Goal: Task Accomplishment & Management: Manage account settings

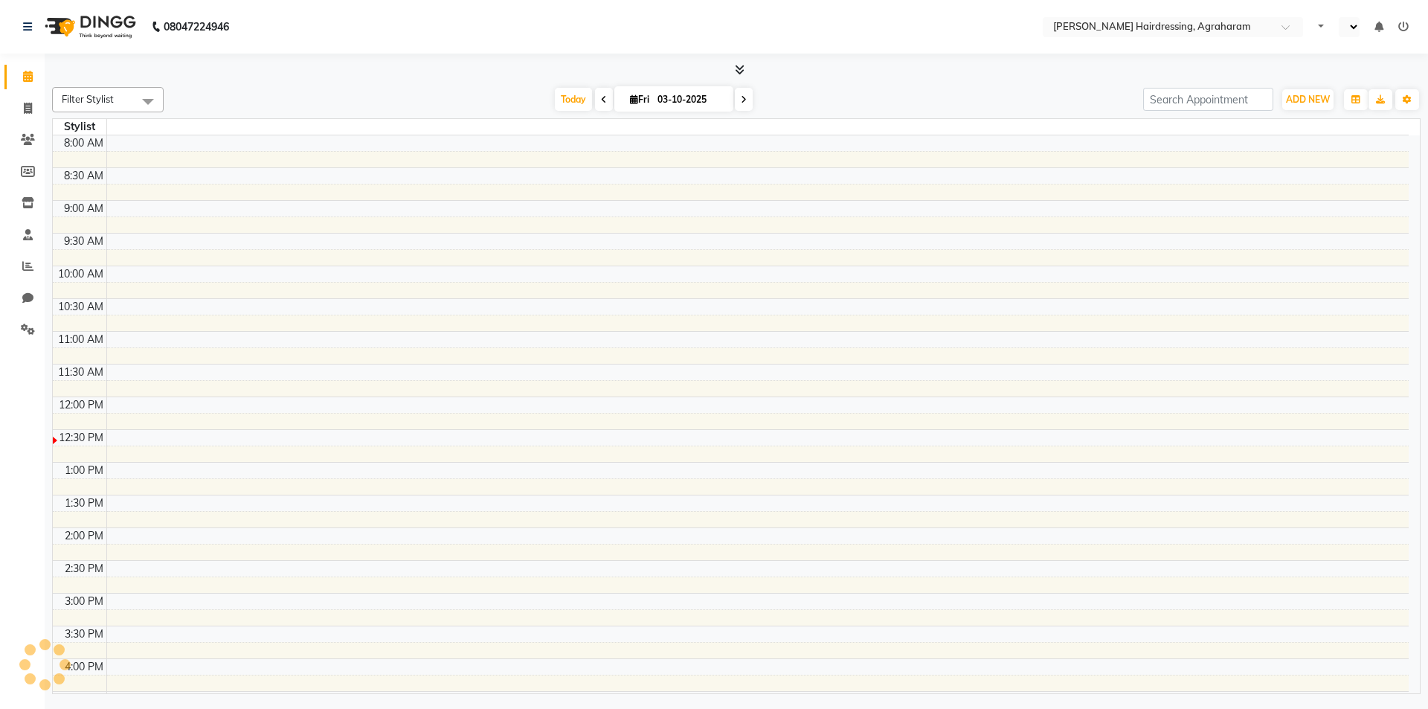
select select "en"
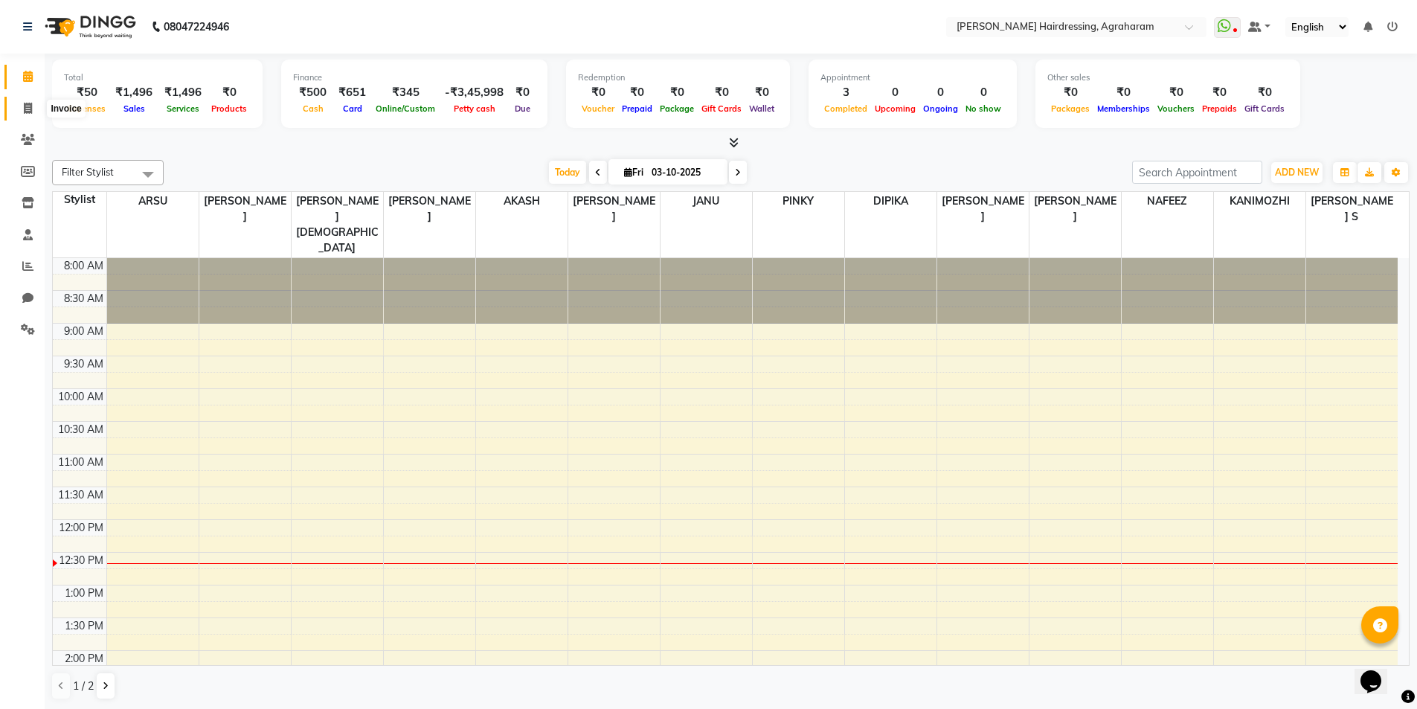
click at [28, 109] on icon at bounding box center [28, 108] width 8 height 11
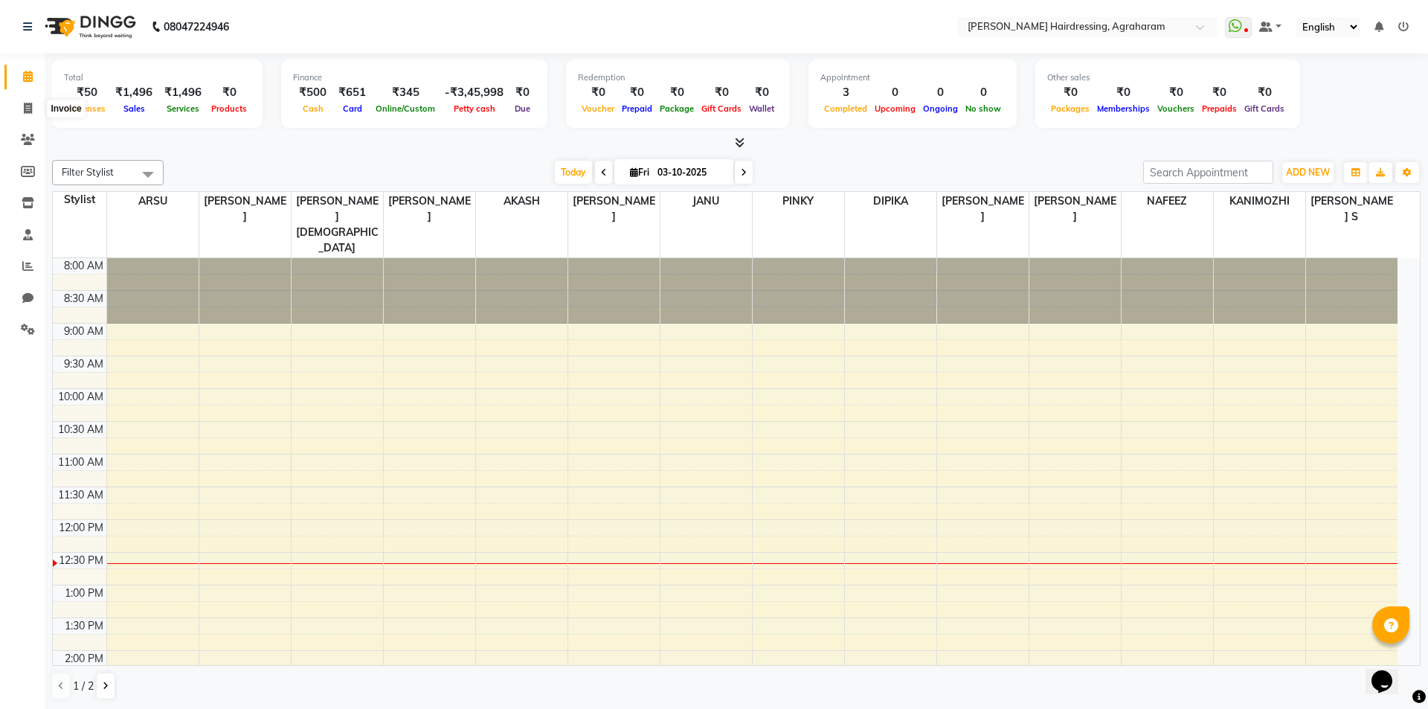
select select "7962"
select select "service"
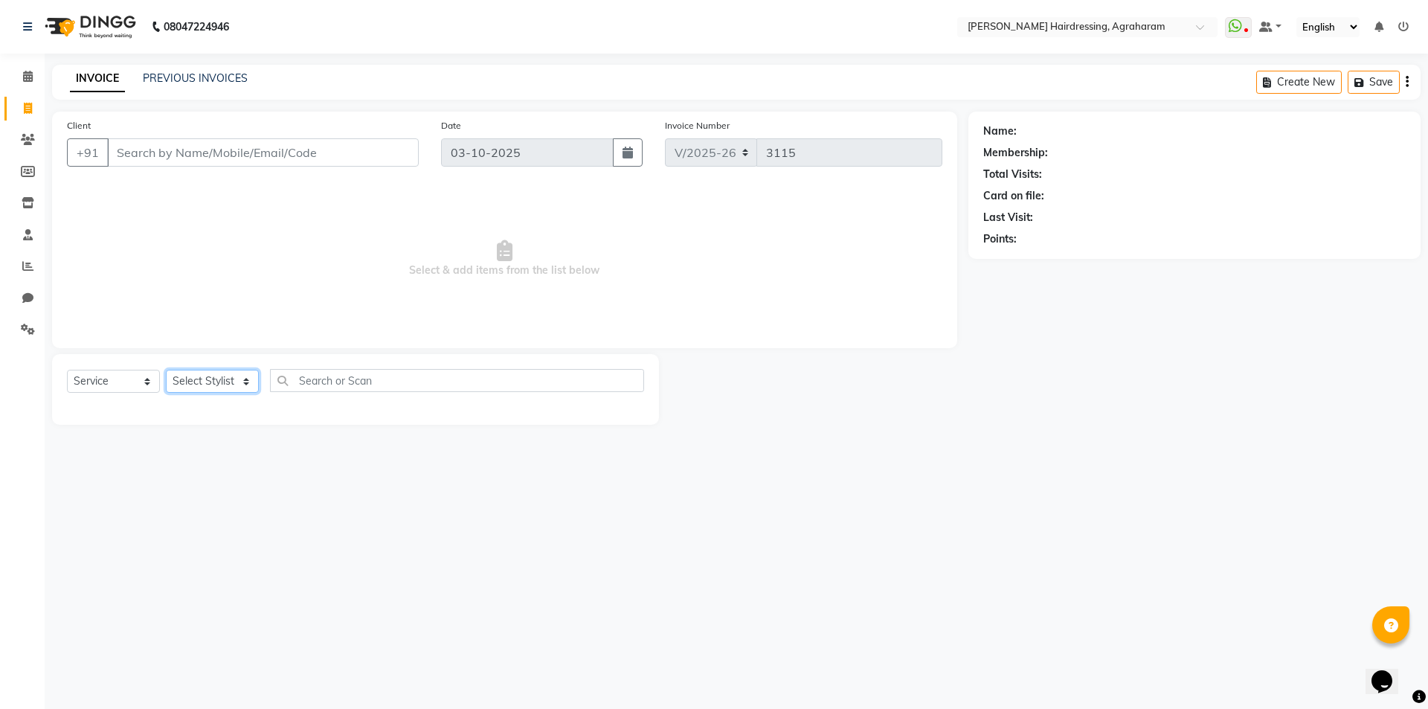
click at [238, 385] on select "Select Stylist" at bounding box center [212, 381] width 93 height 23
select select "85297"
click at [166, 370] on select "Select Stylist [PERSON_NAME] AKASH [PERSON_NAME] [PERSON_NAME] MANAGER [PERSON_…" at bounding box center [232, 381] width 132 height 23
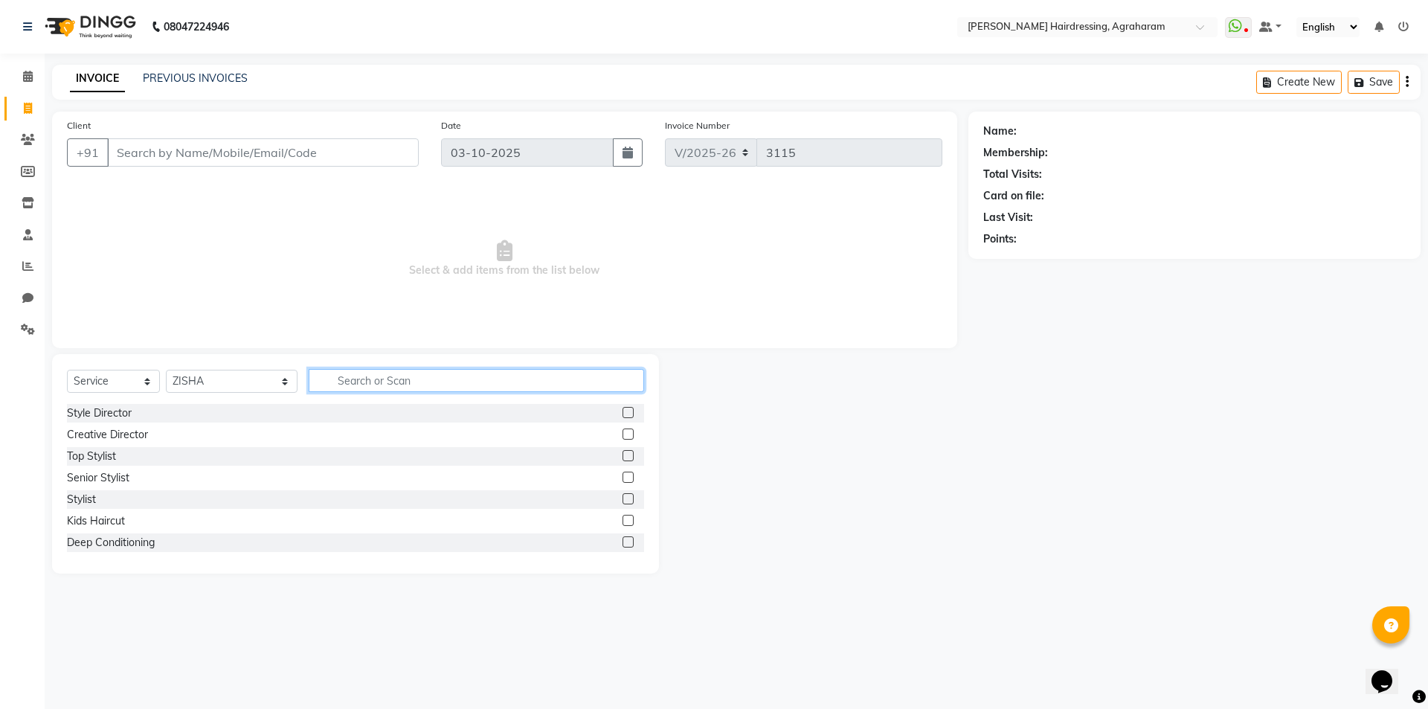
click at [351, 381] on input "text" at bounding box center [477, 380] width 336 height 23
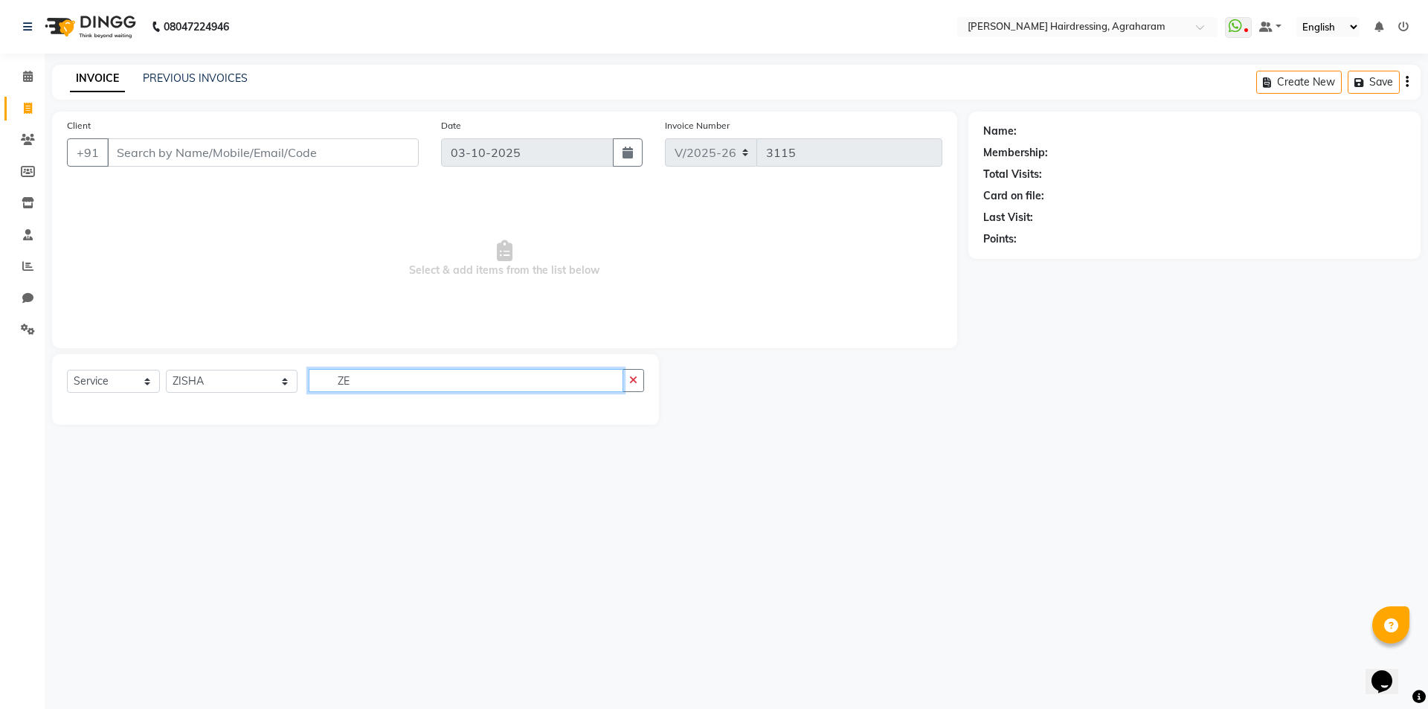
type input "Z"
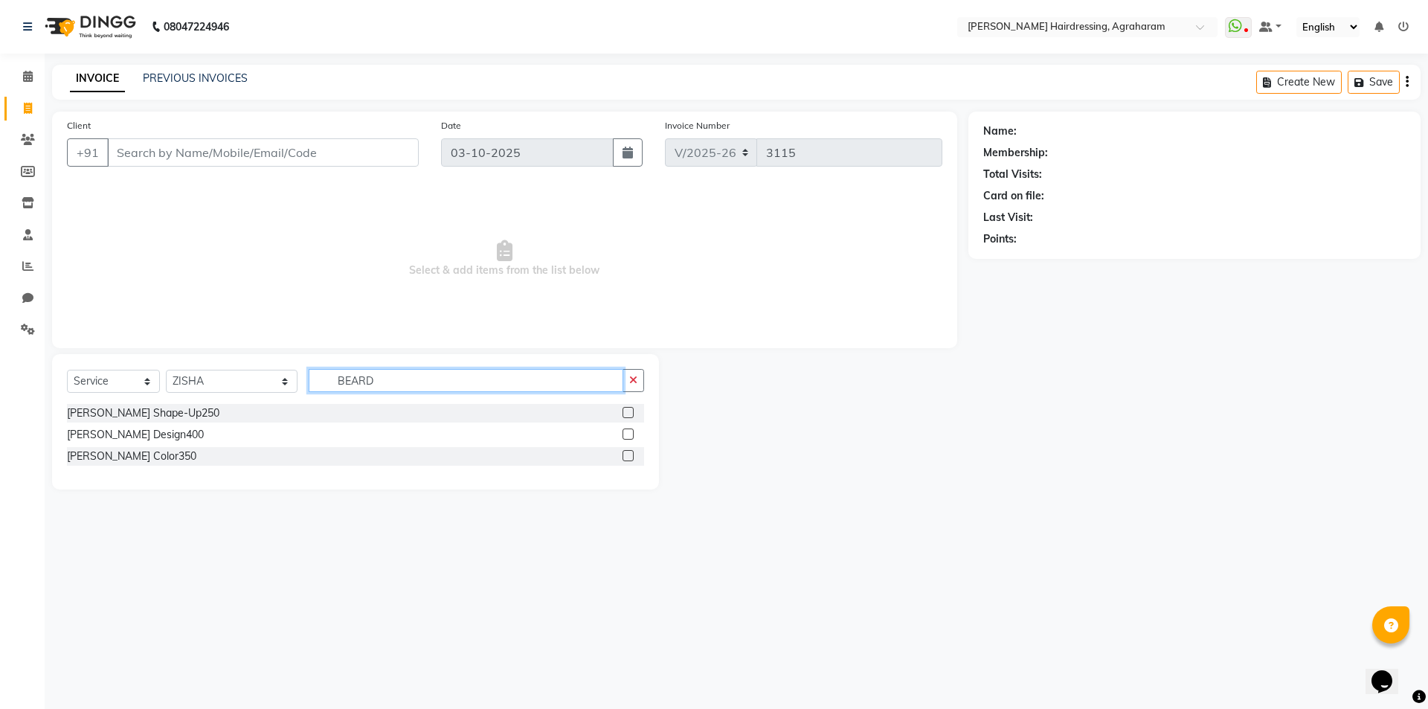
type input "BEARD"
drag, startPoint x: 624, startPoint y: 437, endPoint x: 643, endPoint y: 435, distance: 18.7
click at [624, 437] on label at bounding box center [628, 434] width 11 height 11
click at [624, 437] on input "checkbox" at bounding box center [628, 435] width 10 height 10
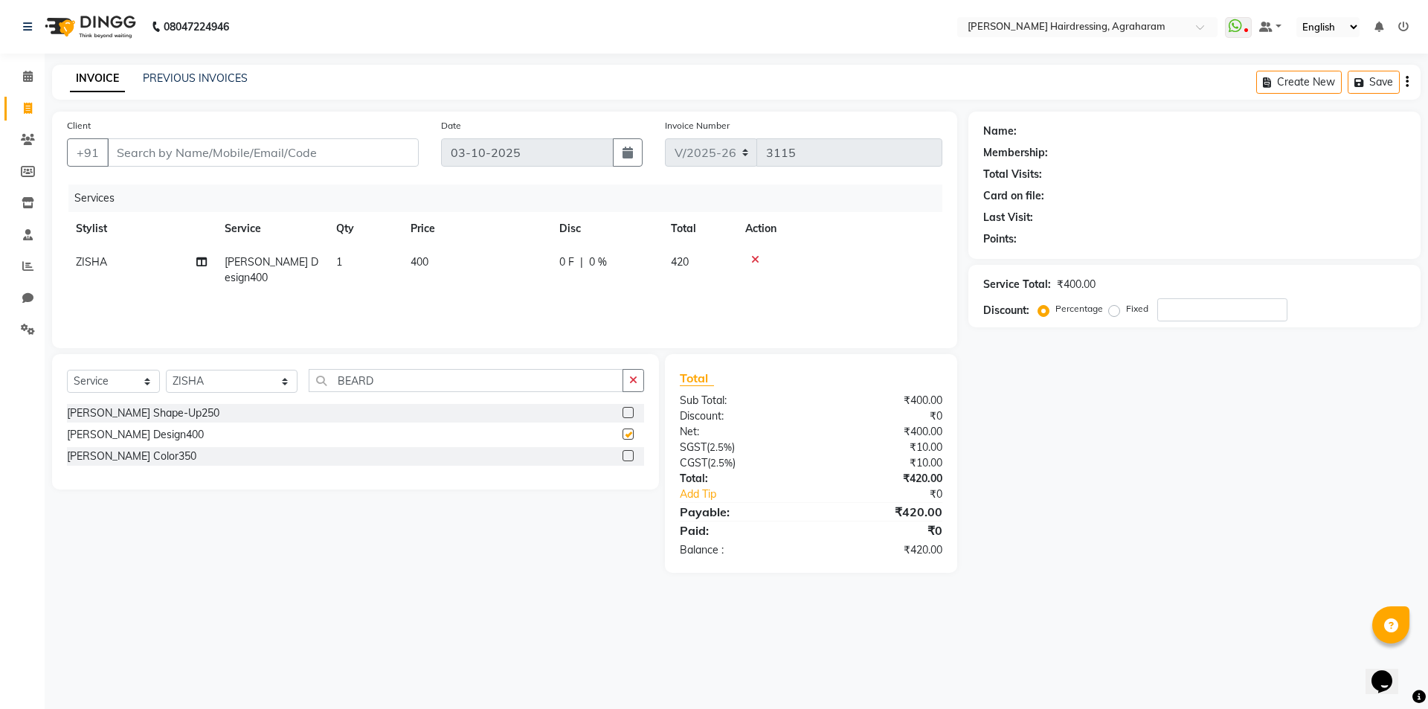
checkbox input "false"
click at [242, 158] on input "Client" at bounding box center [263, 152] width 312 height 28
type input "9"
type input "0"
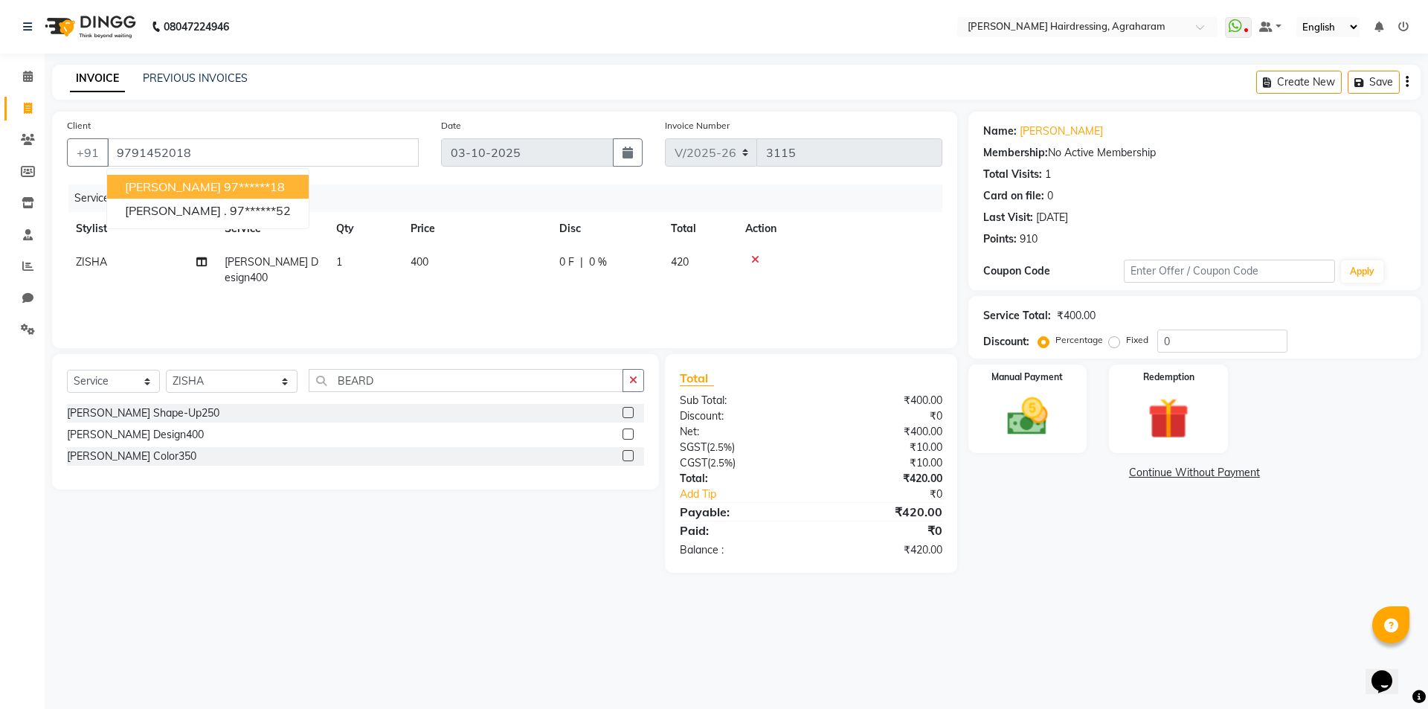
click at [224, 192] on ngb-highlight "97******18" at bounding box center [254, 186] width 61 height 15
type input "97******18"
click at [1033, 426] on img at bounding box center [1027, 416] width 69 height 49
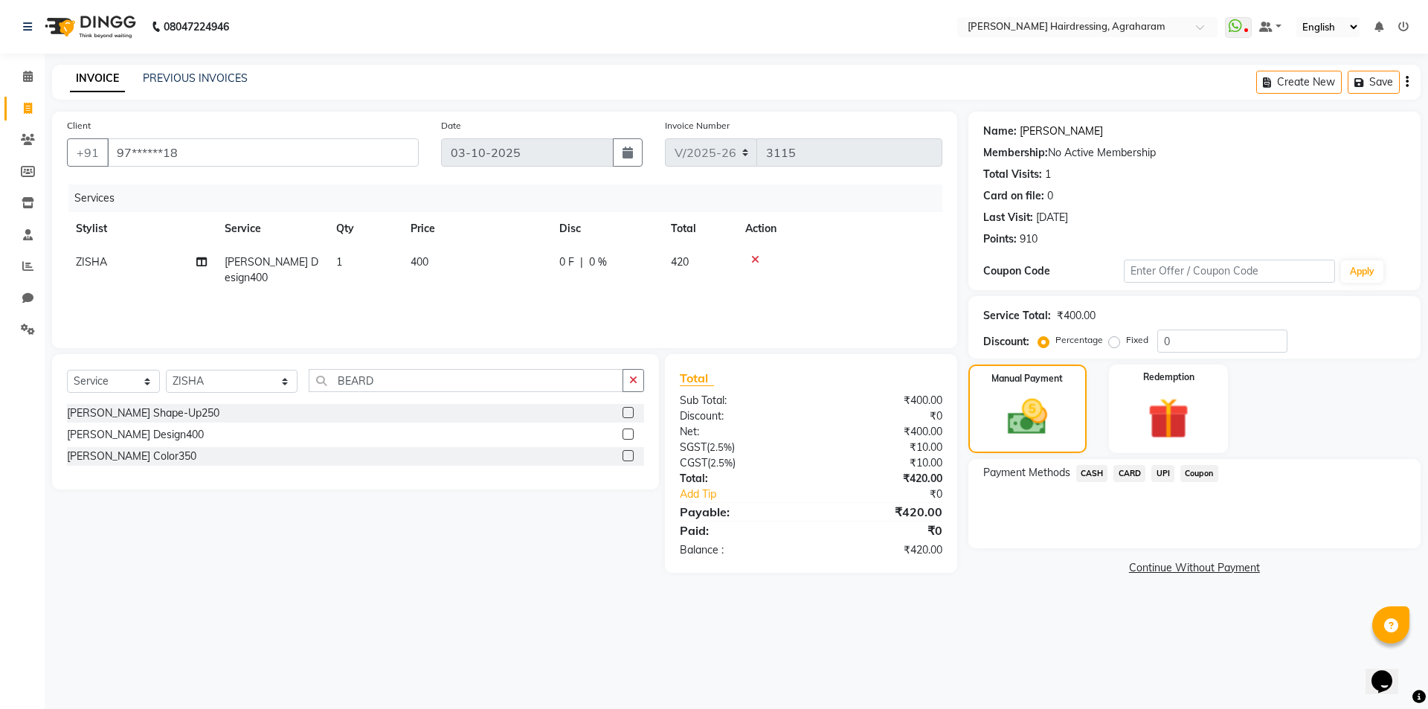
click at [1024, 131] on link "[PERSON_NAME]" at bounding box center [1061, 132] width 83 height 16
click at [1162, 472] on span "UPI" at bounding box center [1163, 473] width 23 height 17
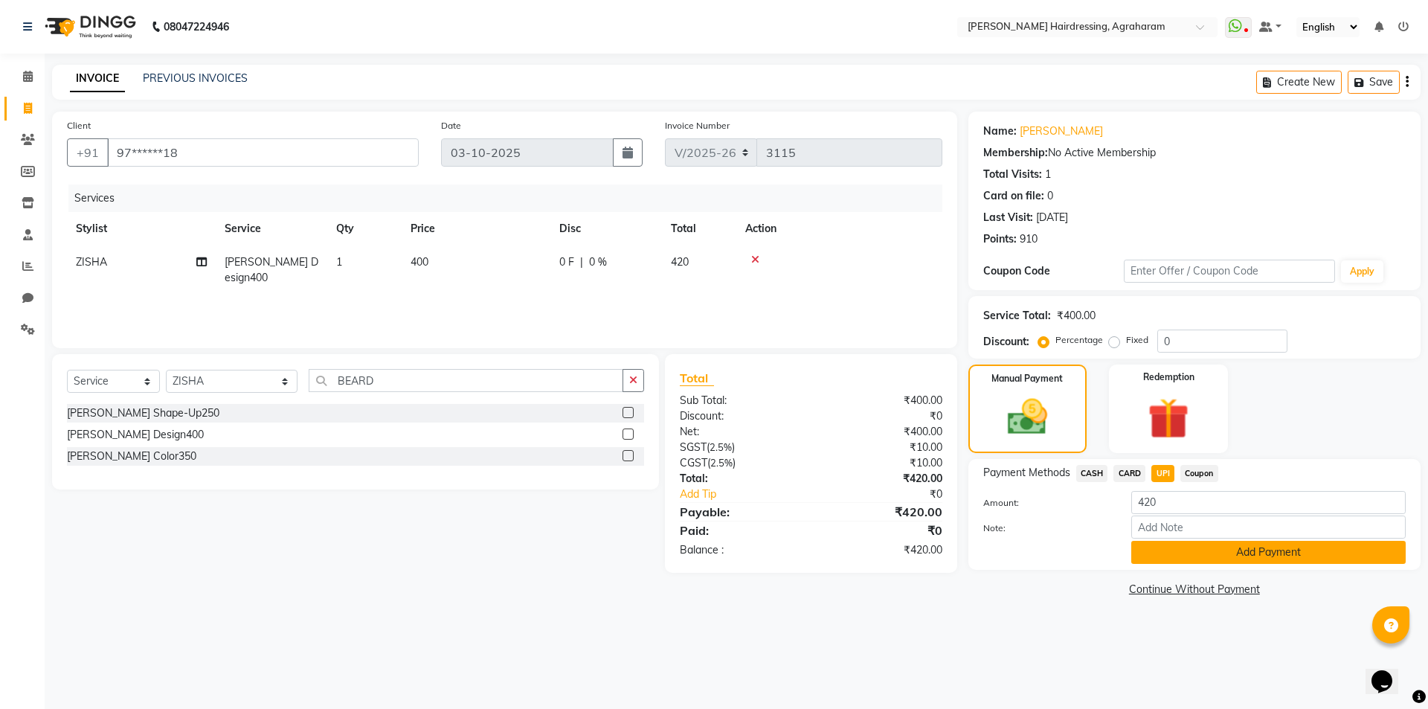
click at [1276, 548] on button "Add Payment" at bounding box center [1269, 552] width 275 height 23
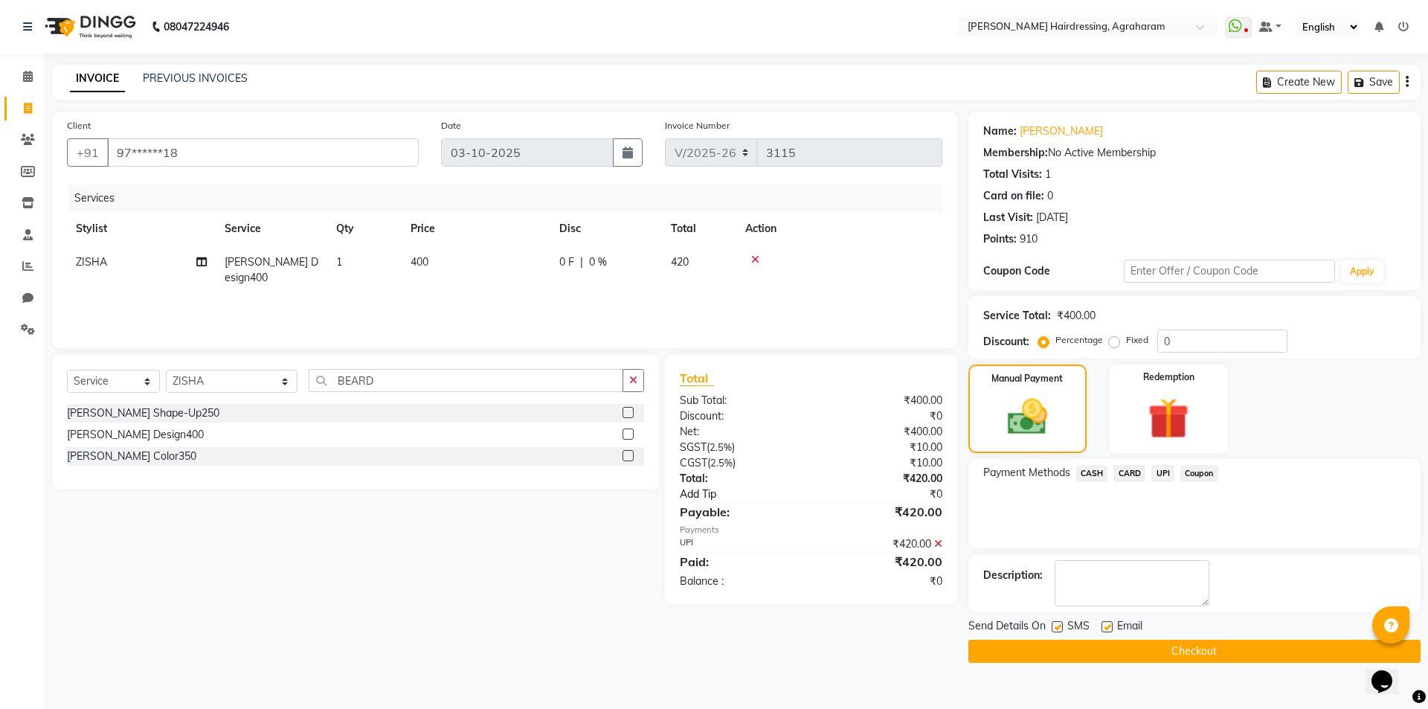
click at [705, 496] on link "Add Tip" at bounding box center [752, 495] width 166 height 16
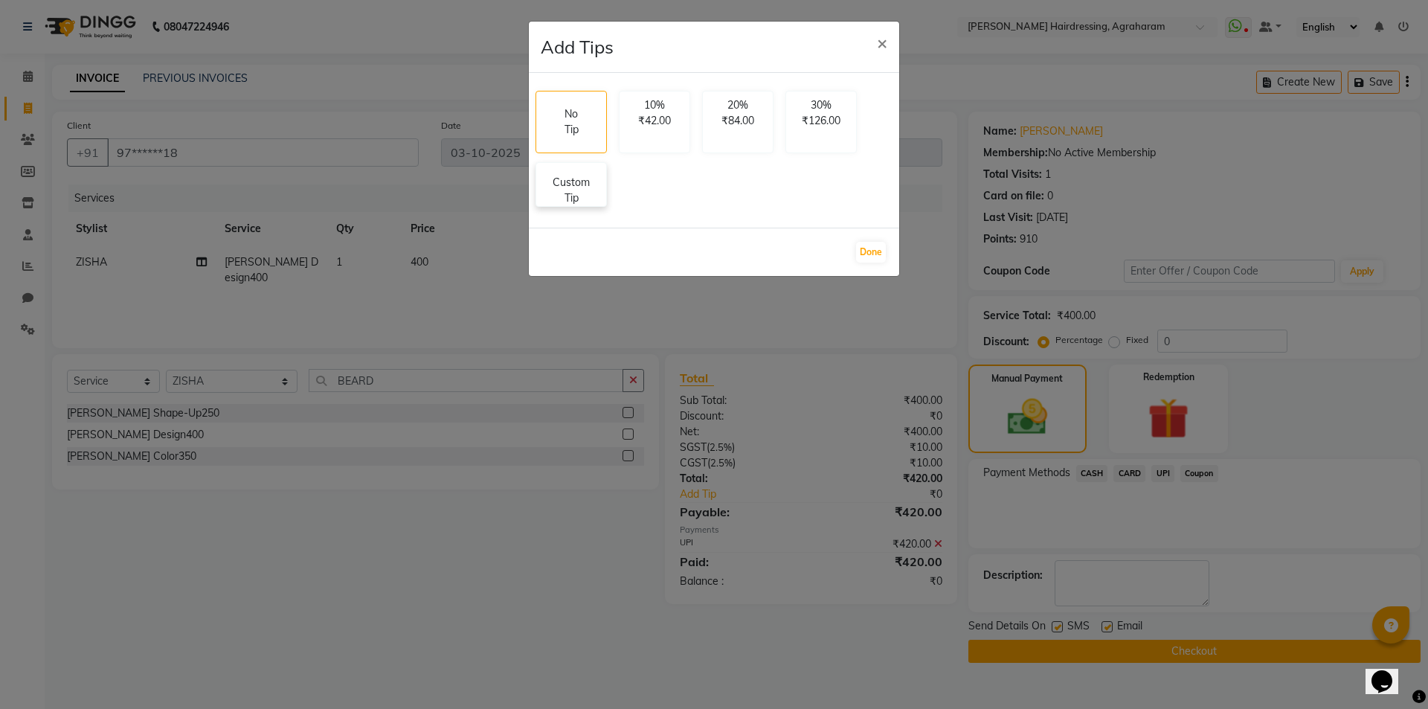
click at [587, 193] on p "Custom Tip" at bounding box center [571, 190] width 52 height 31
select select "85297"
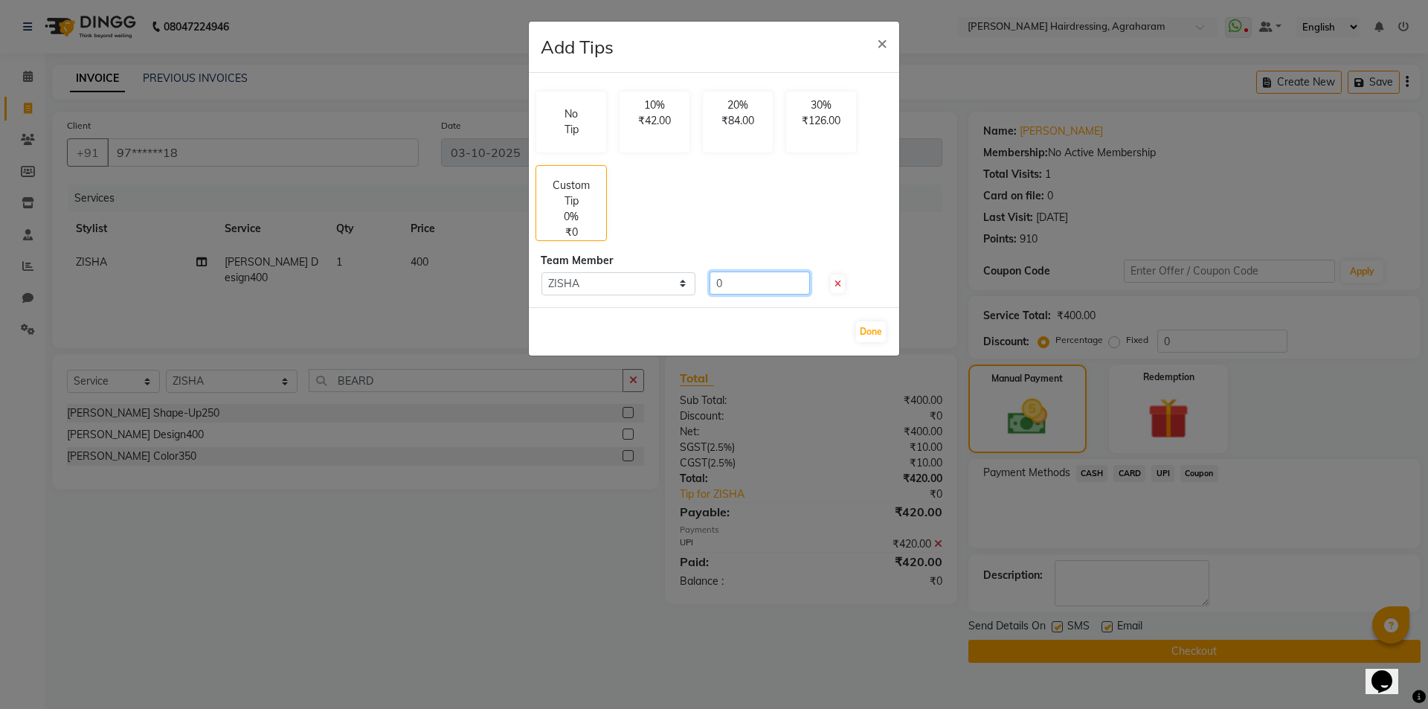
click at [755, 284] on input "0" at bounding box center [760, 283] width 100 height 23
type input "100"
click at [864, 327] on button "Done" at bounding box center [871, 331] width 30 height 21
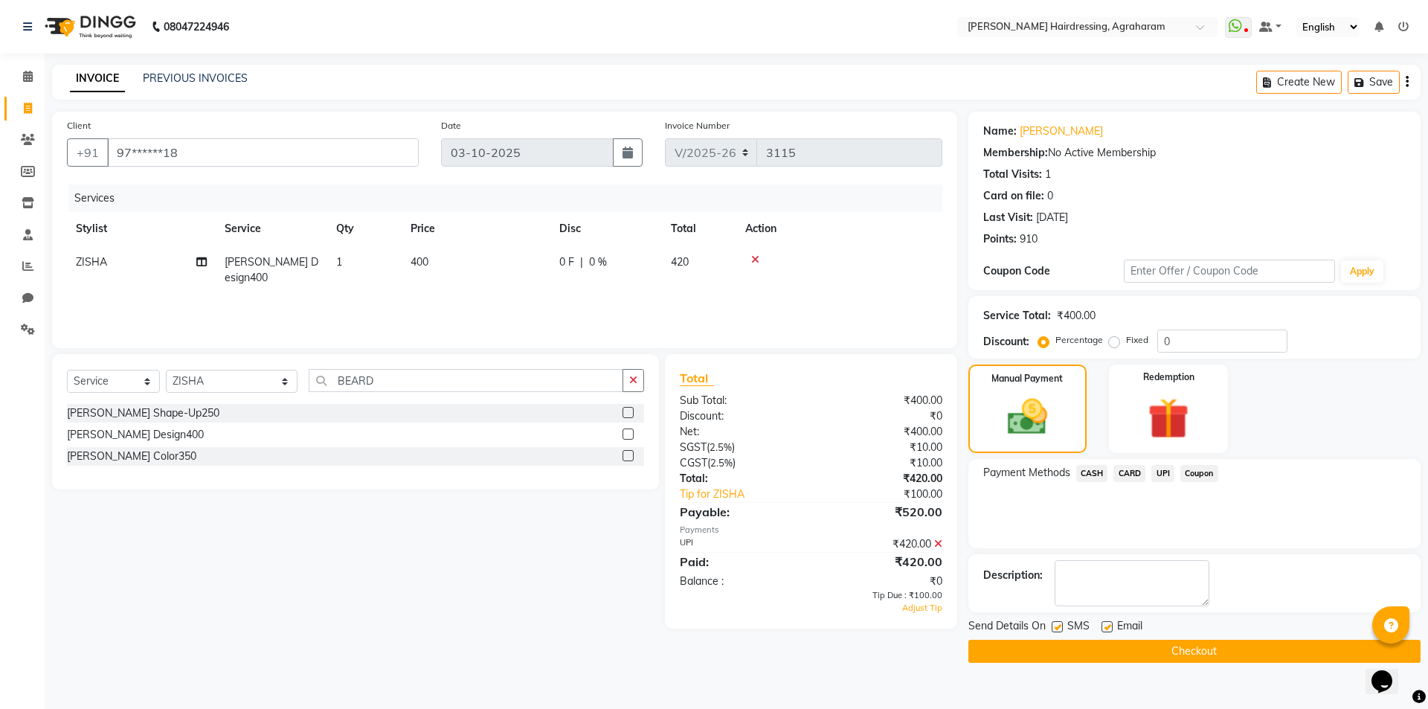
click at [1163, 475] on span "UPI" at bounding box center [1163, 473] width 23 height 17
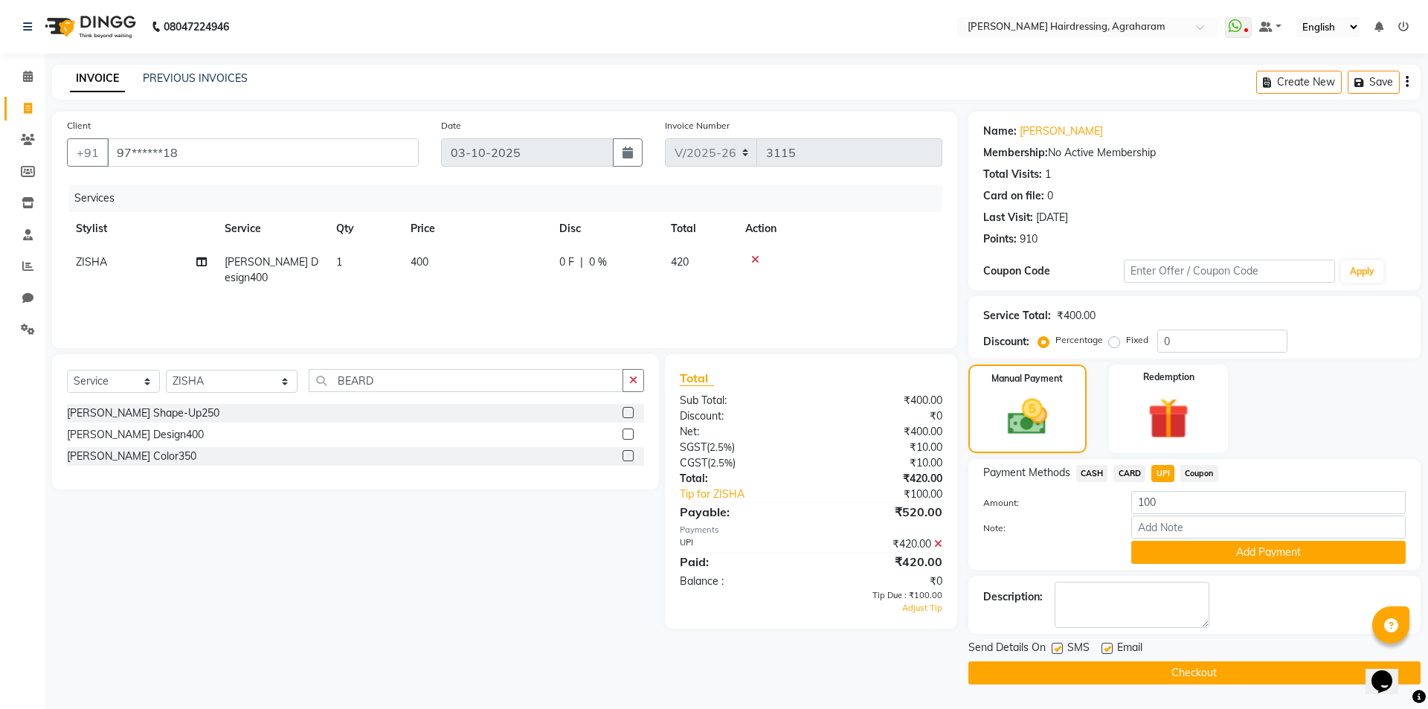
click at [1161, 477] on span "UPI" at bounding box center [1163, 473] width 23 height 17
click at [1280, 549] on button "Add Payment" at bounding box center [1269, 552] width 275 height 23
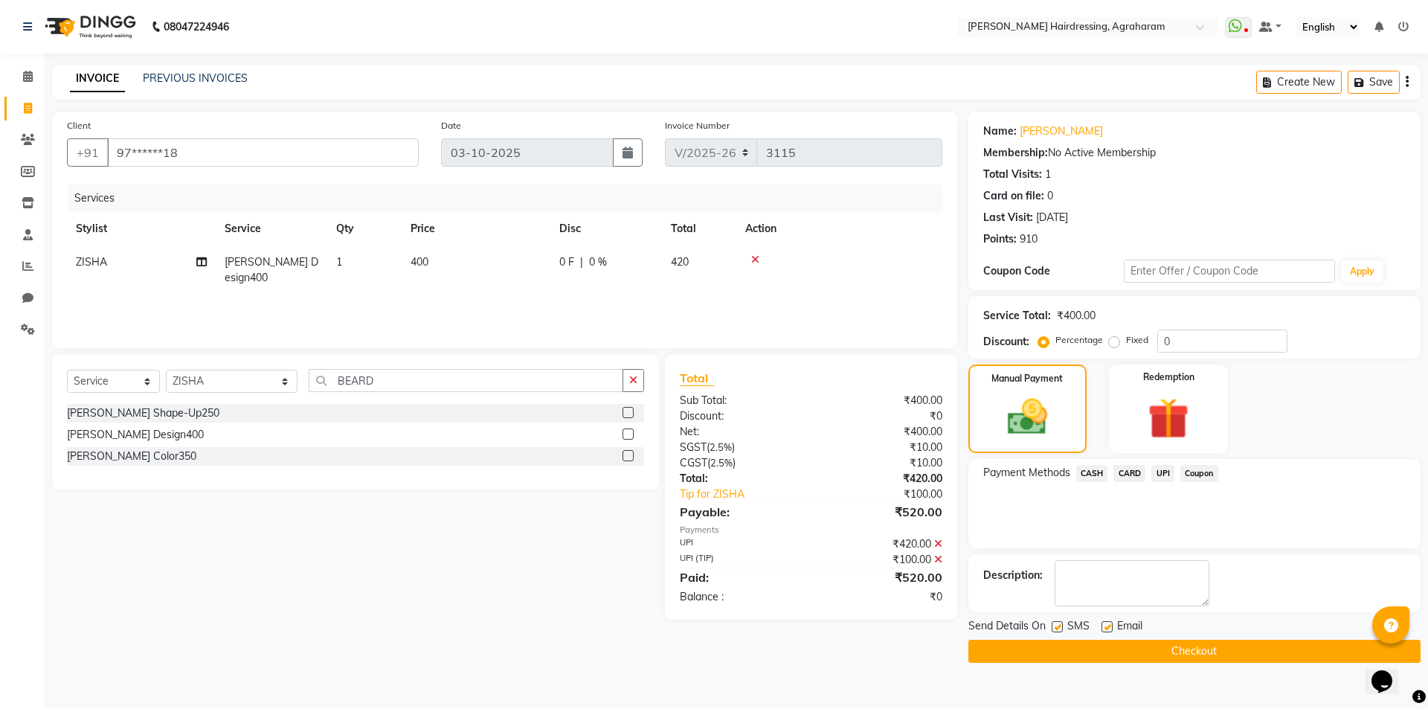
click at [1196, 655] on button "Checkout" at bounding box center [1195, 651] width 452 height 23
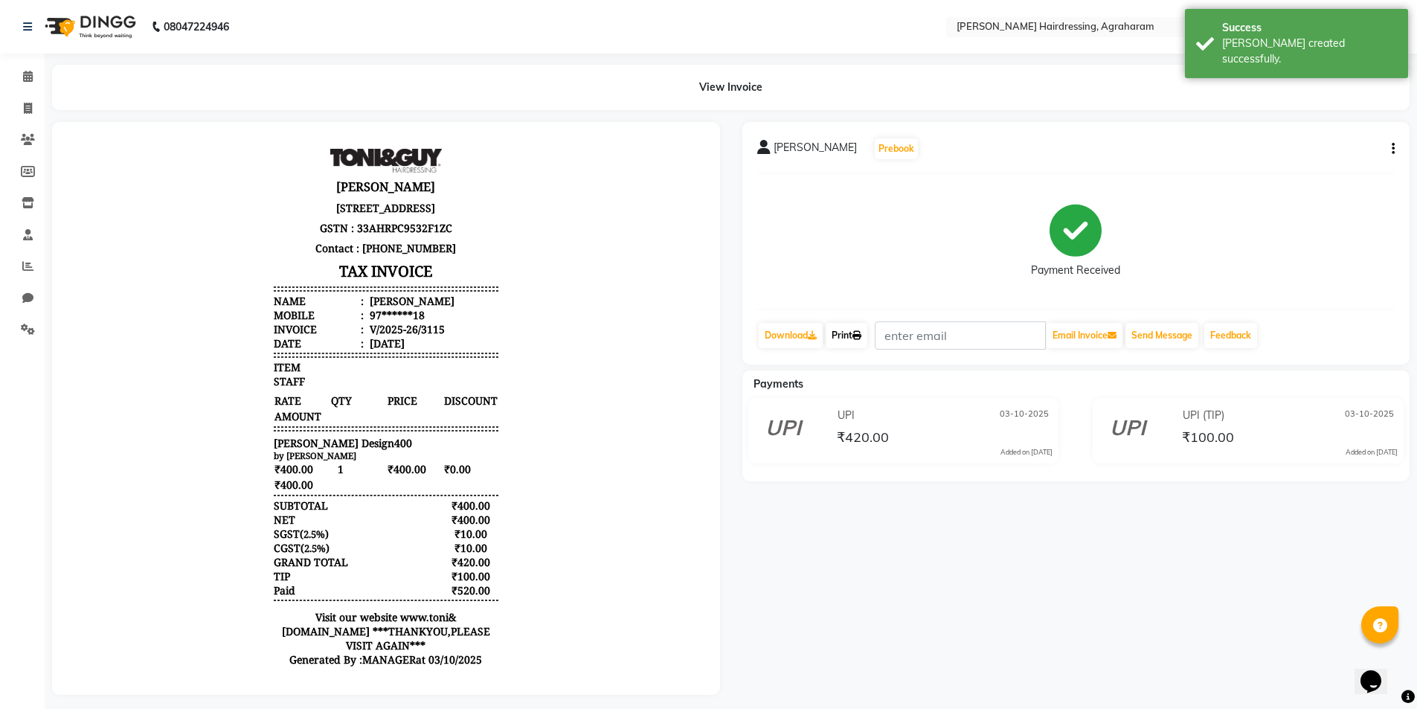
click at [860, 336] on icon at bounding box center [857, 335] width 9 height 9
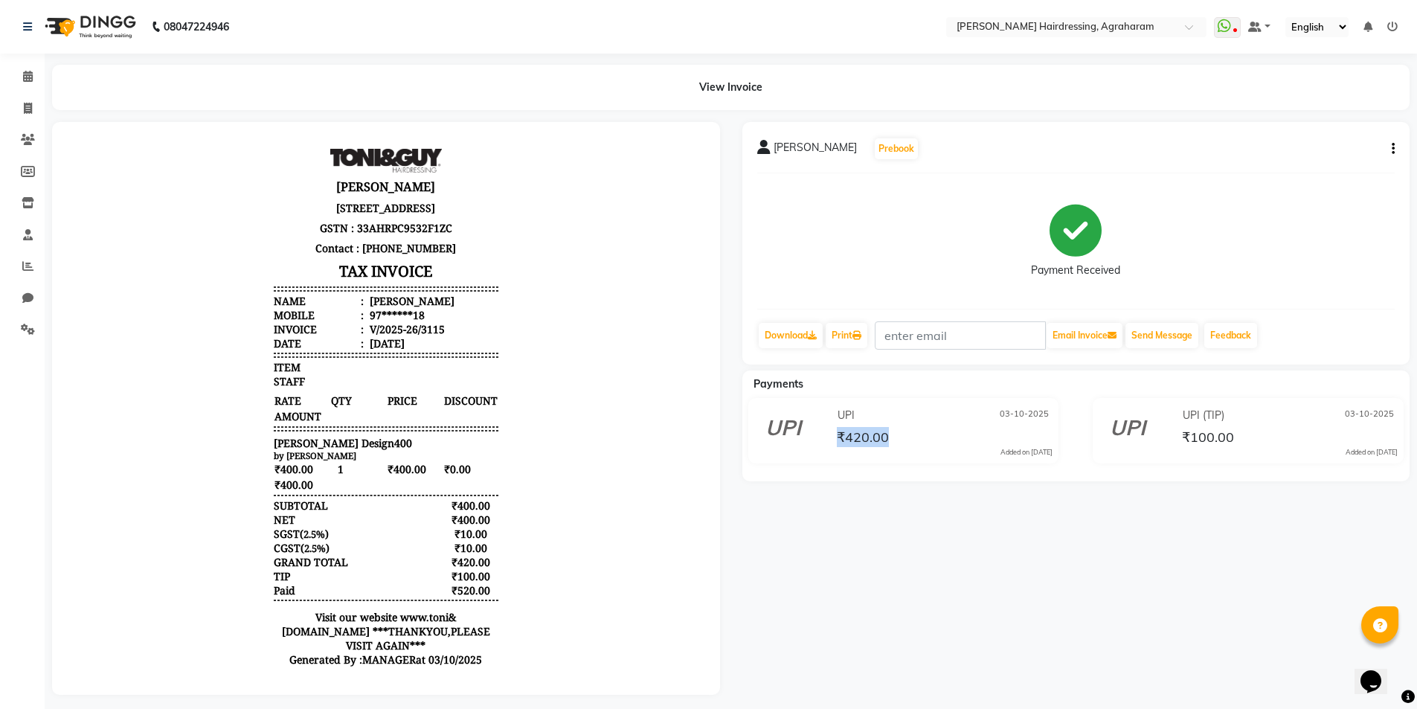
drag, startPoint x: 914, startPoint y: 437, endPoint x: 832, endPoint y: 432, distance: 82.7
click at [832, 432] on div "UPI [DATE] ₹420.00 Added on [DATE]" at bounding box center [943, 431] width 241 height 54
drag, startPoint x: 1247, startPoint y: 442, endPoint x: 1190, endPoint y: 435, distance: 57.7
click at [1190, 435] on div "₹100.00" at bounding box center [1288, 437] width 219 height 20
click at [1135, 556] on div "[PERSON_NAME] Prebook Payment Received Download Print Email Invoice Send Messag…" at bounding box center [1076, 408] width 690 height 573
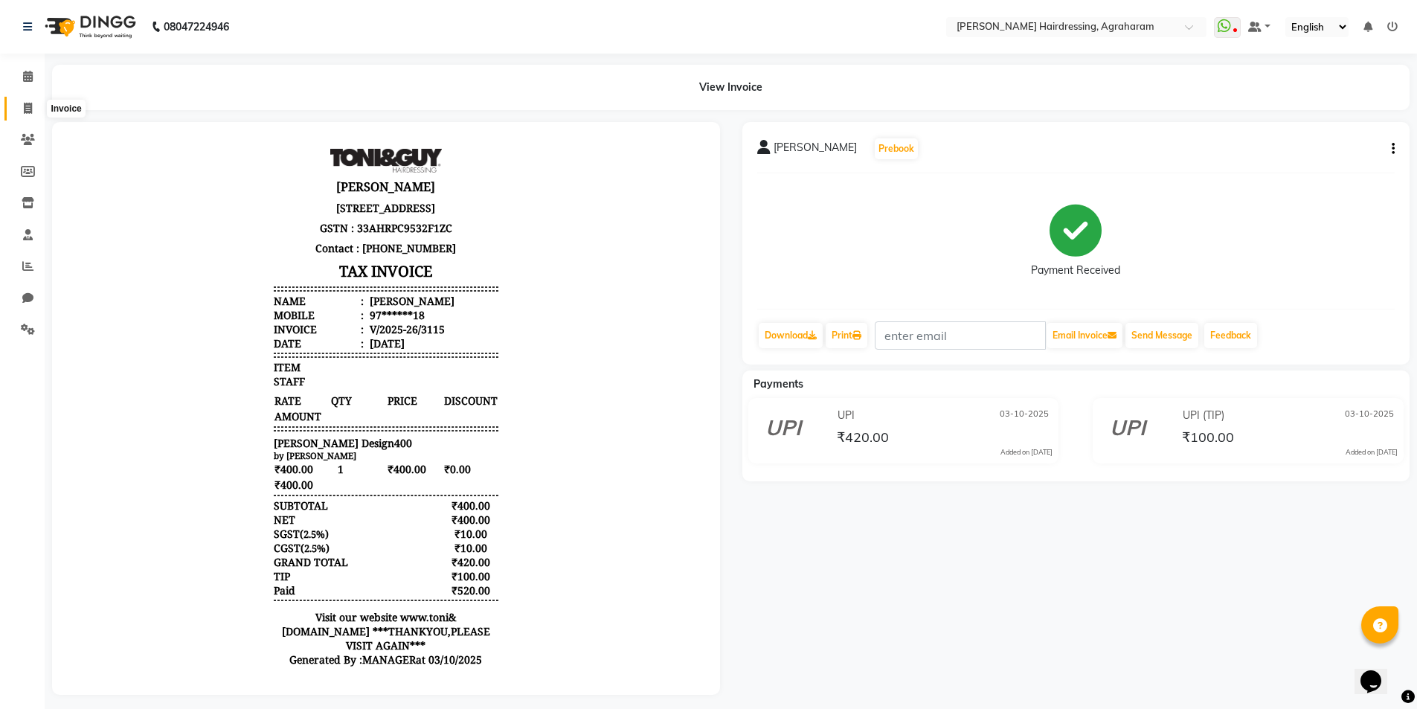
click at [19, 106] on span at bounding box center [28, 108] width 26 height 17
select select "7962"
select select "service"
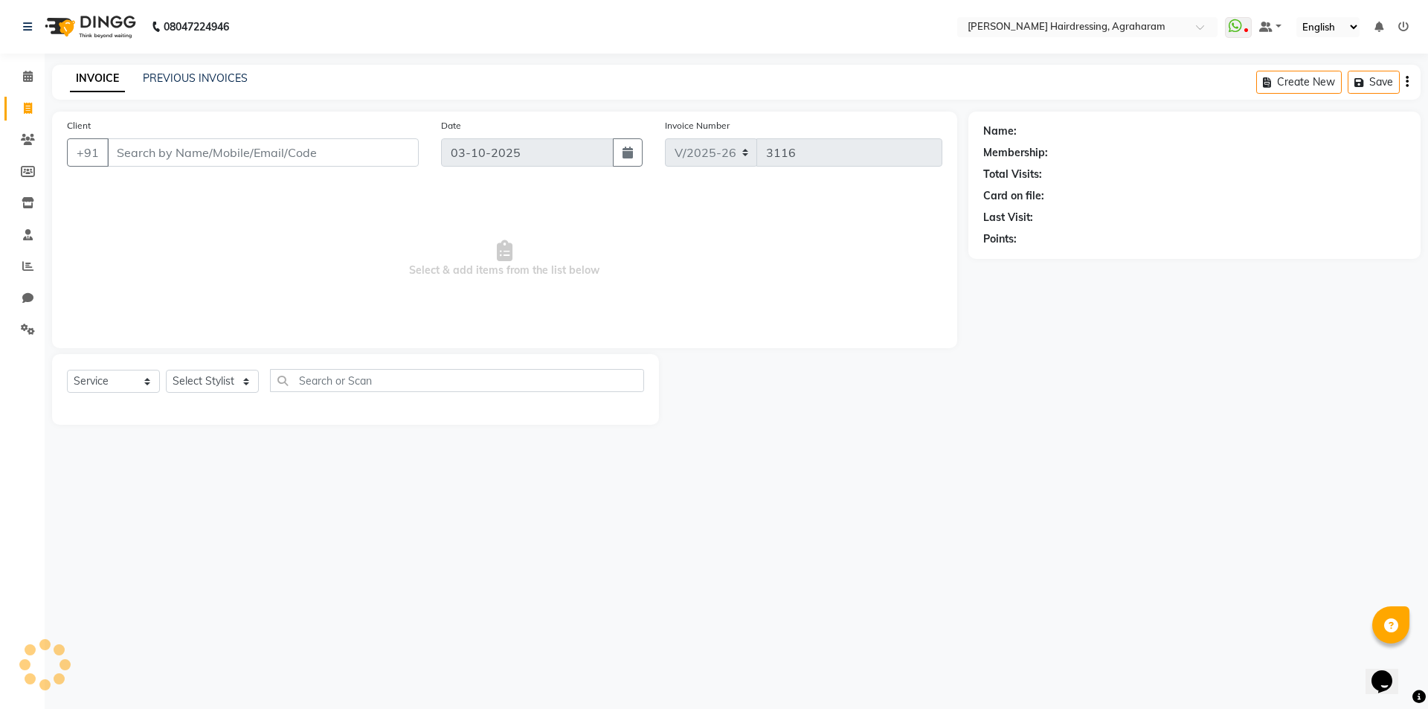
click at [181, 68] on div "INVOICE PREVIOUS INVOICES Create New Save" at bounding box center [736, 82] width 1369 height 35
click at [182, 74] on link "PREVIOUS INVOICES" at bounding box center [195, 77] width 105 height 13
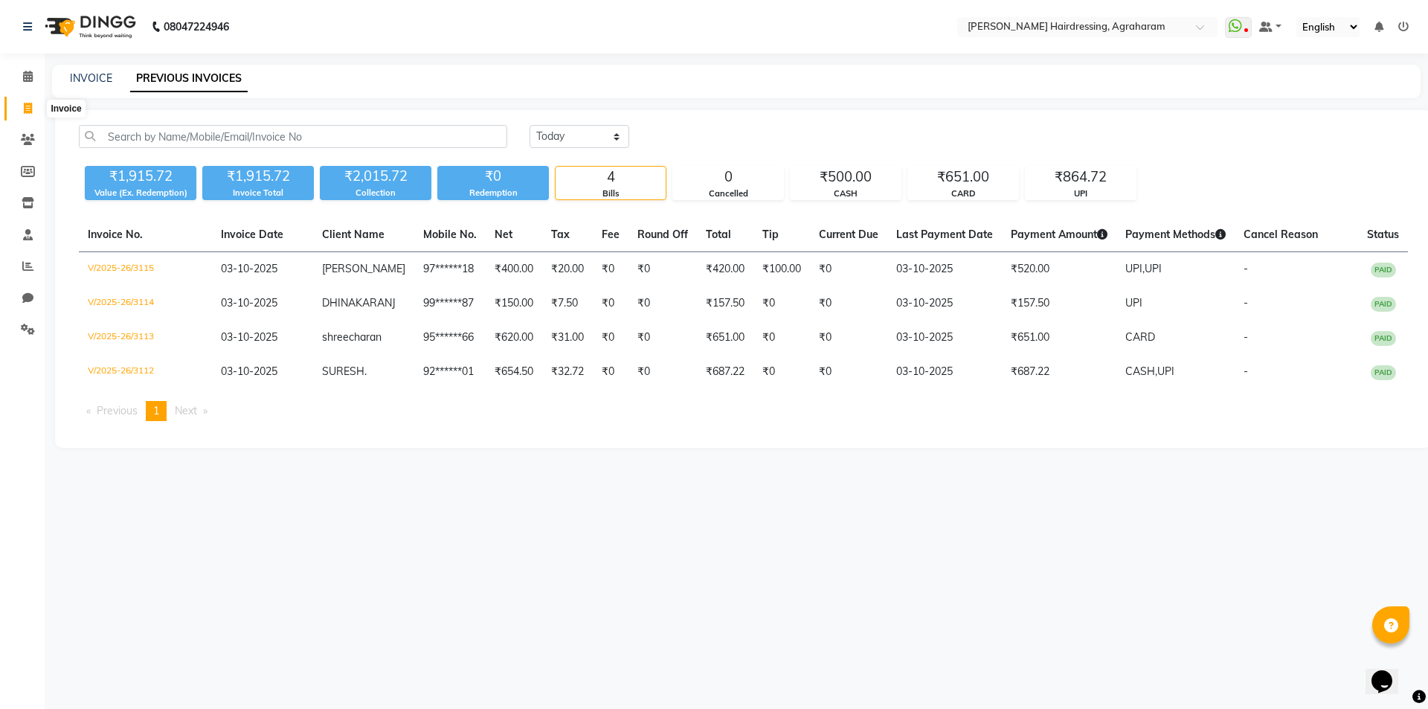
click at [31, 112] on icon at bounding box center [28, 108] width 8 height 11
select select "service"
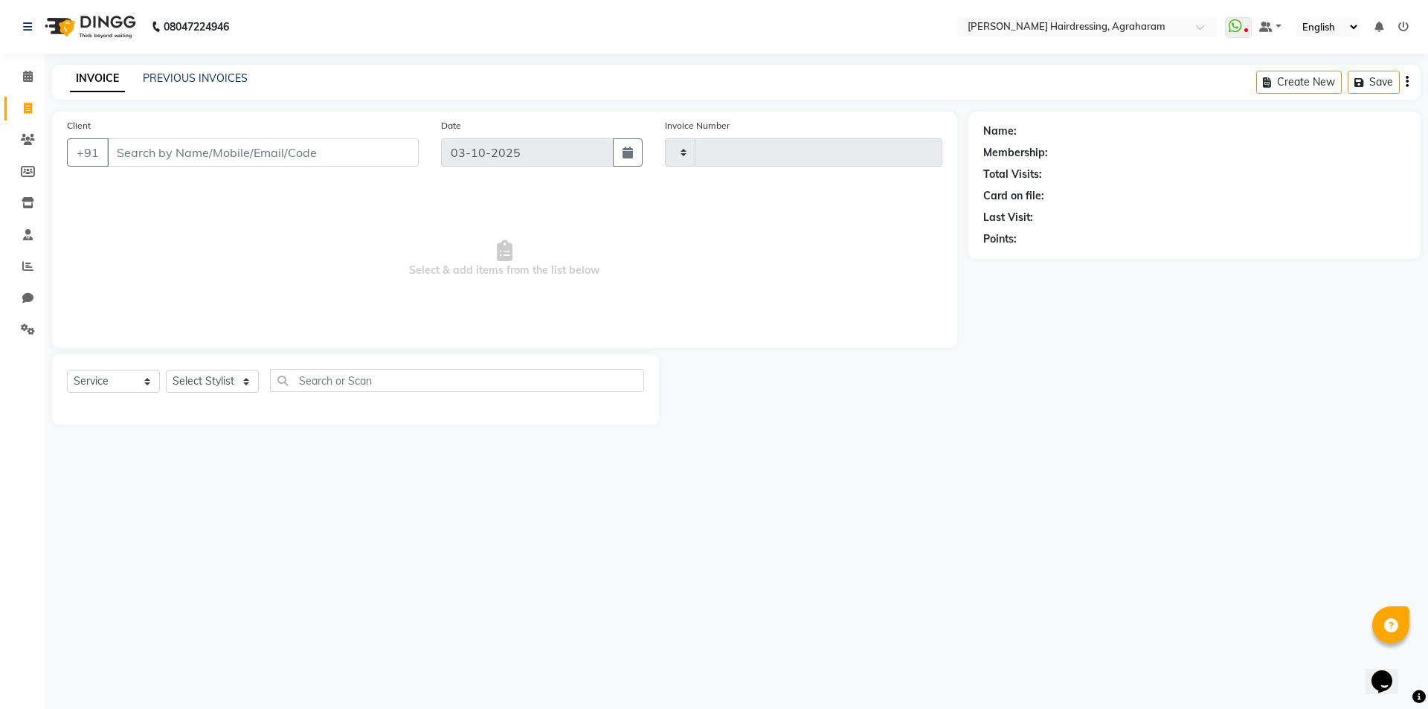
type input "3116"
select select "7962"
click at [240, 378] on select "Select Stylist" at bounding box center [212, 381] width 93 height 23
select select "72528"
click at [166, 370] on select "Select Stylist [PERSON_NAME] AKASH [PERSON_NAME] [PERSON_NAME] MANAGER [PERSON_…" at bounding box center [232, 381] width 132 height 23
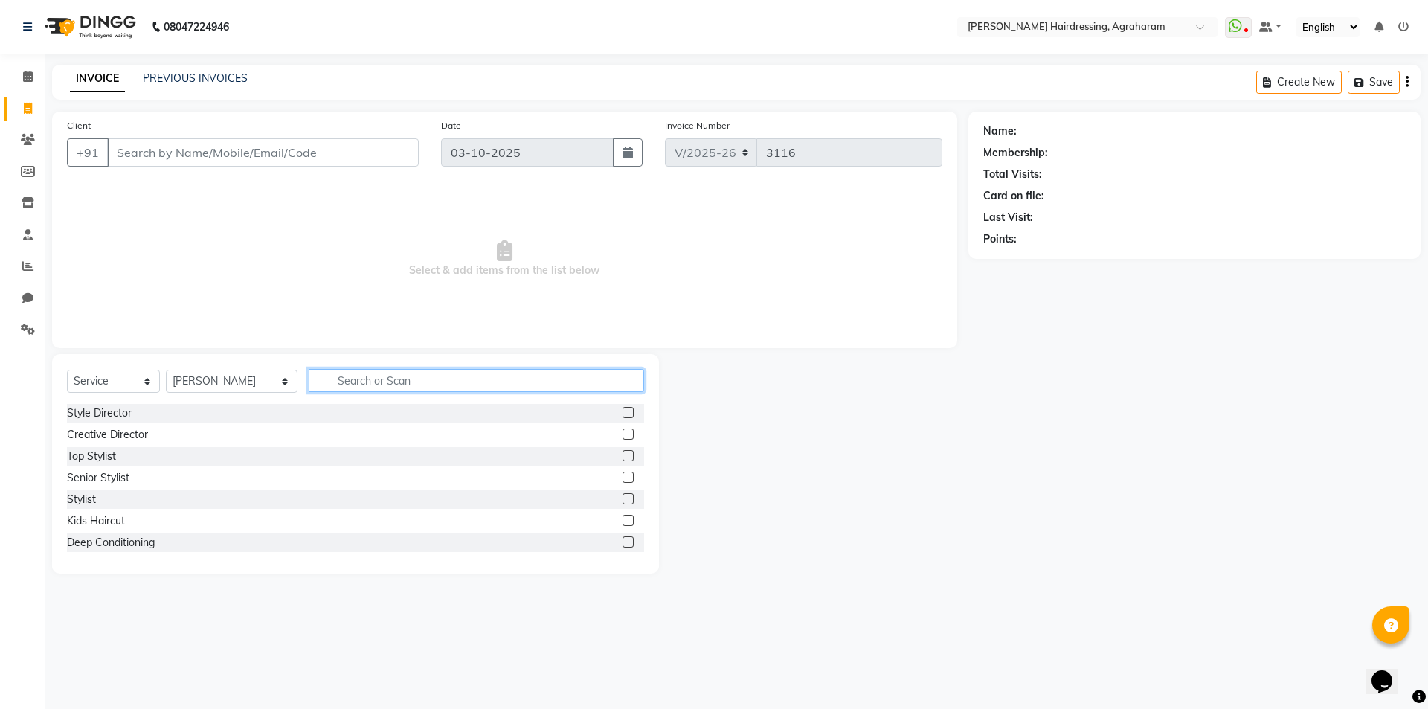
click at [360, 372] on input "text" at bounding box center [477, 380] width 336 height 23
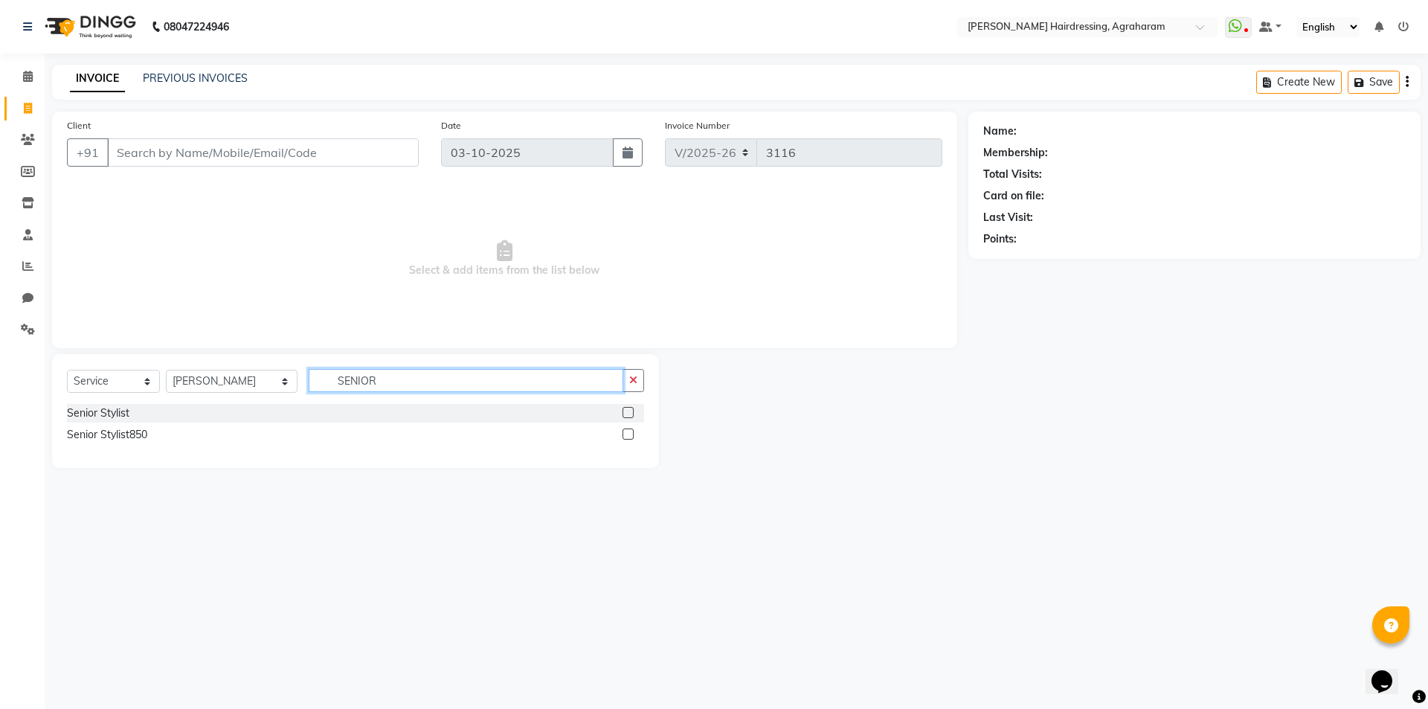
type input "SENIOR"
click at [628, 412] on label at bounding box center [628, 412] width 11 height 11
click at [628, 412] on input "checkbox" at bounding box center [628, 413] width 10 height 10
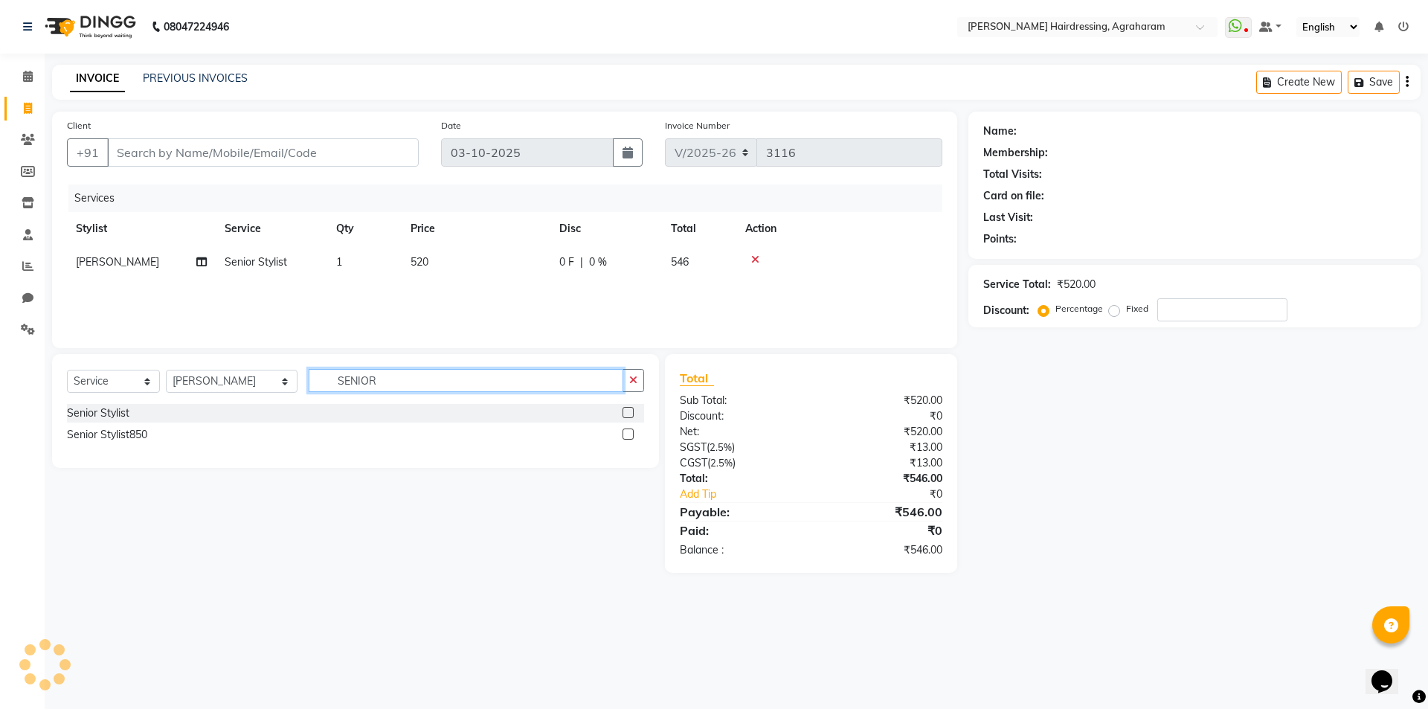
checkbox input "false"
click at [382, 379] on input "SENIOR" at bounding box center [466, 380] width 315 height 23
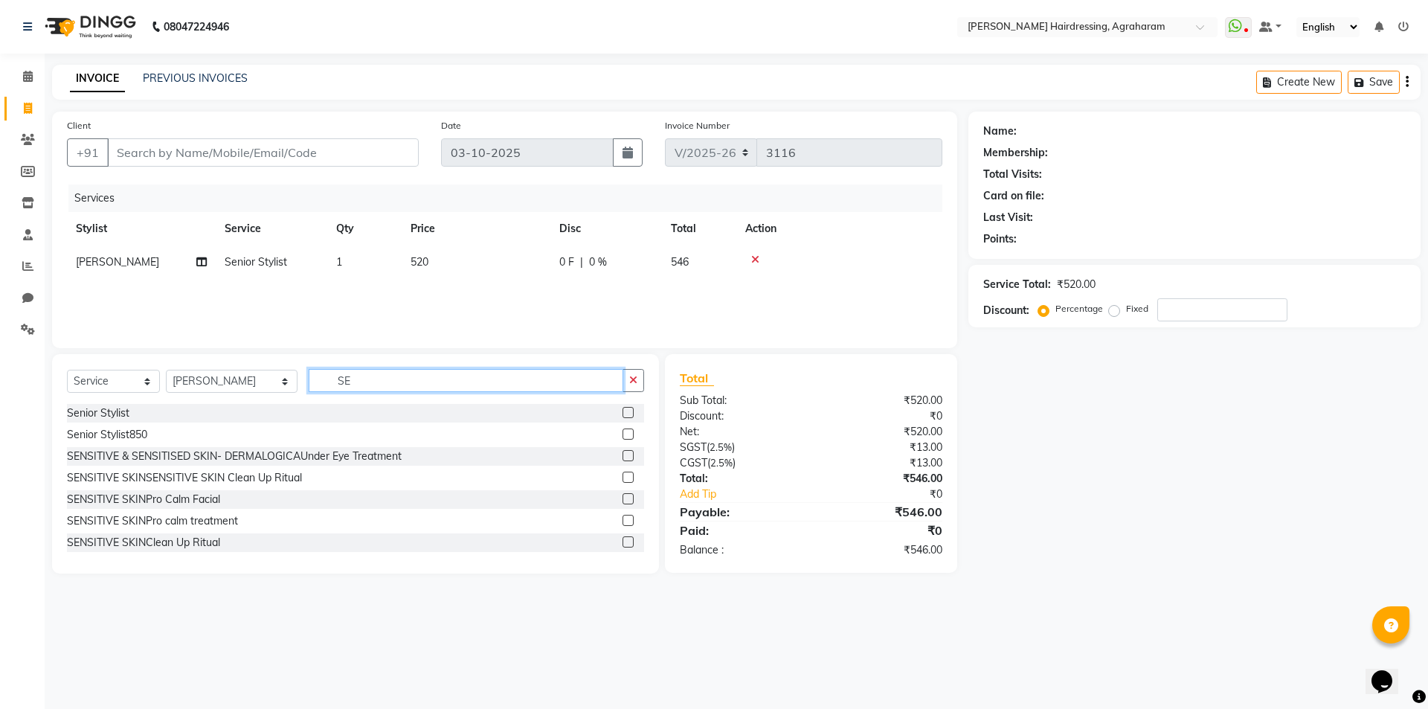
type input "S"
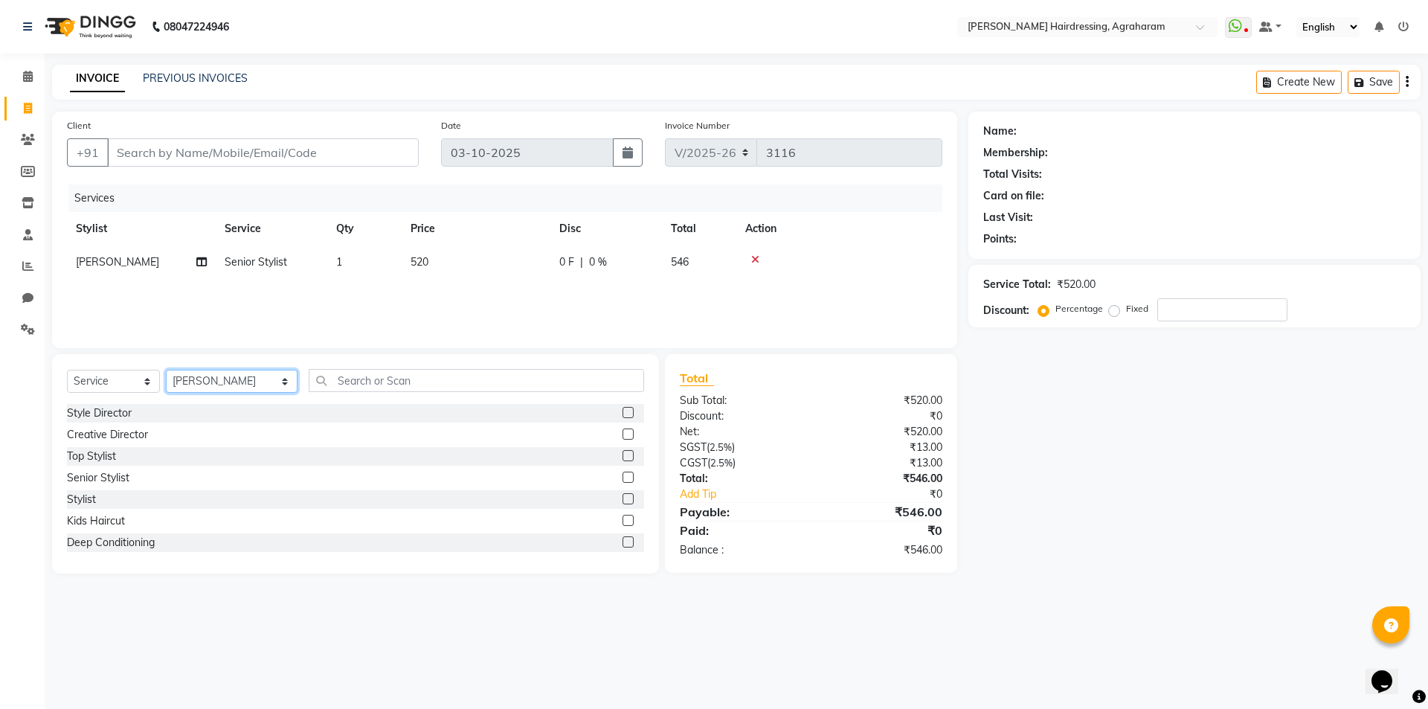
click at [229, 375] on select "Select Stylist [PERSON_NAME] AKASH [PERSON_NAME] [PERSON_NAME] MANAGER [PERSON_…" at bounding box center [232, 381] width 132 height 23
select select "92172"
click at [166, 370] on select "Select Stylist [PERSON_NAME] AKASH [PERSON_NAME] [PERSON_NAME] MANAGER [PERSON_…" at bounding box center [232, 381] width 132 height 23
click at [314, 377] on input "text" at bounding box center [477, 380] width 336 height 23
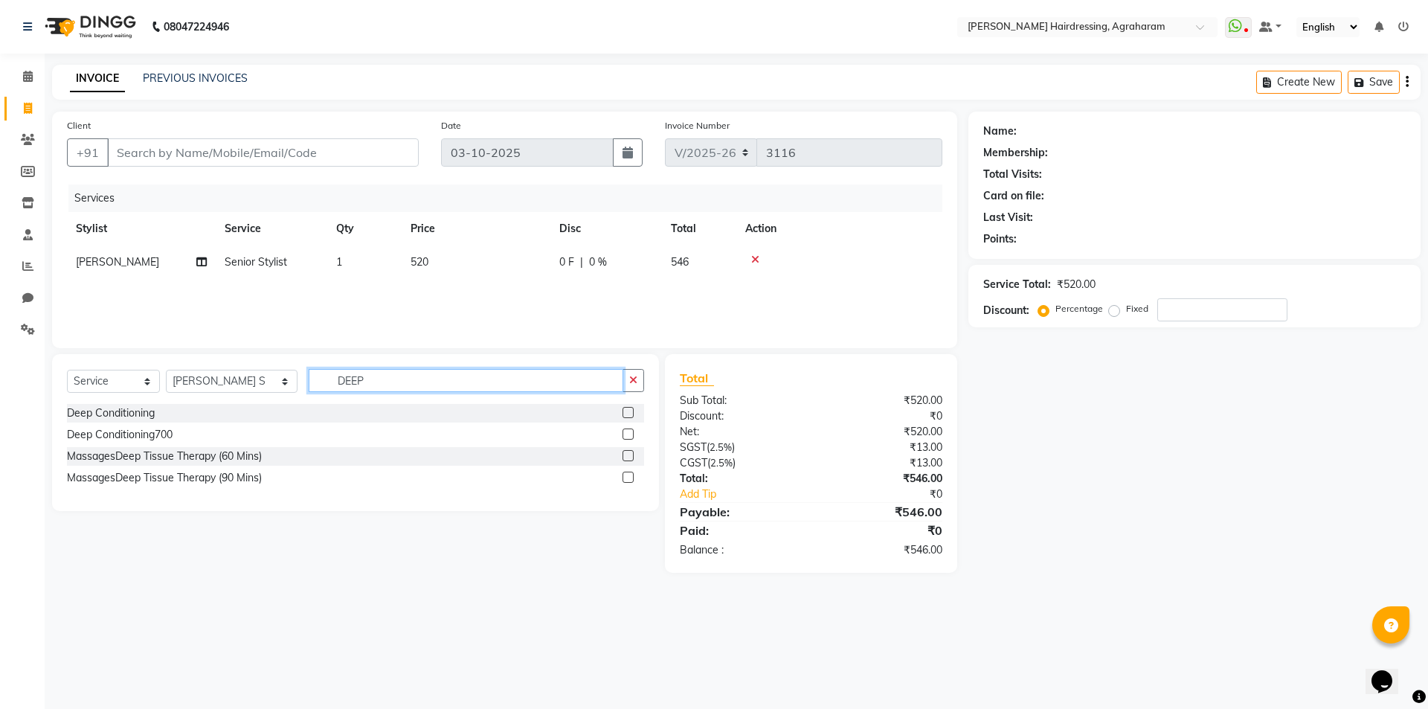
type input "DEEP"
click at [631, 436] on label at bounding box center [628, 434] width 11 height 11
click at [631, 436] on input "checkbox" at bounding box center [628, 435] width 10 height 10
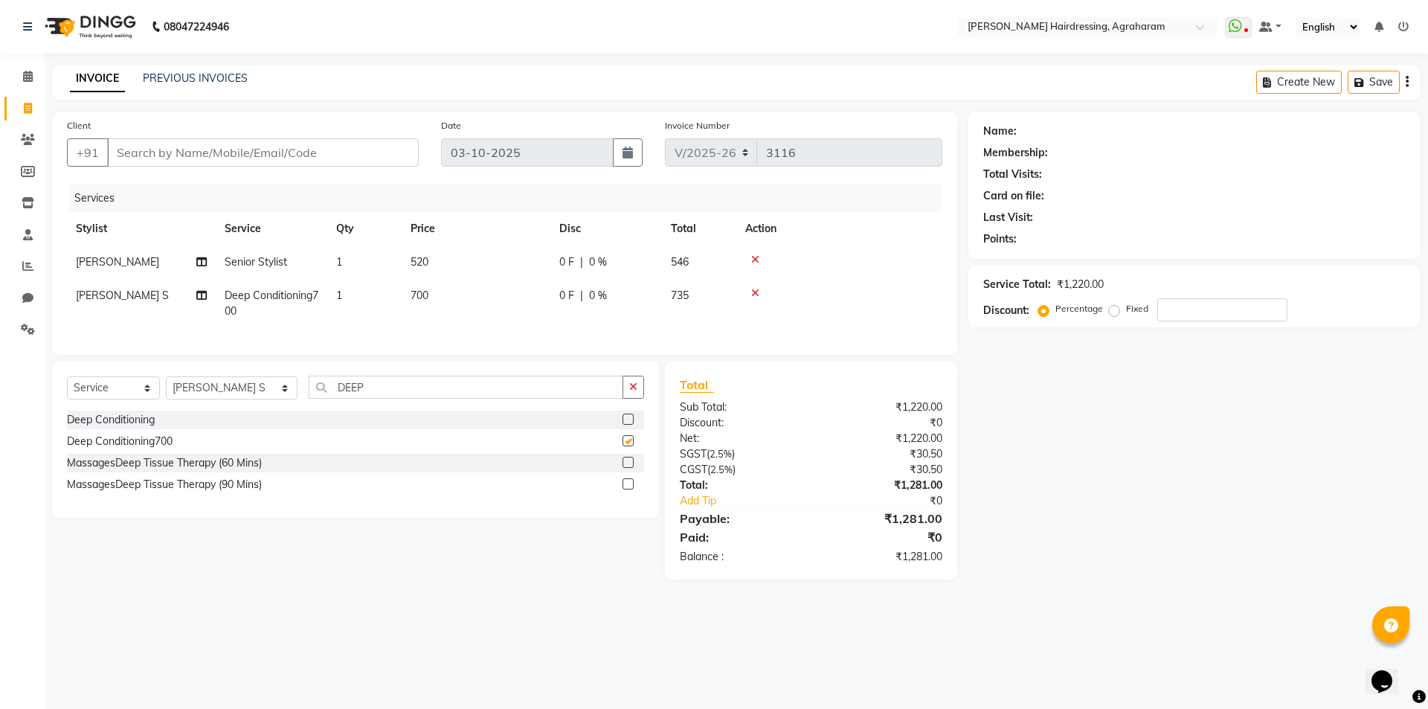
checkbox input "false"
click at [359, 399] on input "DEEP" at bounding box center [466, 387] width 315 height 23
type input "D"
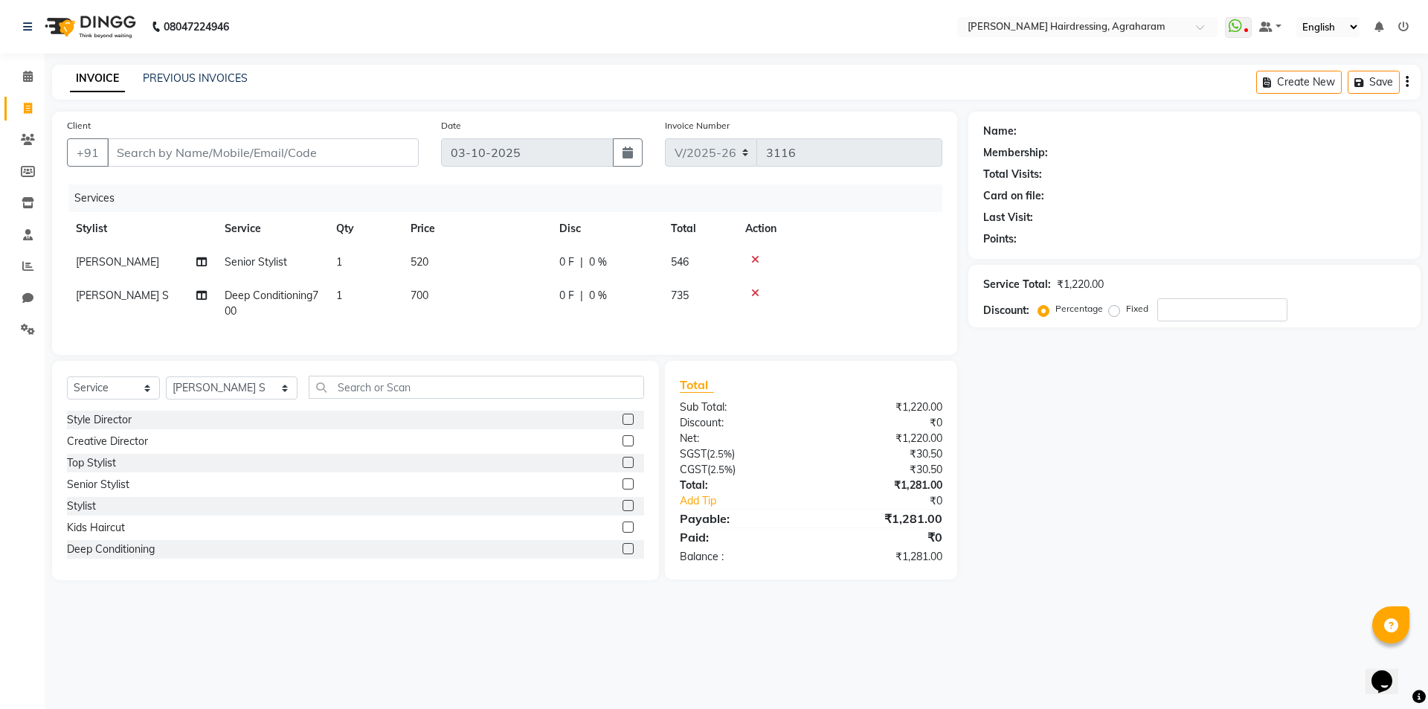
click at [263, 399] on div "Select Service Product Membership Package Voucher Prepaid Gift Card Select Styl…" at bounding box center [355, 393] width 577 height 35
click at [248, 400] on select "Select Stylist [PERSON_NAME] AKASH [PERSON_NAME] [PERSON_NAME] MANAGER [PERSON_…" at bounding box center [232, 387] width 132 height 23
click at [888, 287] on td at bounding box center [840, 303] width 206 height 49
click at [158, 144] on input "Client" at bounding box center [263, 152] width 312 height 28
type input "9"
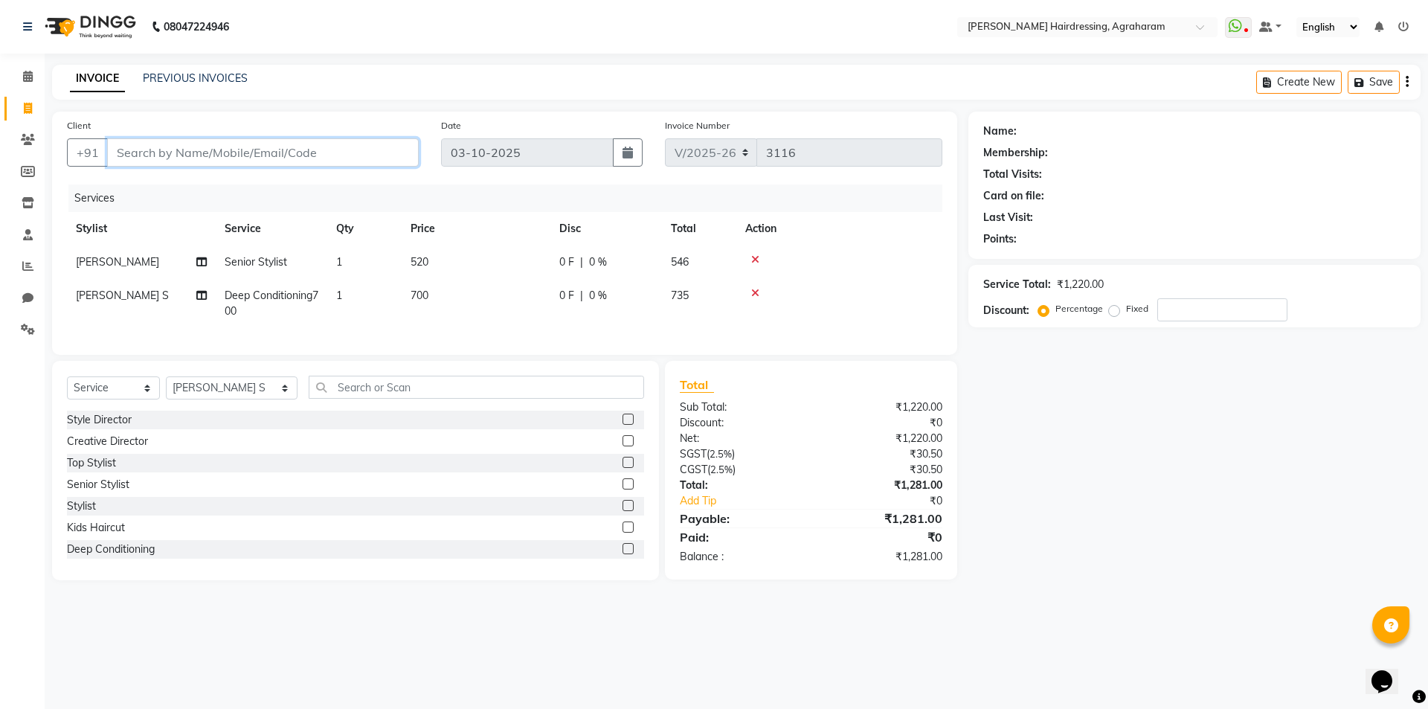
type input "0"
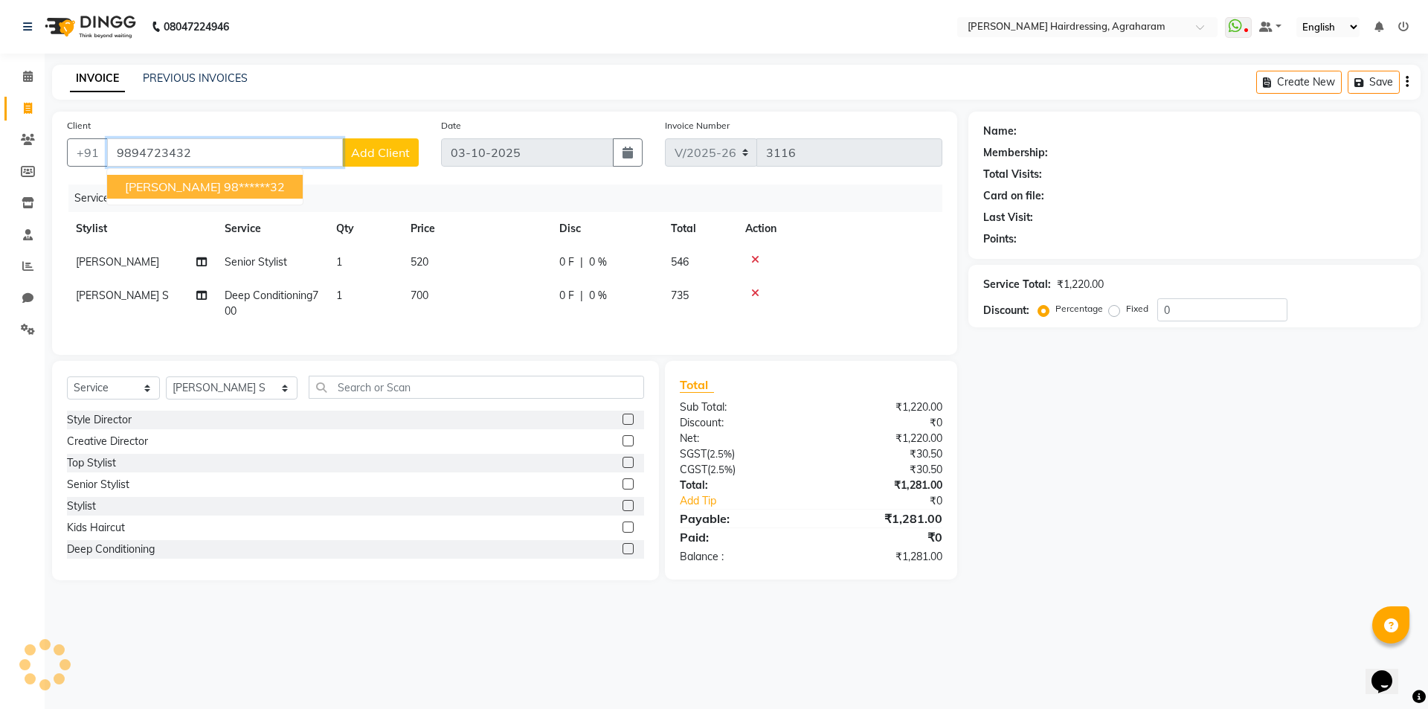
type input "9894723432"
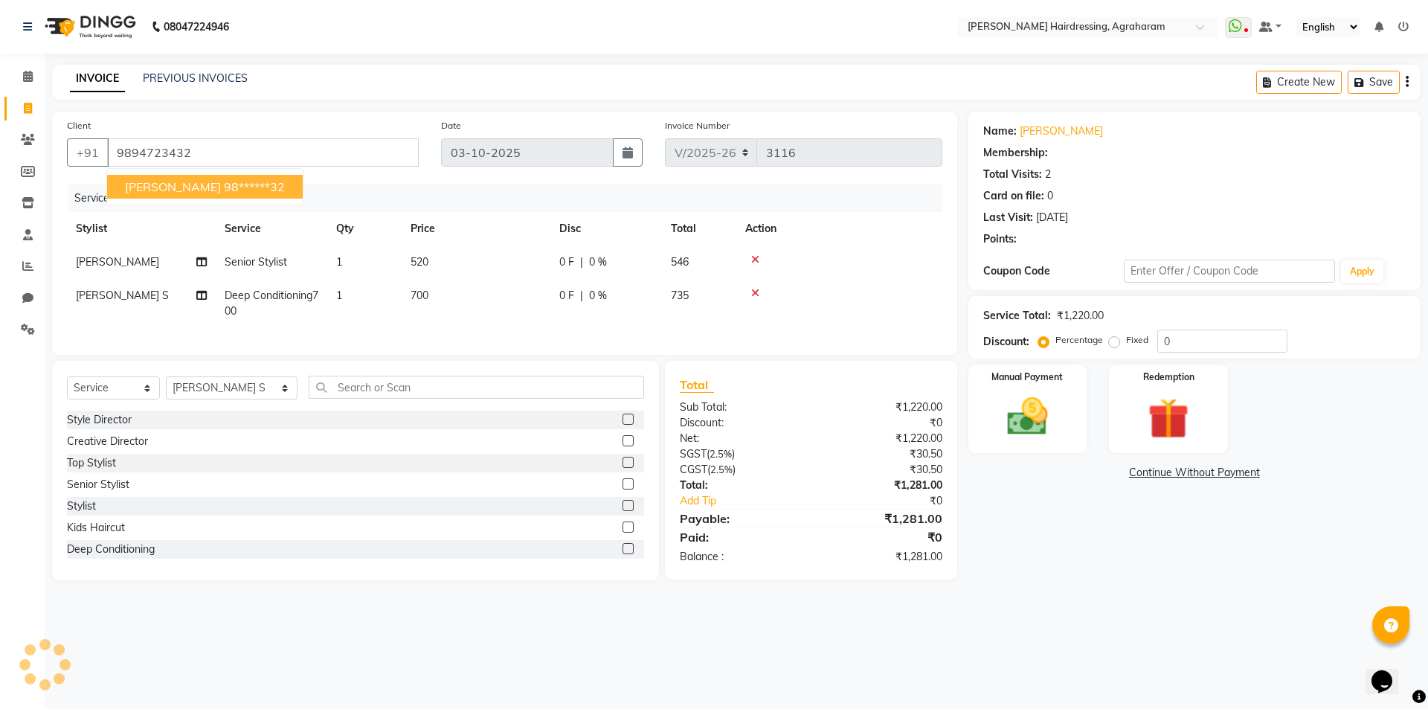
select select "1: Object"
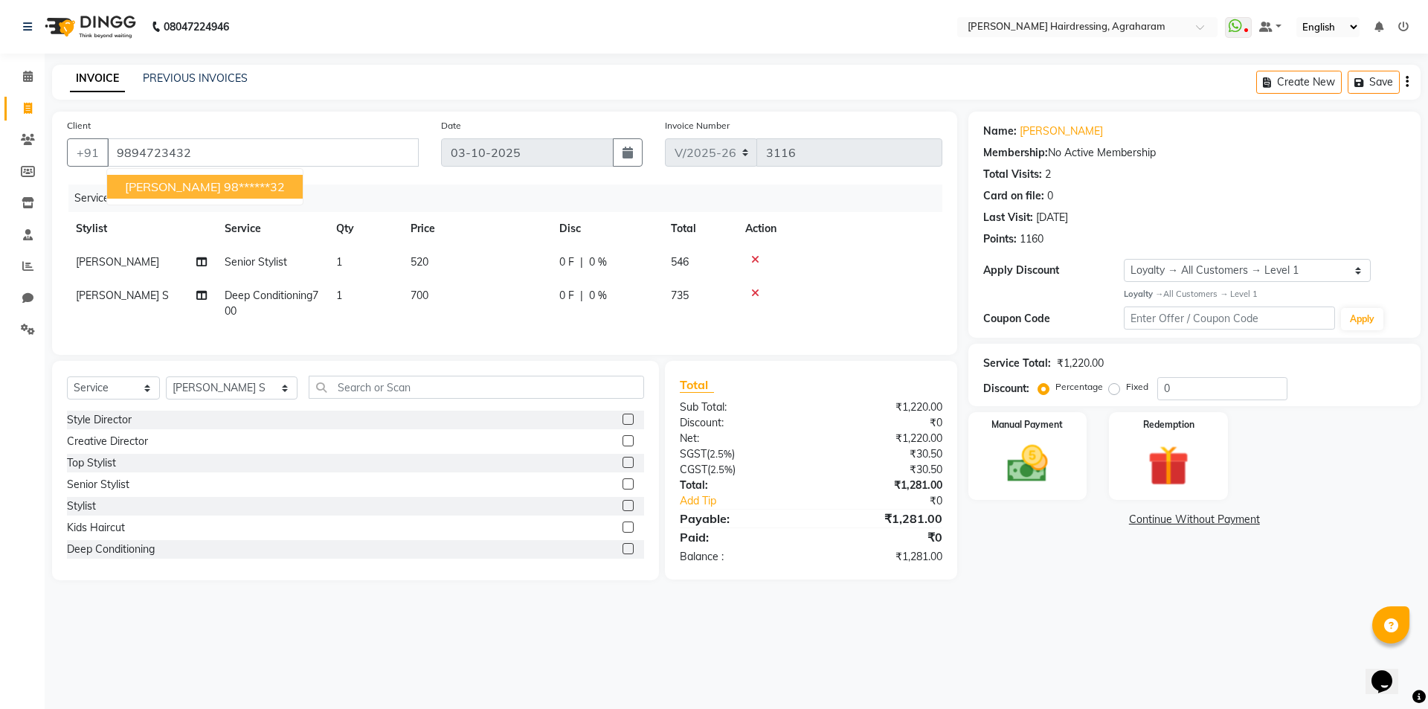
click at [173, 185] on span "[PERSON_NAME]" at bounding box center [173, 186] width 96 height 15
type input "98******32"
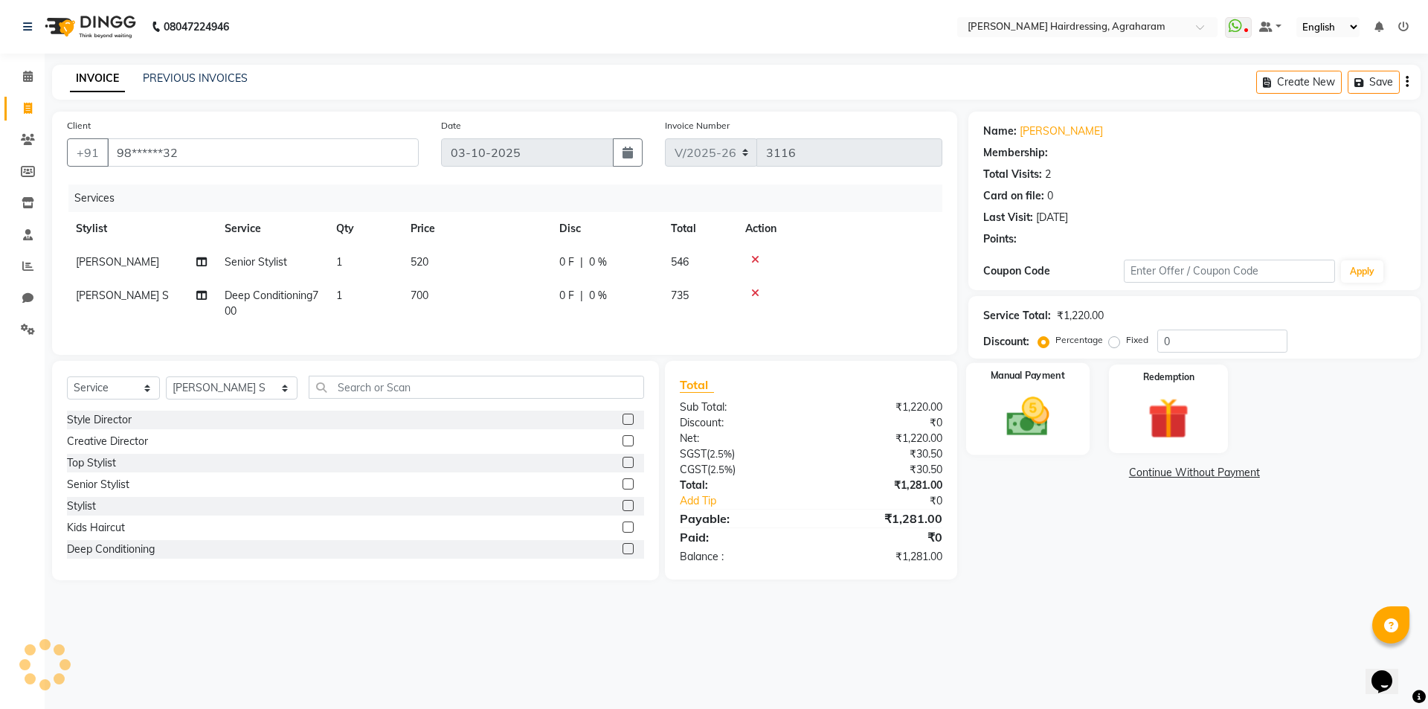
click at [1019, 431] on img at bounding box center [1027, 416] width 69 height 49
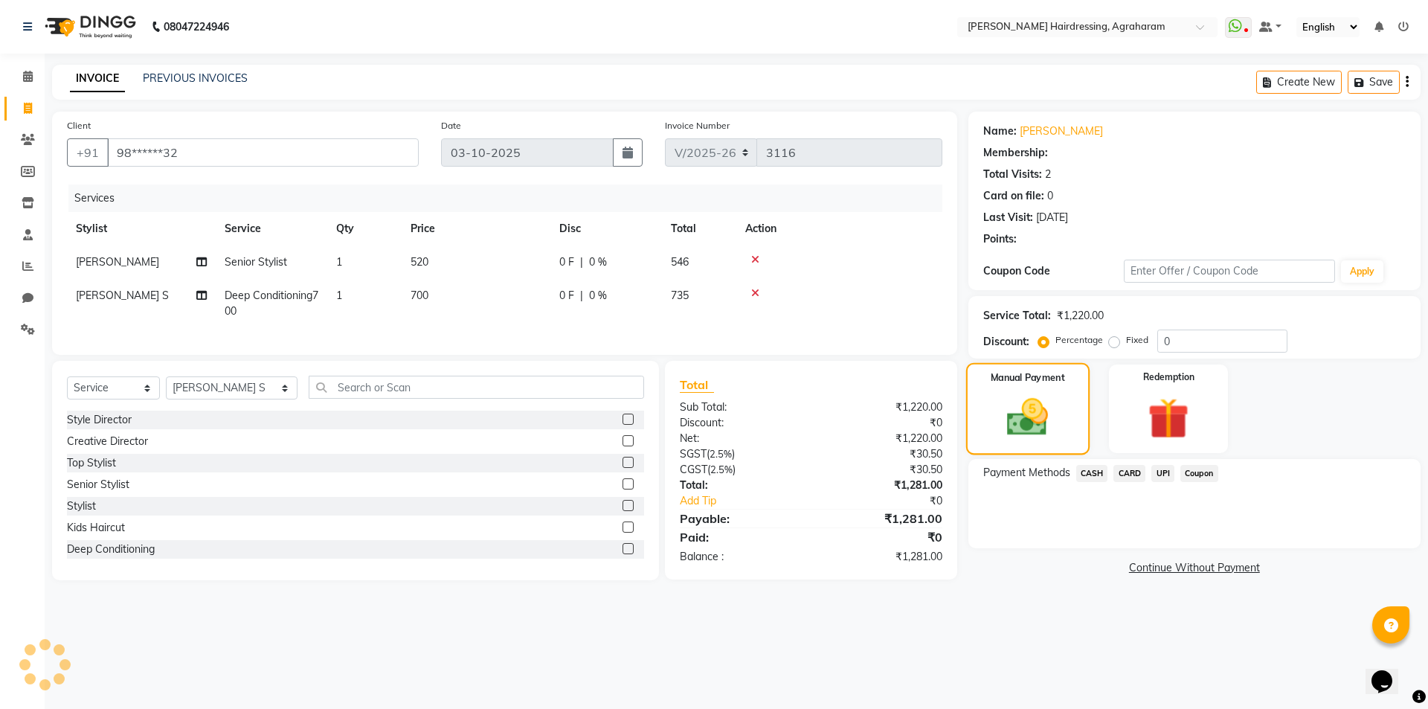
select select "1: Object"
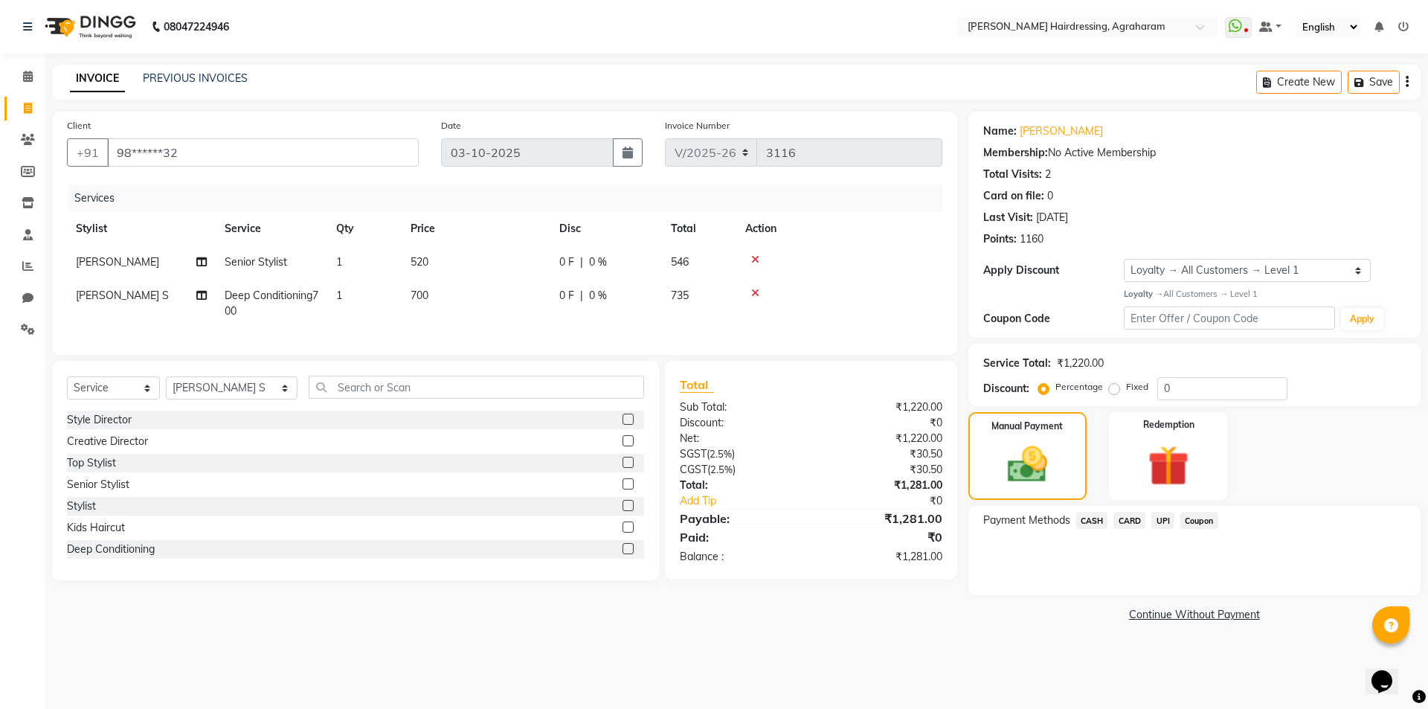
click at [1132, 516] on span "CARD" at bounding box center [1130, 520] width 32 height 17
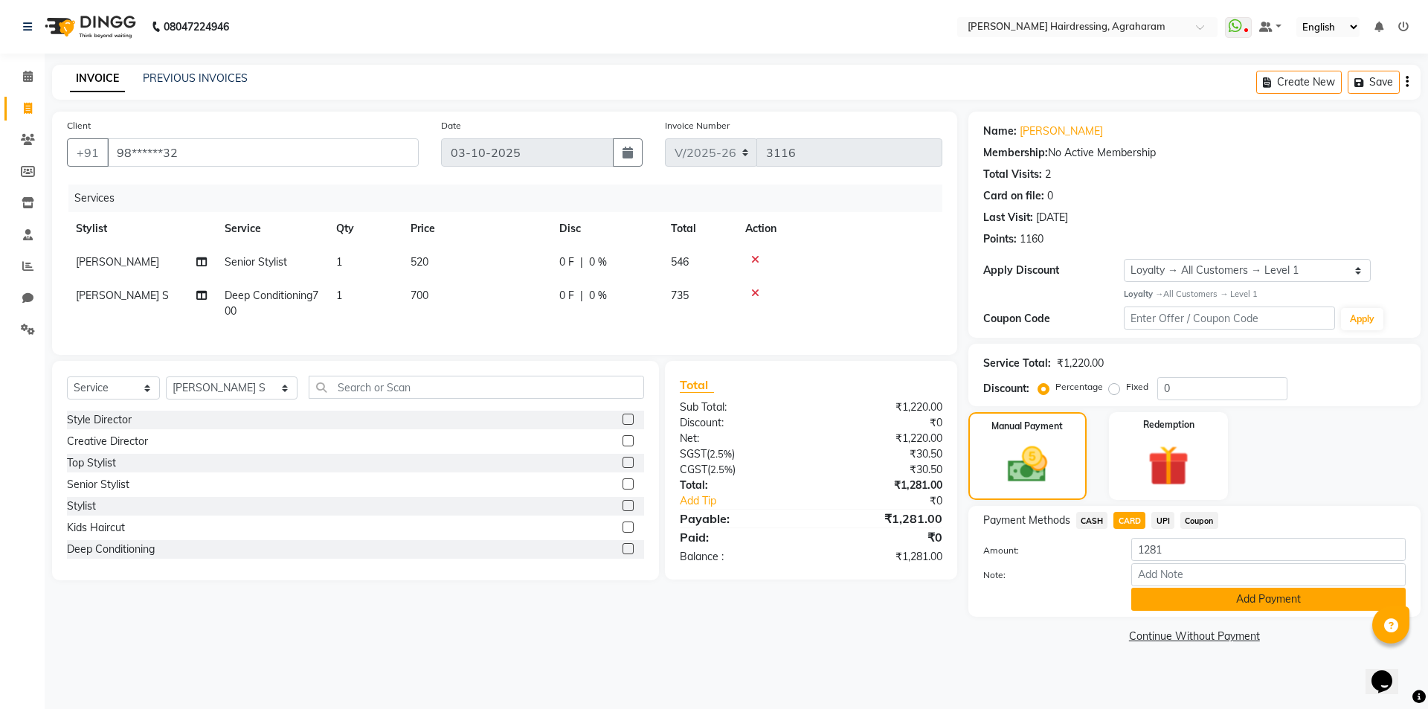
click at [1280, 606] on button "Add Payment" at bounding box center [1269, 599] width 275 height 23
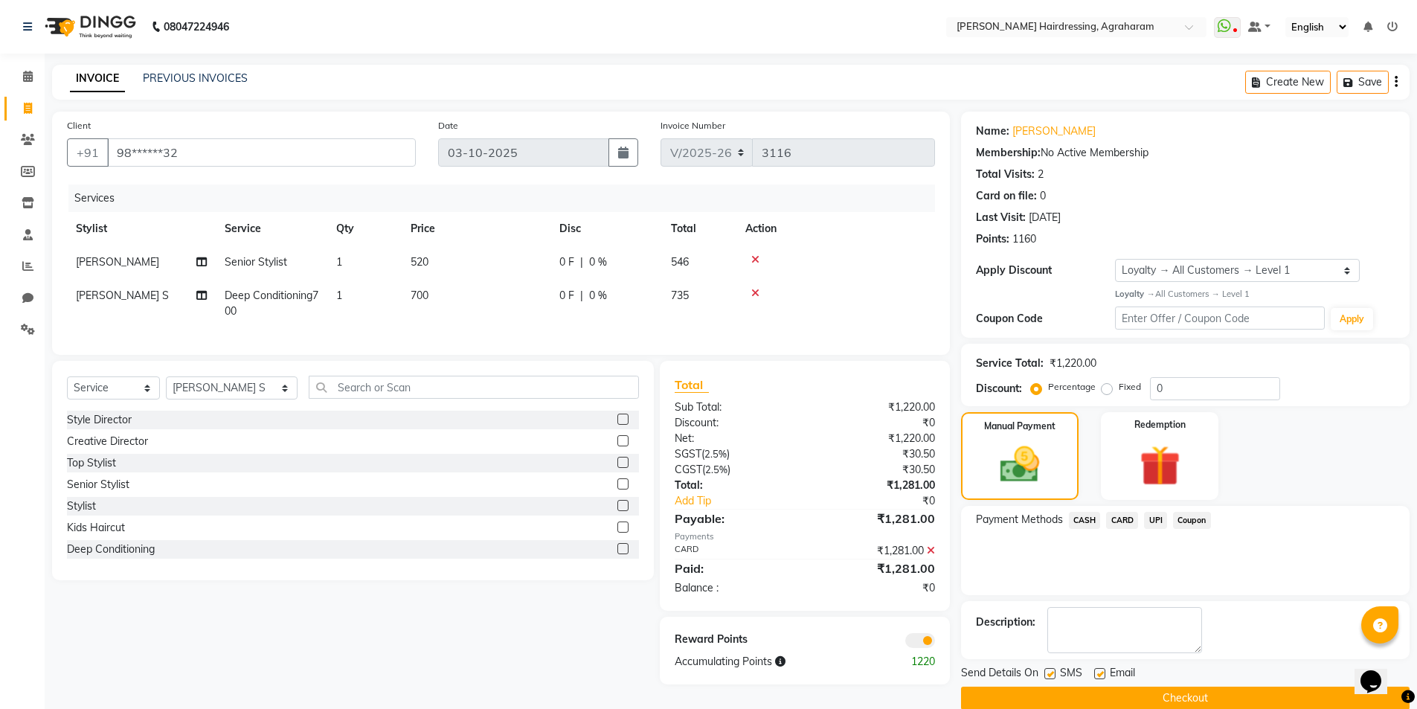
click at [1202, 698] on button "Checkout" at bounding box center [1185, 698] width 449 height 23
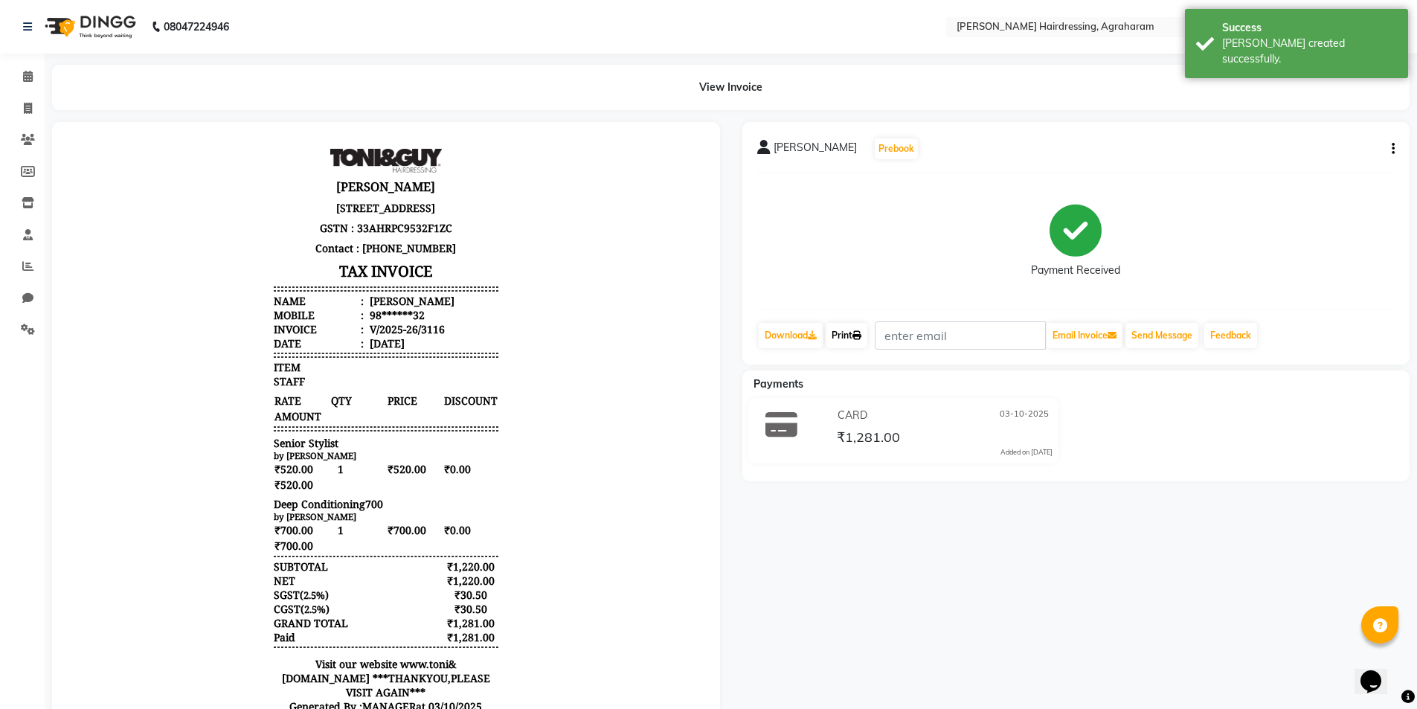
click at [850, 341] on link "Print" at bounding box center [847, 335] width 42 height 25
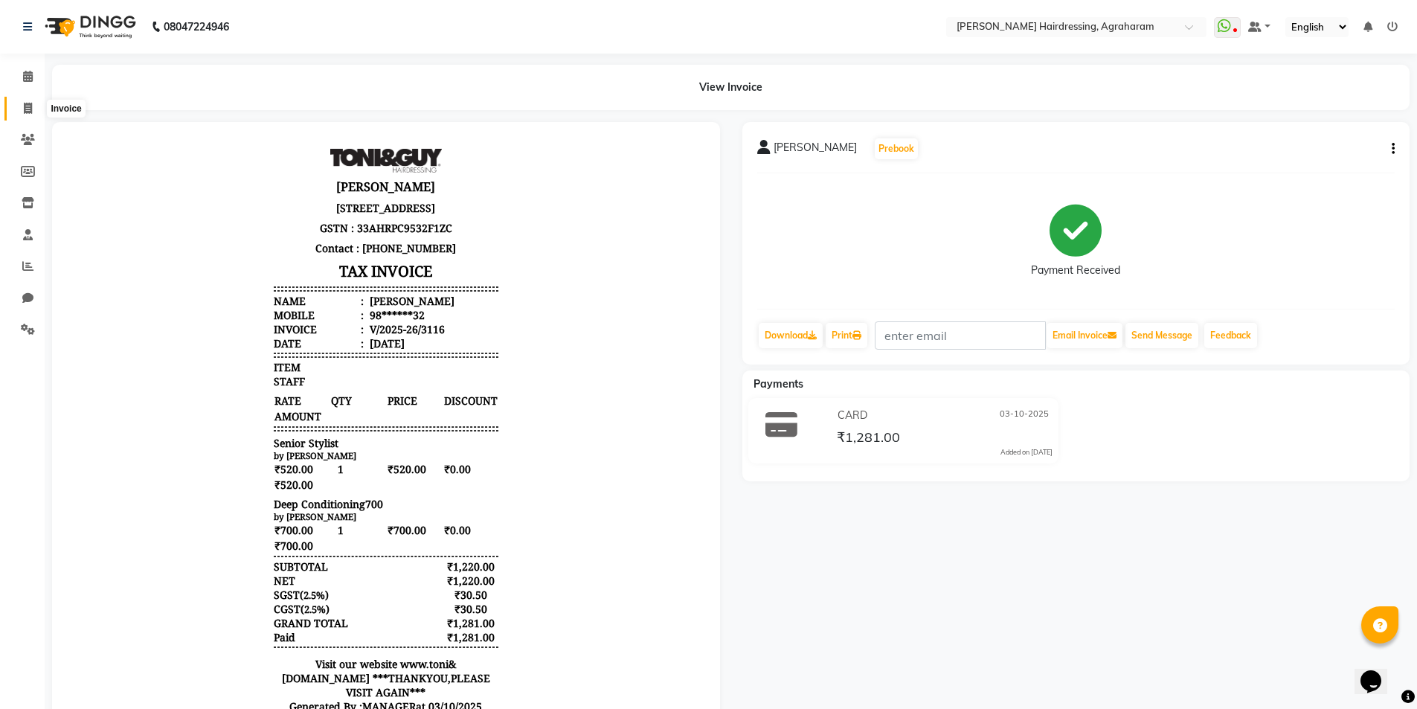
click at [28, 108] on icon at bounding box center [28, 108] width 8 height 11
select select "service"
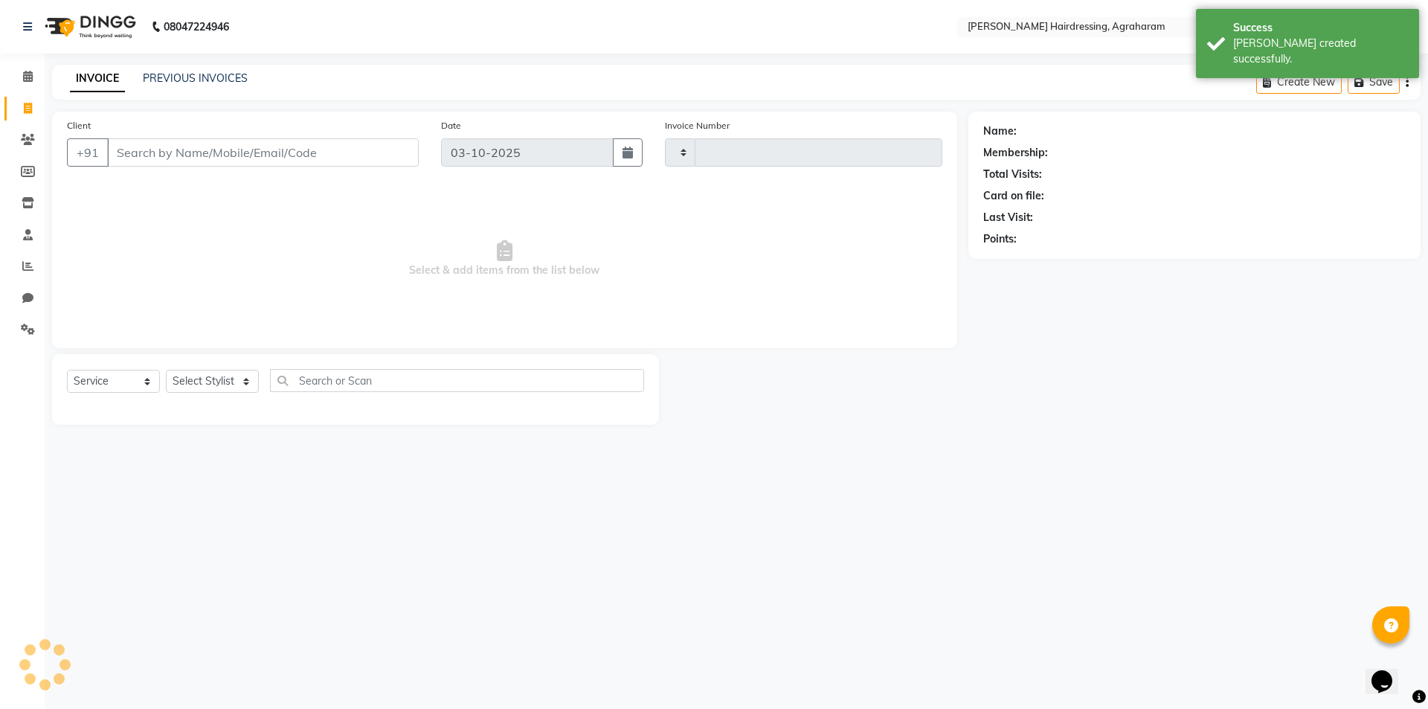
type input "3117"
select select "7962"
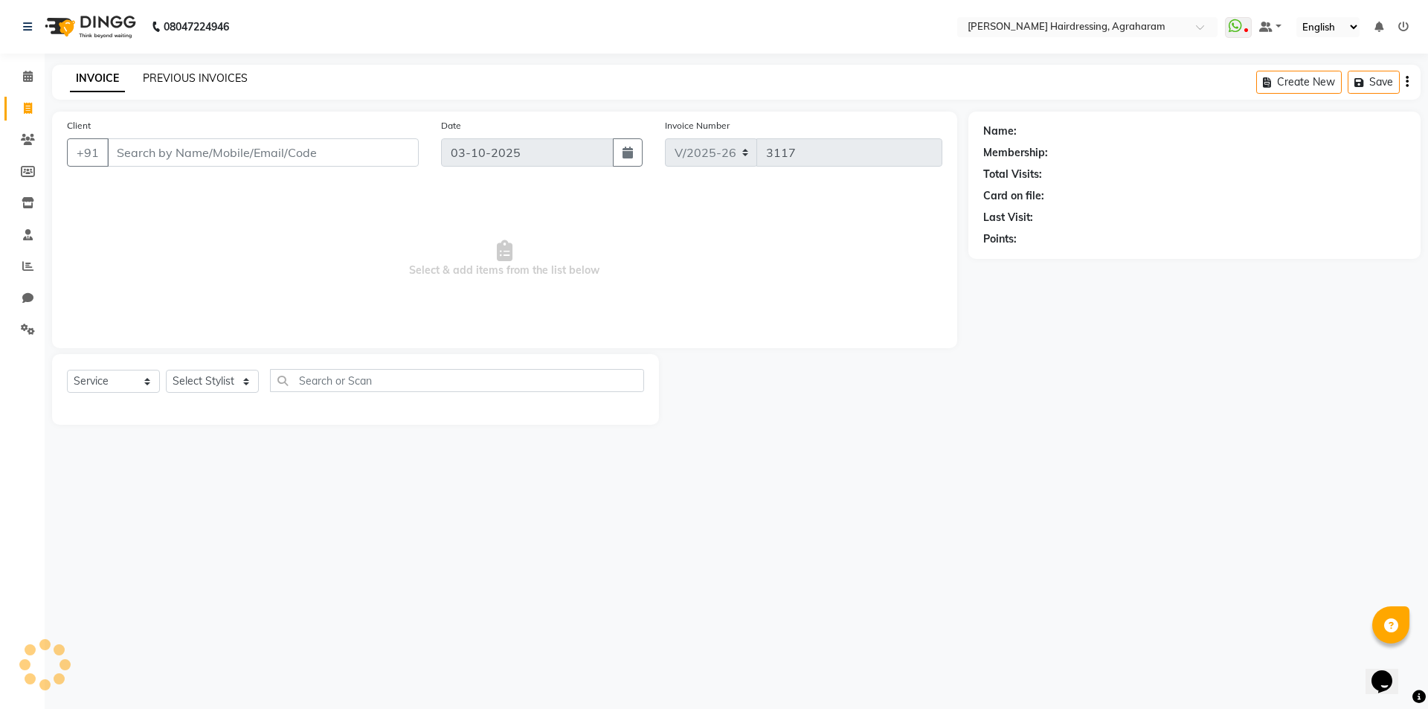
click at [194, 74] on link "PREVIOUS INVOICES" at bounding box center [195, 77] width 105 height 13
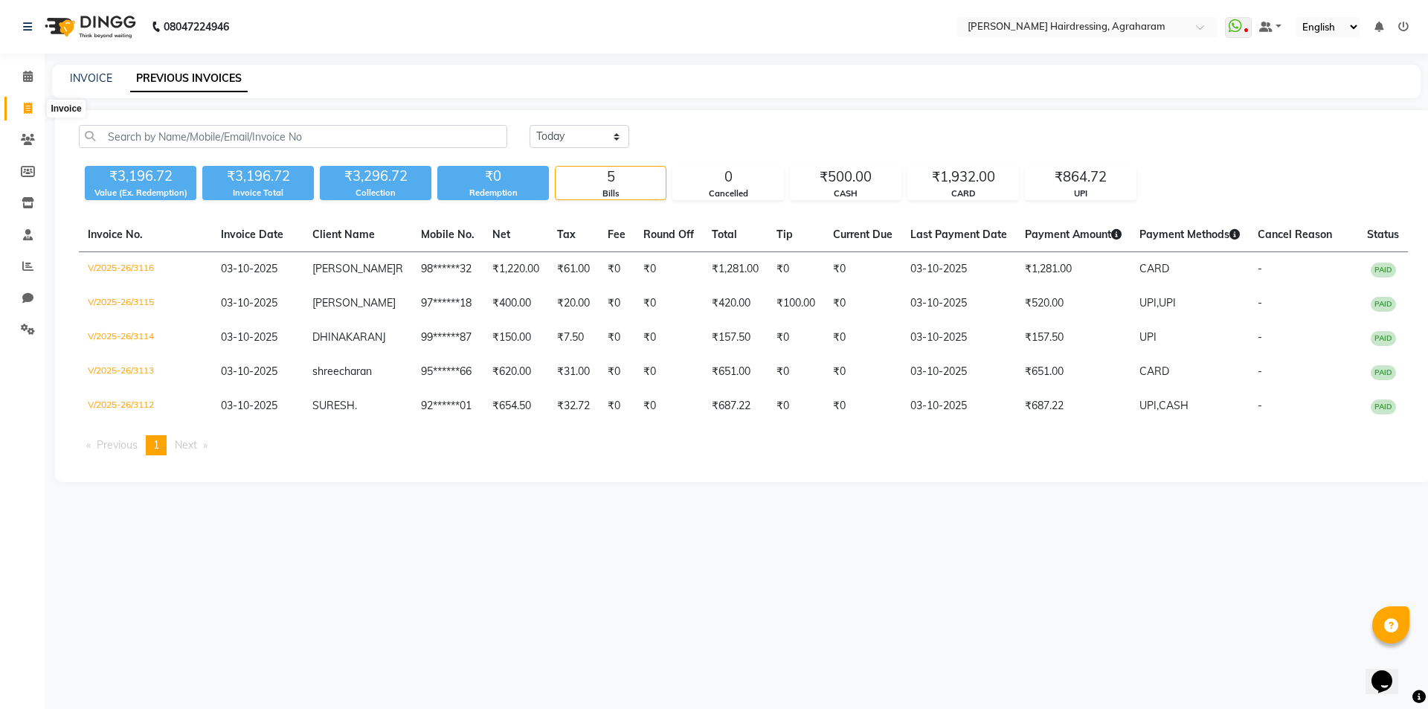
click at [32, 101] on span at bounding box center [28, 108] width 26 height 17
select select "service"
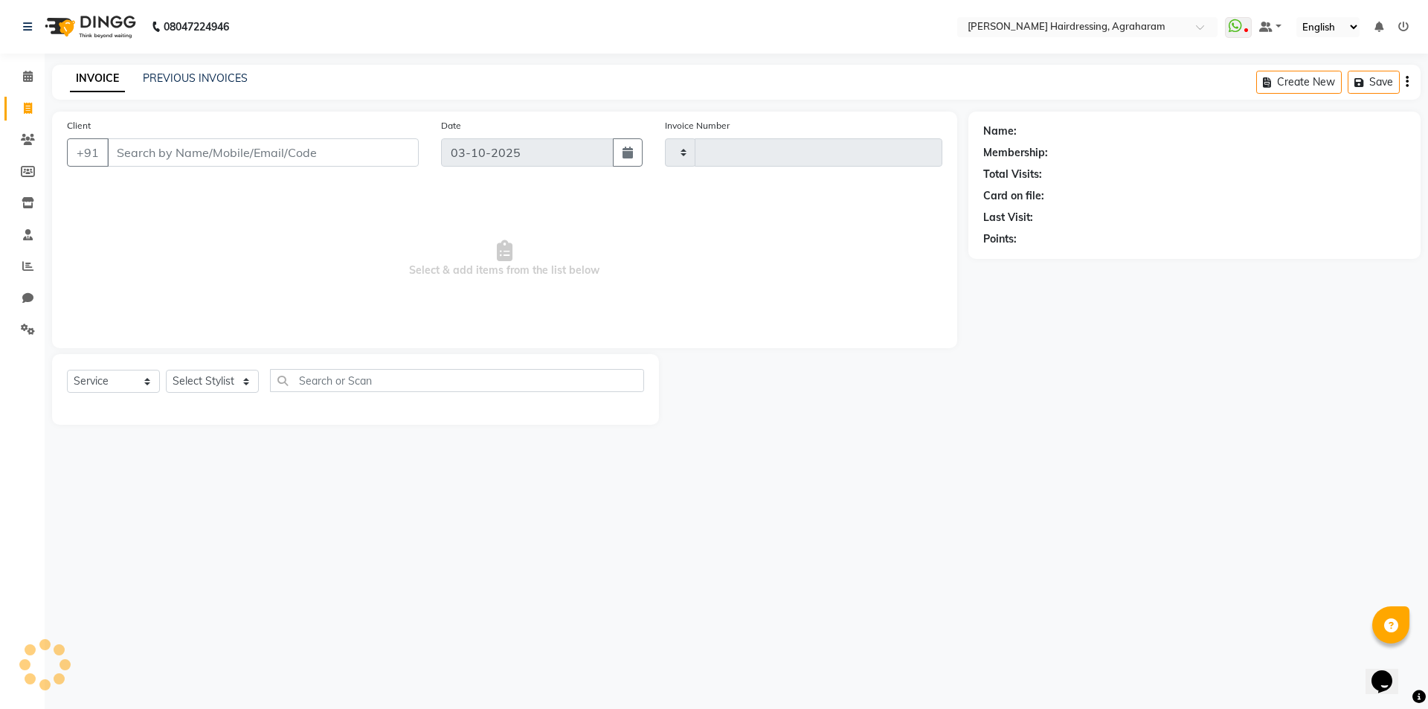
type input "3117"
select select "7962"
click at [179, 84] on link "PREVIOUS INVOICES" at bounding box center [195, 77] width 105 height 13
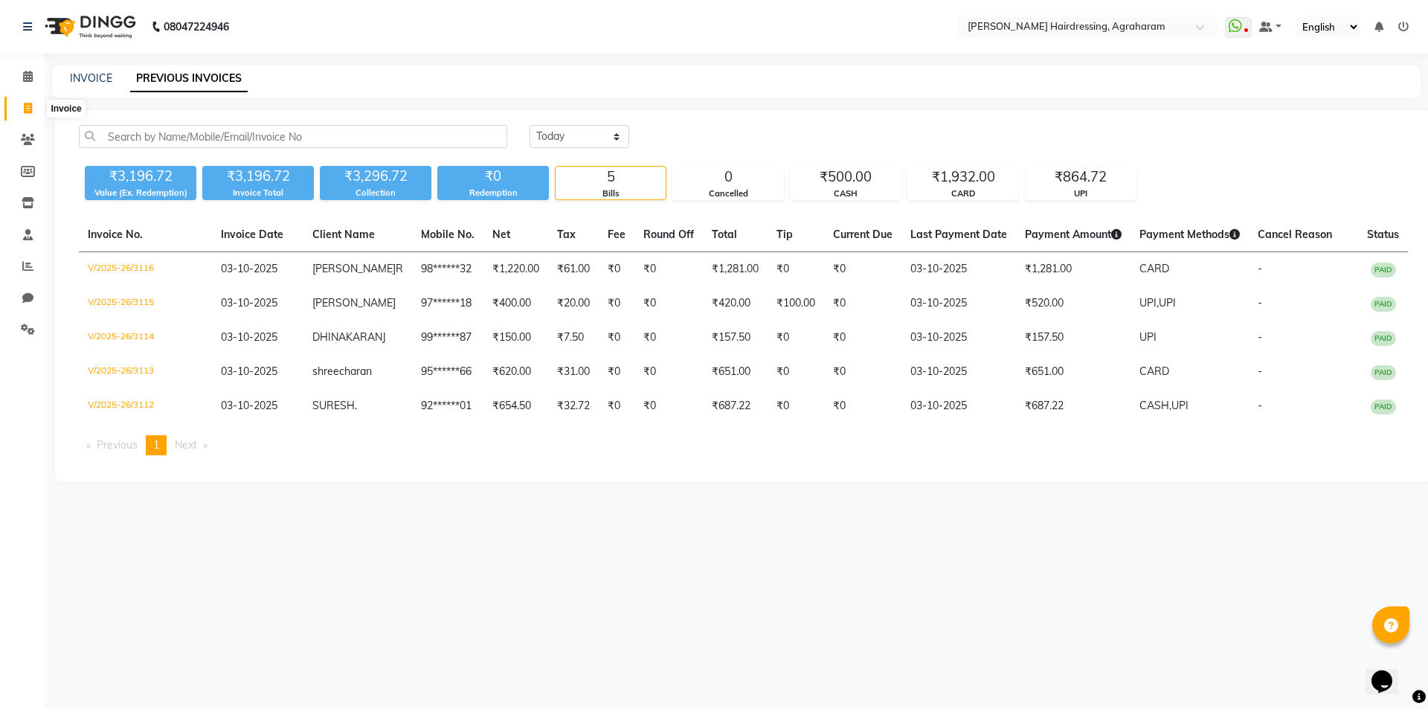
click at [29, 111] on icon at bounding box center [28, 108] width 8 height 11
select select "service"
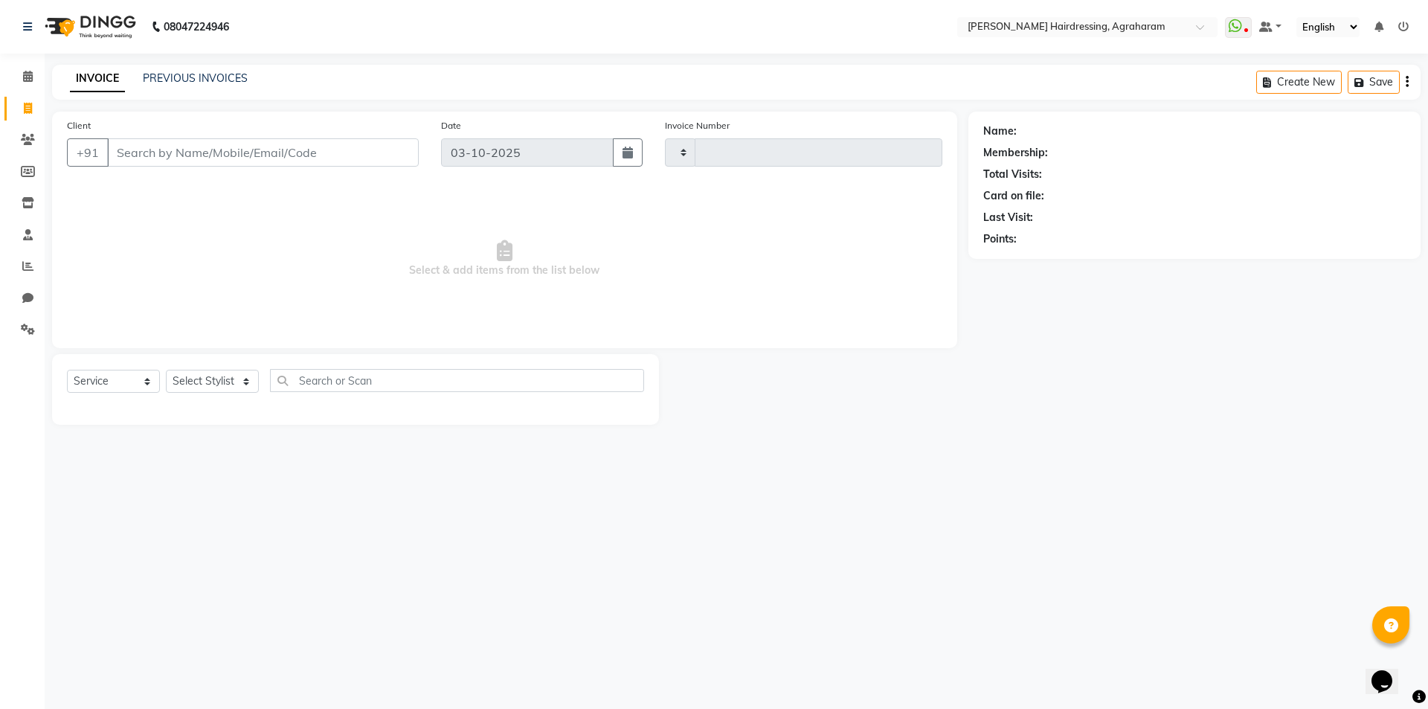
type input "3117"
select select "7962"
click at [247, 382] on select "Select Stylist" at bounding box center [212, 381] width 93 height 23
click at [166, 370] on select "Select Stylist [PERSON_NAME] AKASH [PERSON_NAME] [PERSON_NAME] MANAGER [PERSON_…" at bounding box center [232, 381] width 132 height 23
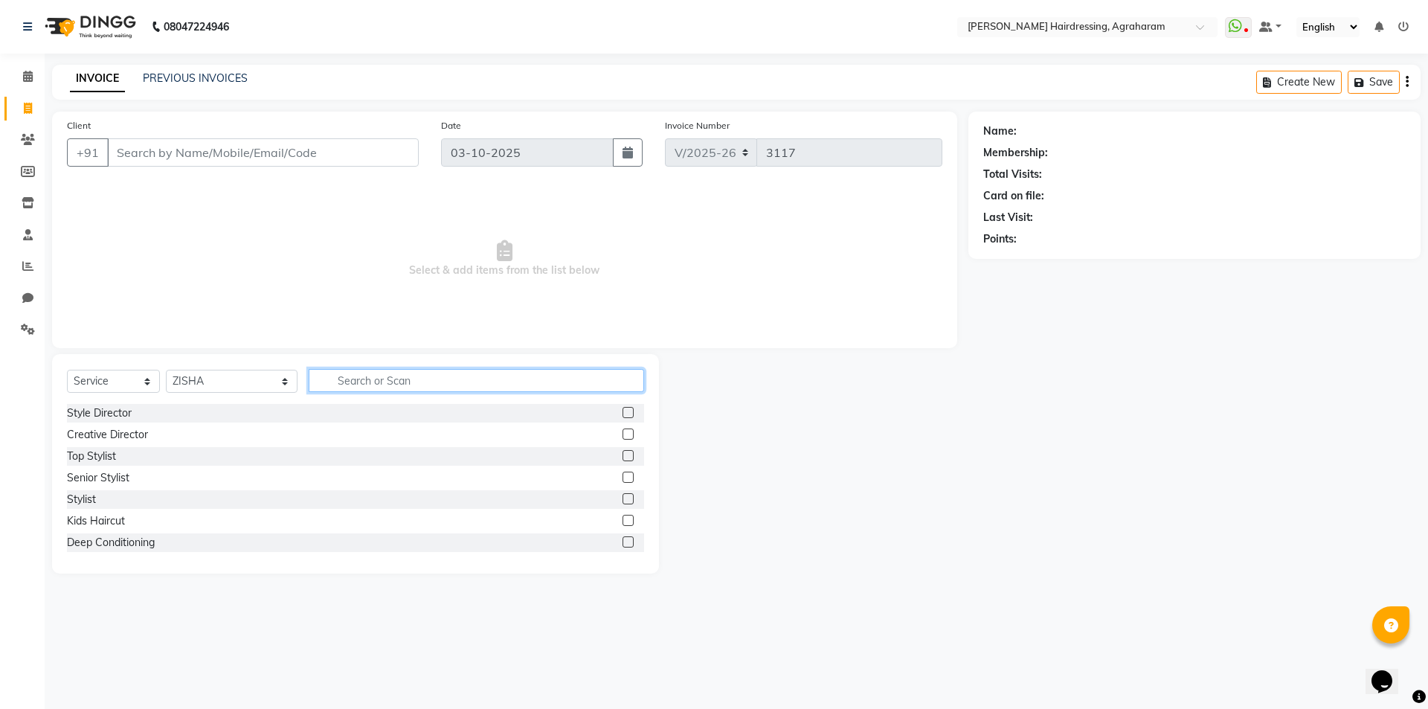
click at [418, 379] on input "text" at bounding box center [477, 380] width 336 height 23
click at [228, 373] on select "Select Stylist [PERSON_NAME] AKASH [PERSON_NAME] [PERSON_NAME] MANAGER [PERSON_…" at bounding box center [232, 381] width 132 height 23
select select "72525"
click at [166, 370] on select "Select Stylist [PERSON_NAME] AKASH [PERSON_NAME] [PERSON_NAME] MANAGER [PERSON_…" at bounding box center [232, 381] width 132 height 23
click at [398, 374] on input "text" at bounding box center [477, 380] width 336 height 23
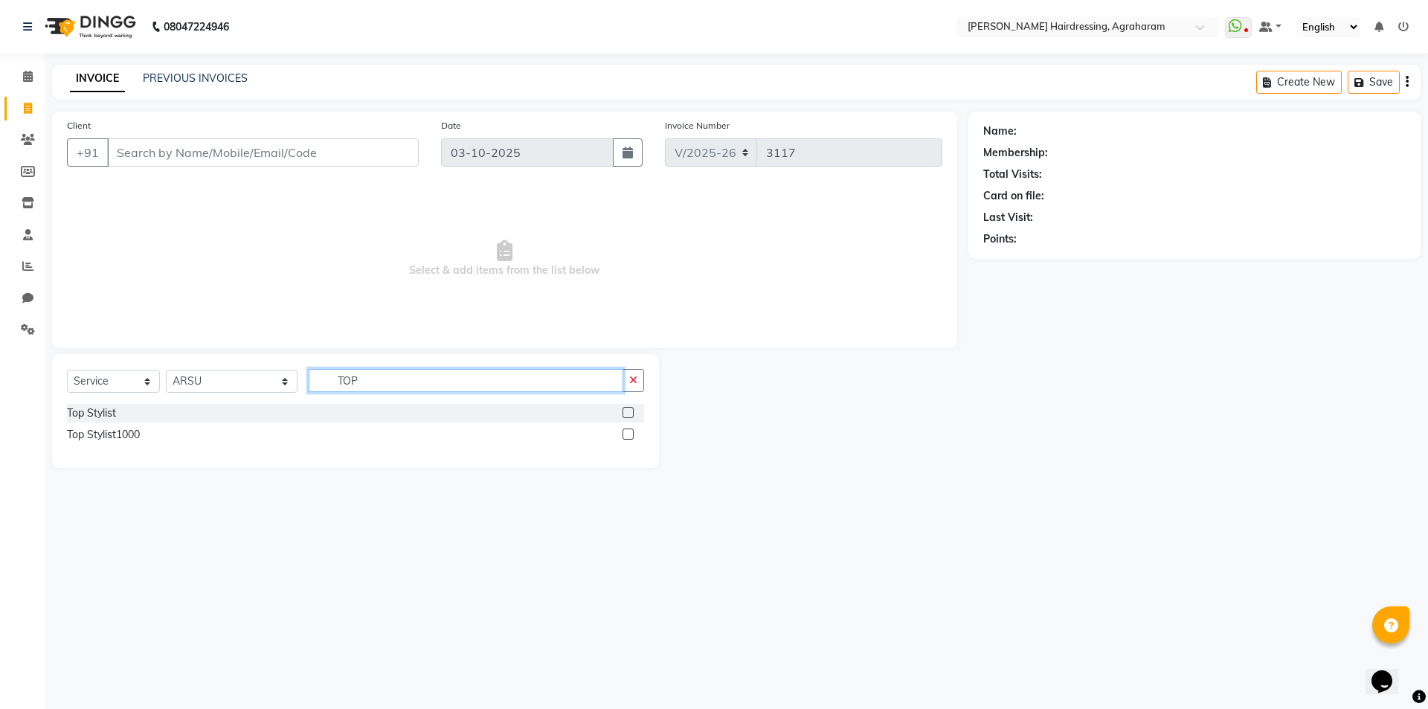
type input "TOP"
click at [629, 414] on label at bounding box center [628, 412] width 11 height 11
click at [629, 414] on input "checkbox" at bounding box center [628, 413] width 10 height 10
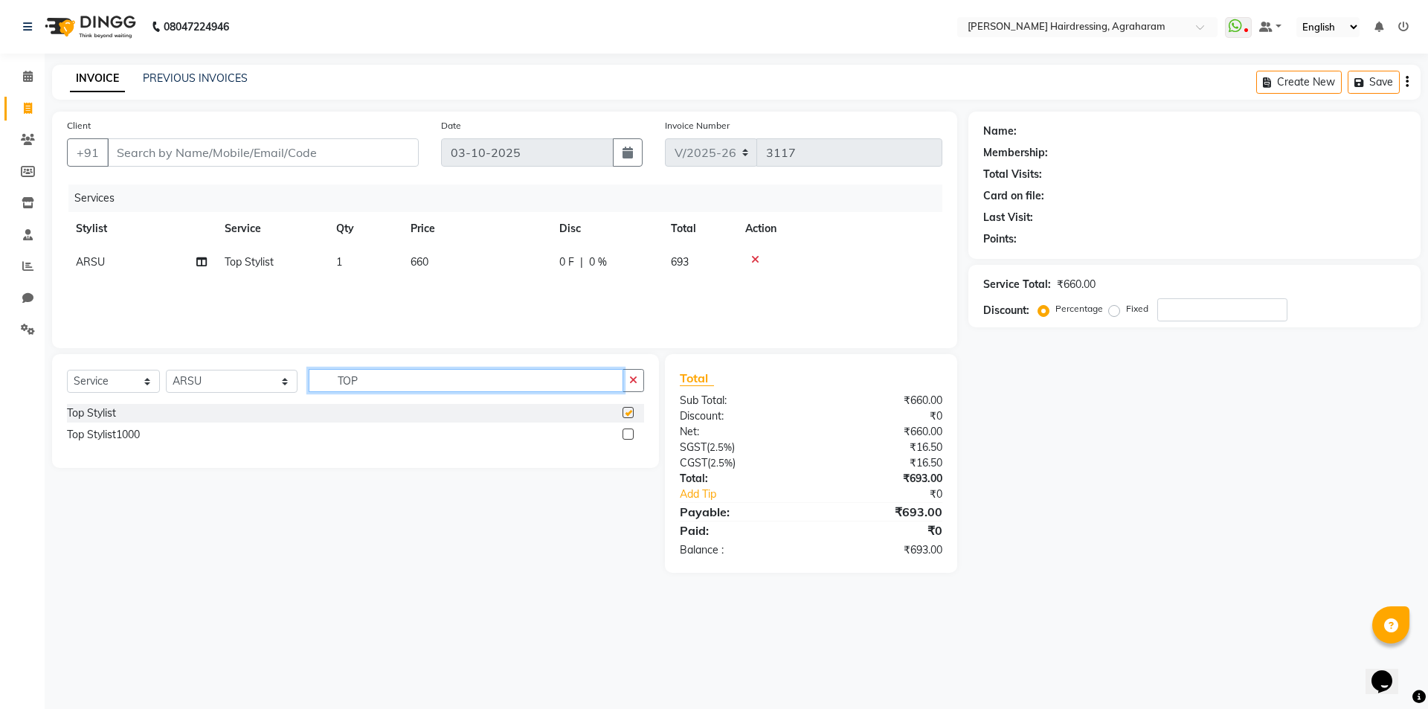
click at [363, 385] on input "TOP" at bounding box center [466, 380] width 315 height 23
checkbox input "false"
type input "T"
type input "BEARD"
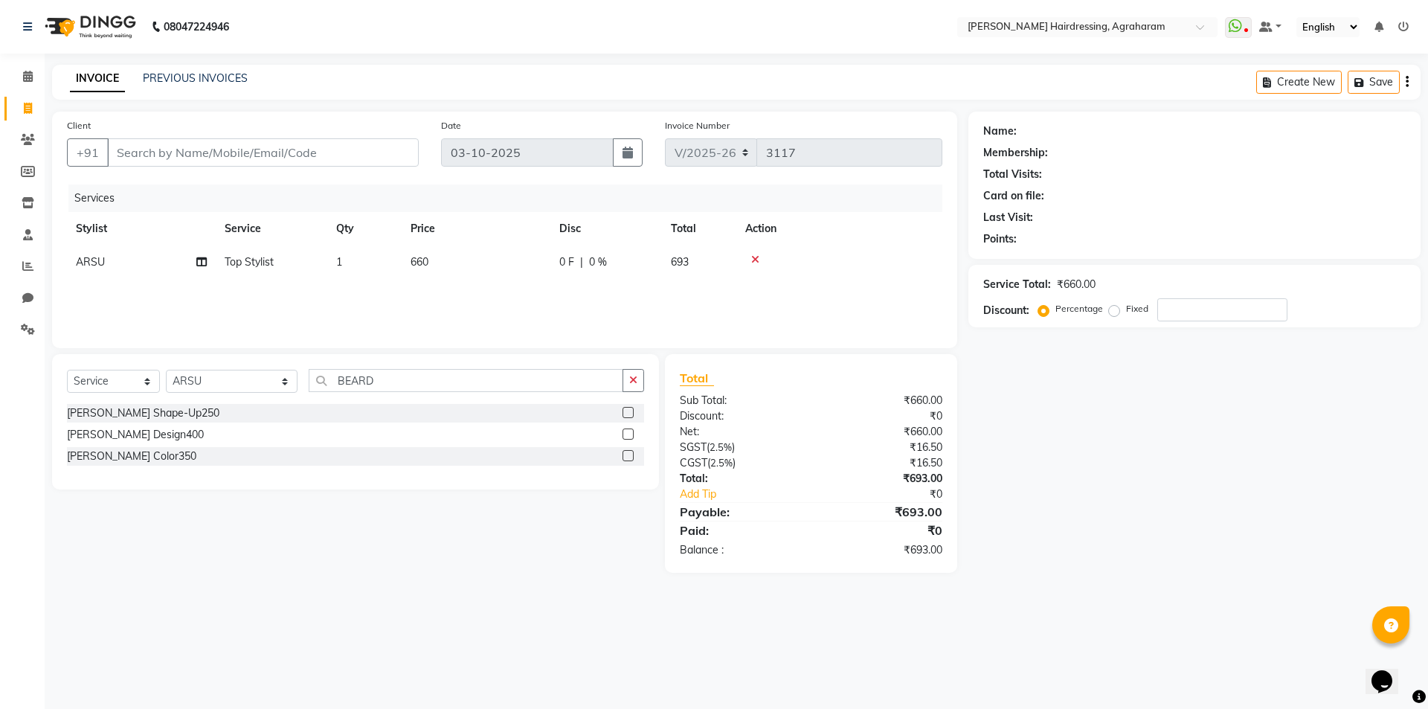
click at [626, 418] on div at bounding box center [628, 415] width 10 height 16
click at [626, 414] on label at bounding box center [628, 412] width 11 height 11
click at [626, 414] on input "checkbox" at bounding box center [628, 413] width 10 height 10
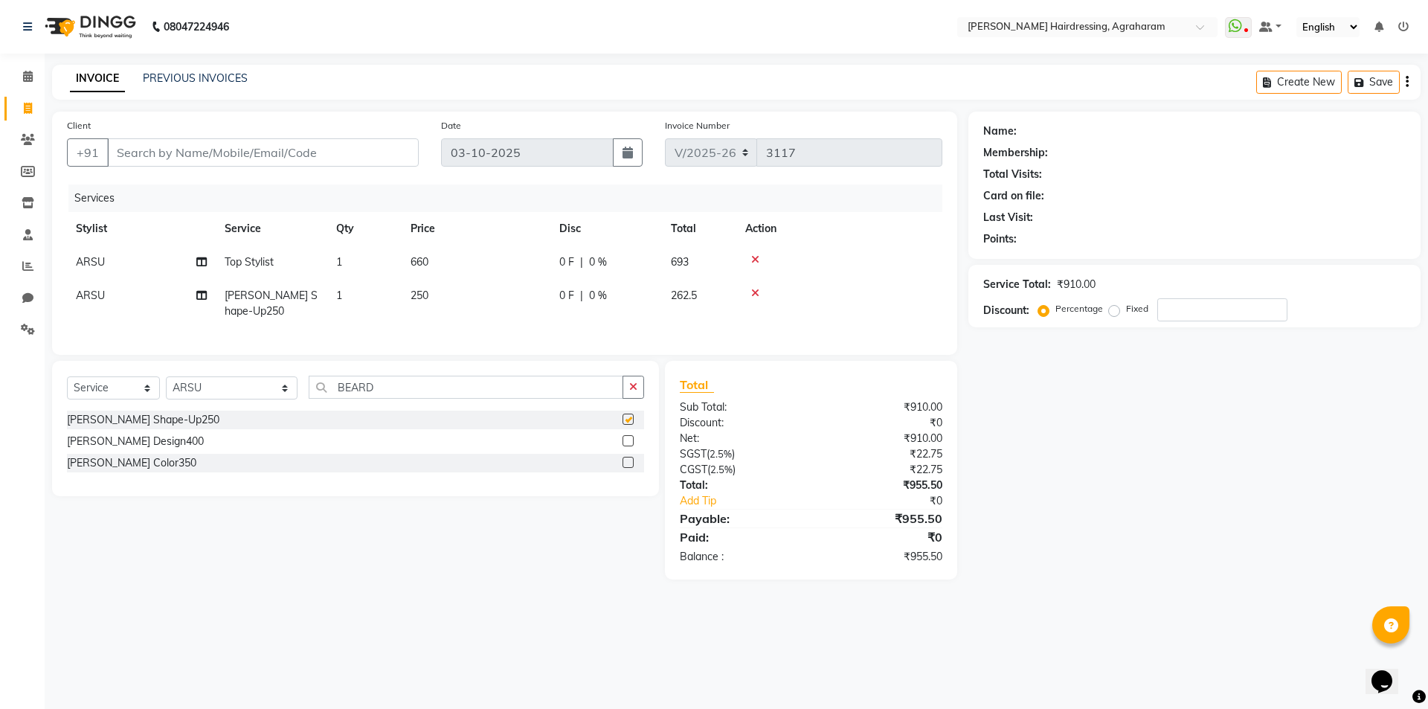
checkbox input "false"
click at [251, 398] on select "Select Stylist [PERSON_NAME] AKASH [PERSON_NAME] [PERSON_NAME] MANAGER [PERSON_…" at bounding box center [232, 387] width 132 height 23
select select "85297"
click at [166, 388] on select "Select Stylist [PERSON_NAME] AKASH [PERSON_NAME] [PERSON_NAME] MANAGER [PERSON_…" at bounding box center [232, 387] width 132 height 23
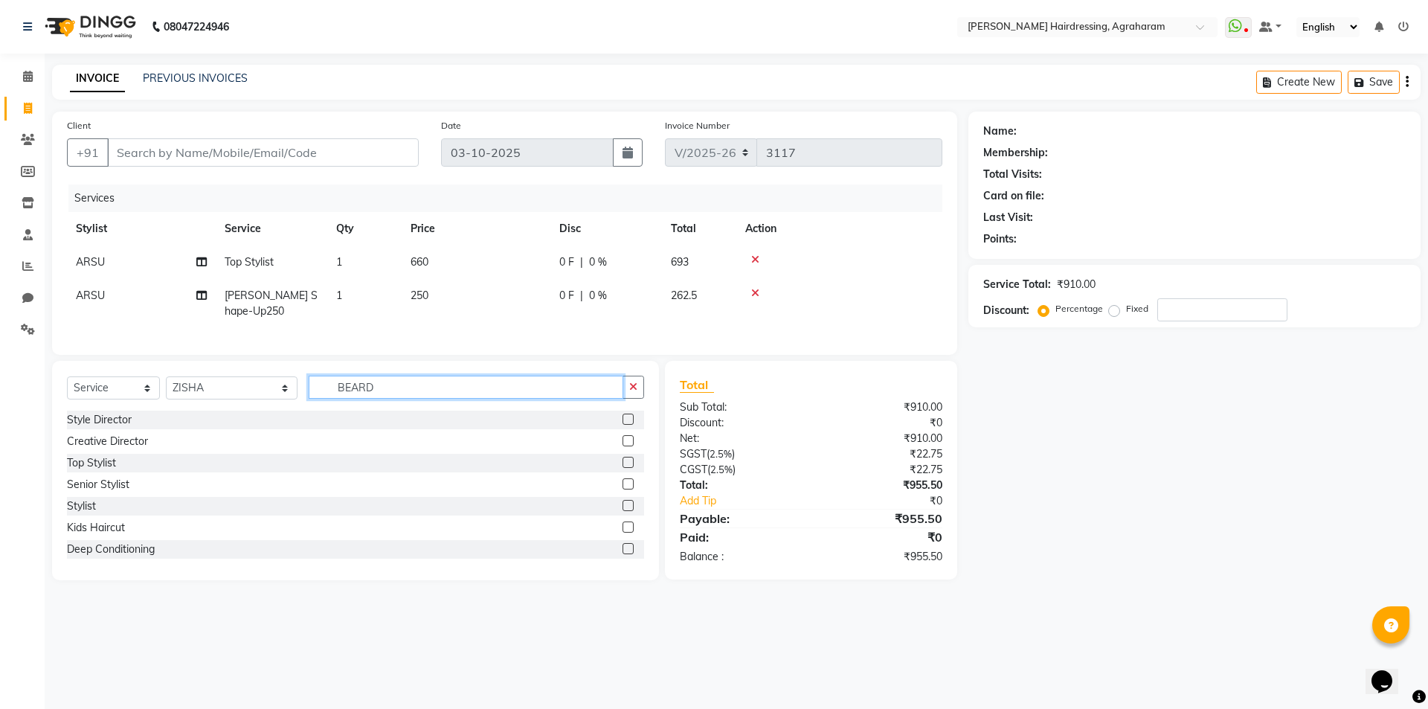
click at [397, 399] on input "BEARD" at bounding box center [466, 387] width 315 height 23
type input "B"
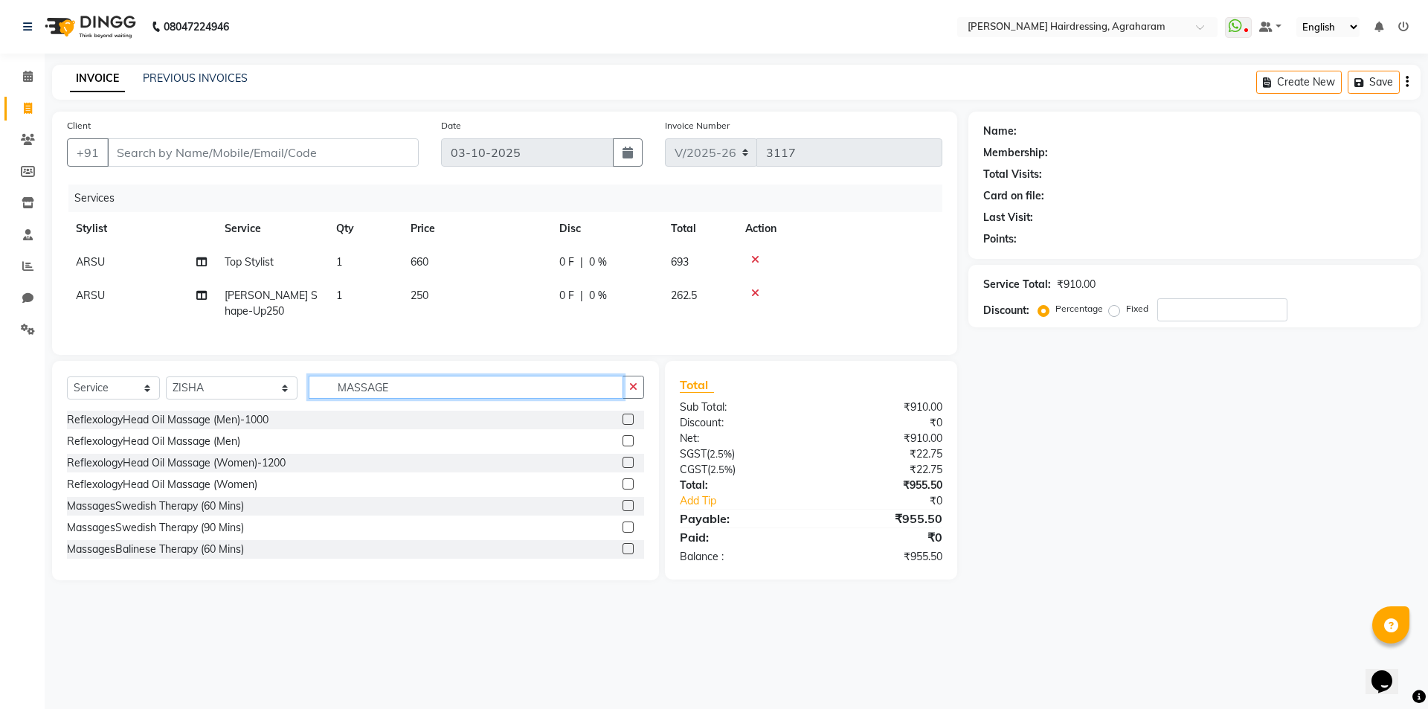
type input "MASSAGE"
click at [623, 425] on label at bounding box center [628, 419] width 11 height 11
click at [623, 425] on input "checkbox" at bounding box center [628, 420] width 10 height 10
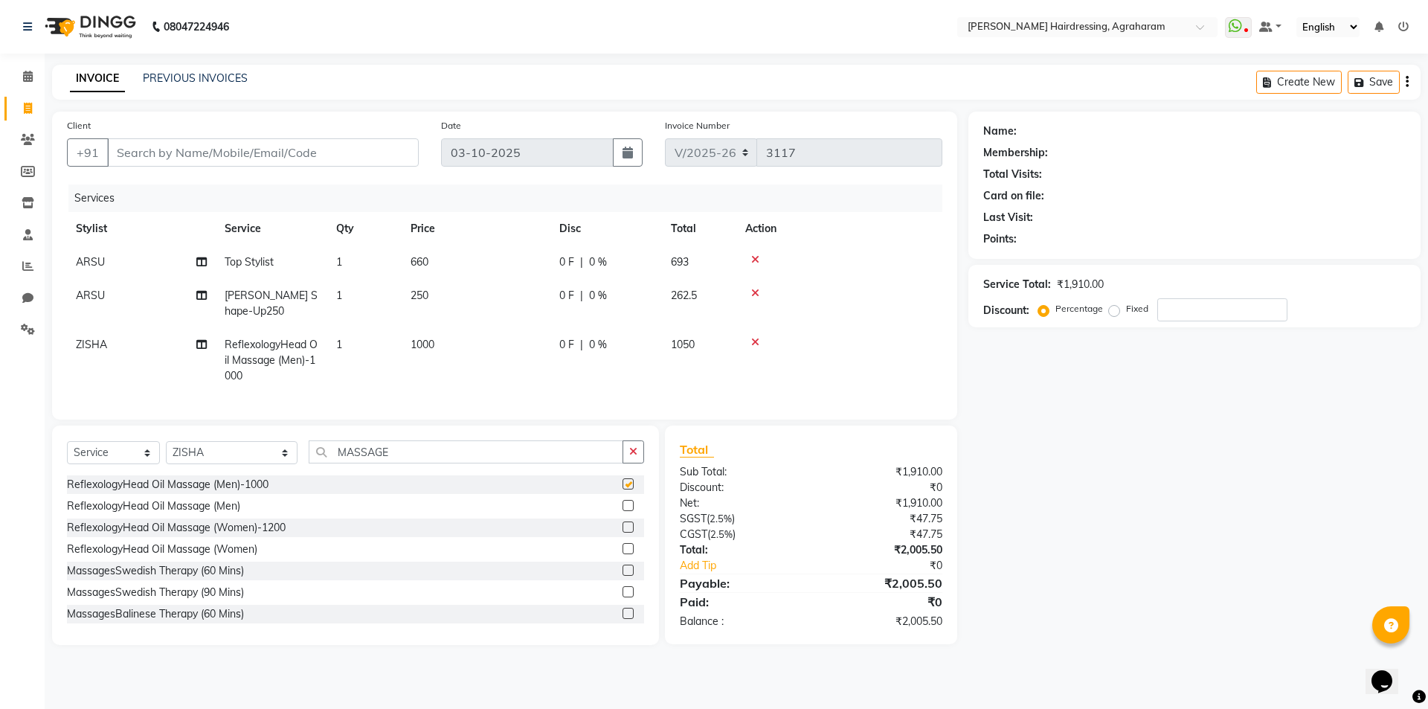
checkbox input "false"
drag, startPoint x: 172, startPoint y: 153, endPoint x: 183, endPoint y: 150, distance: 11.8
click at [172, 153] on input "Client" at bounding box center [263, 152] width 312 height 28
type input "9"
type input "0"
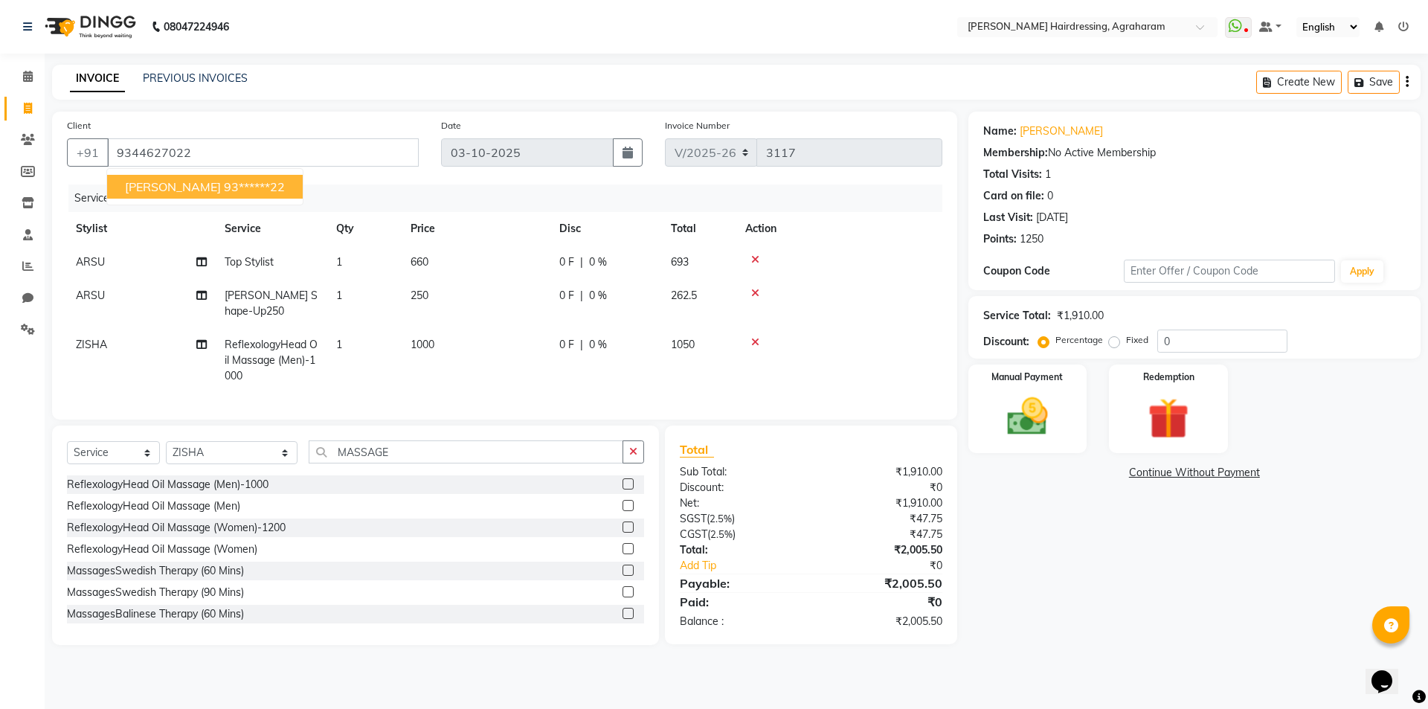
click at [224, 193] on ngb-highlight "93******22" at bounding box center [254, 186] width 61 height 15
type input "93******22"
click at [1032, 426] on img at bounding box center [1027, 416] width 69 height 49
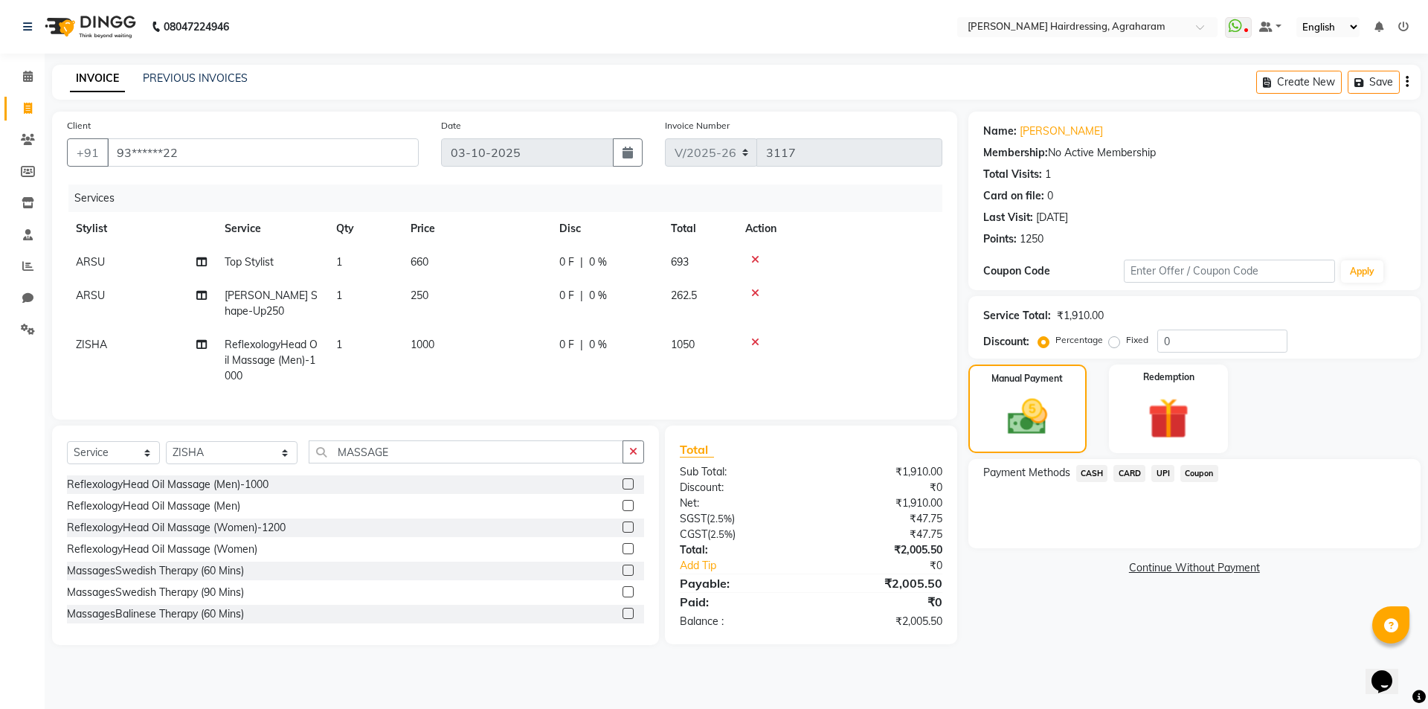
click at [1169, 475] on span "UPI" at bounding box center [1163, 473] width 23 height 17
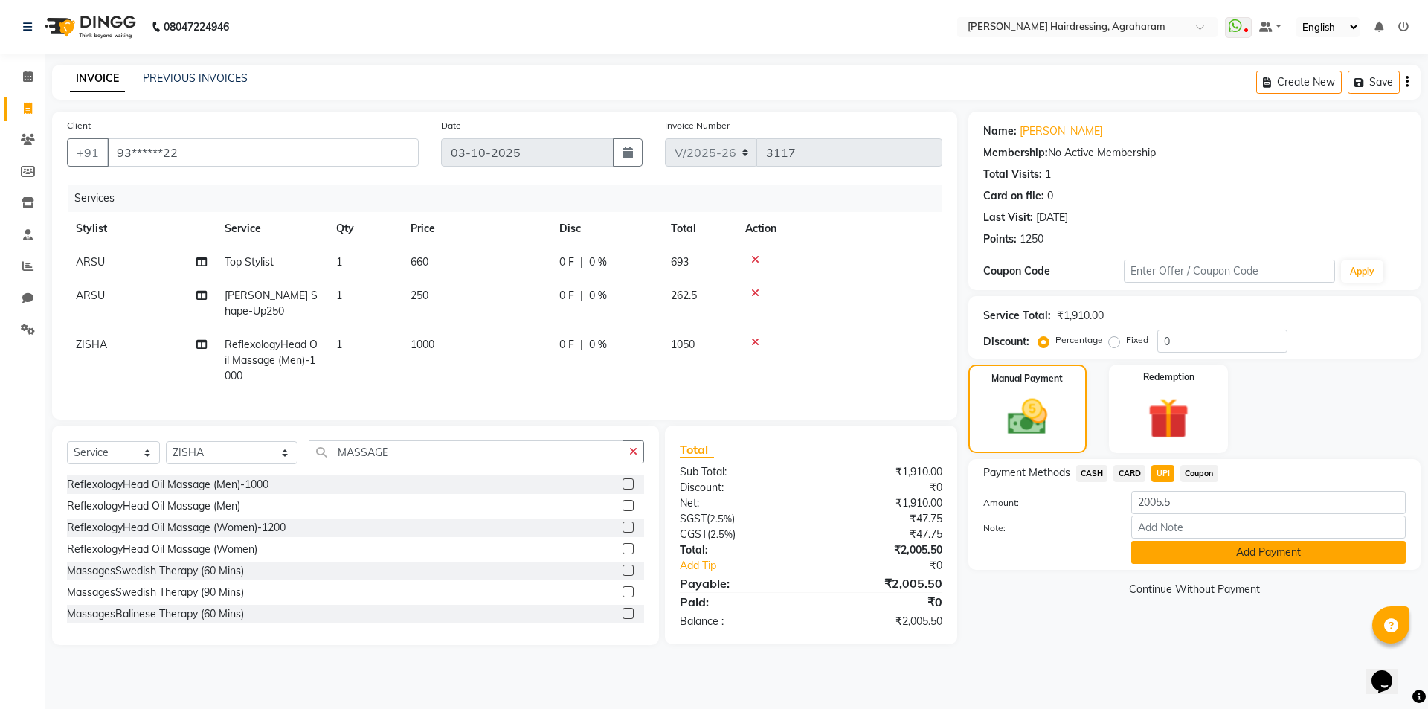
click at [1271, 554] on button "Add Payment" at bounding box center [1269, 552] width 275 height 23
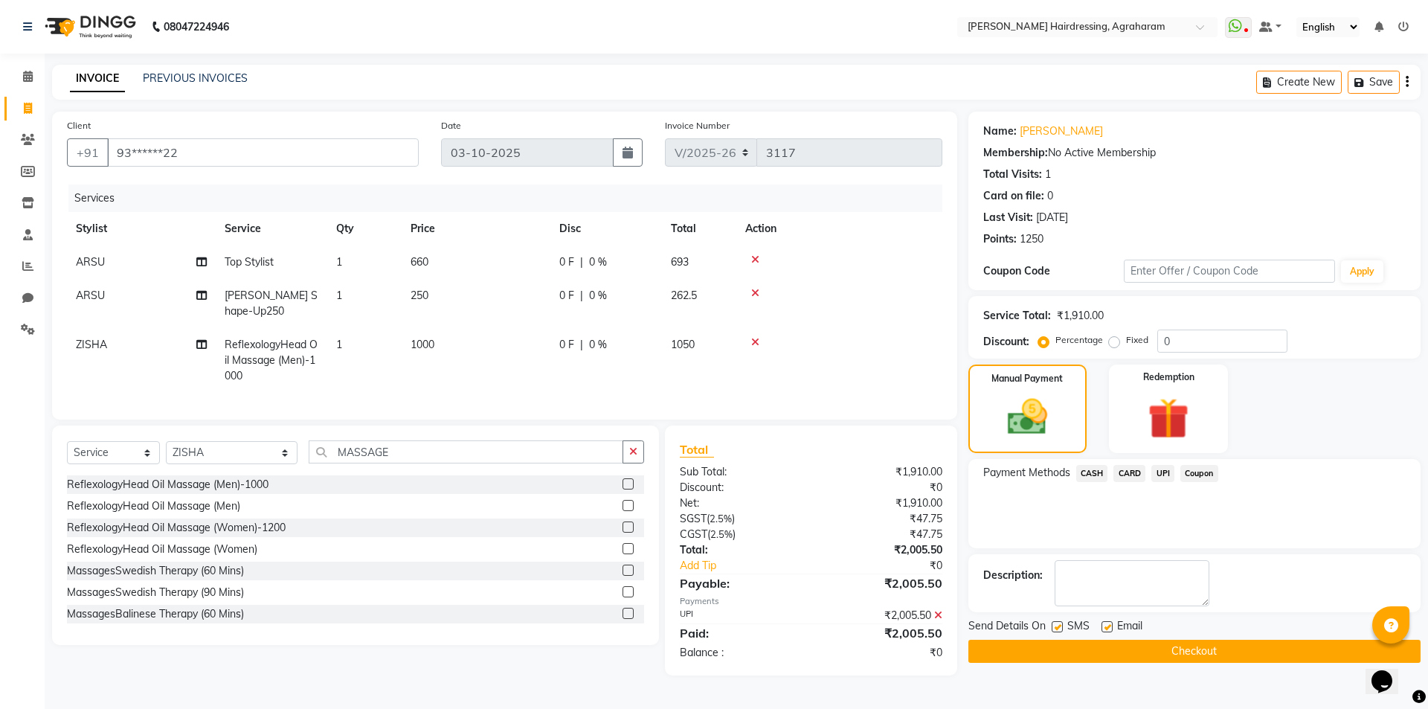
click at [1199, 650] on button "Checkout" at bounding box center [1195, 651] width 452 height 23
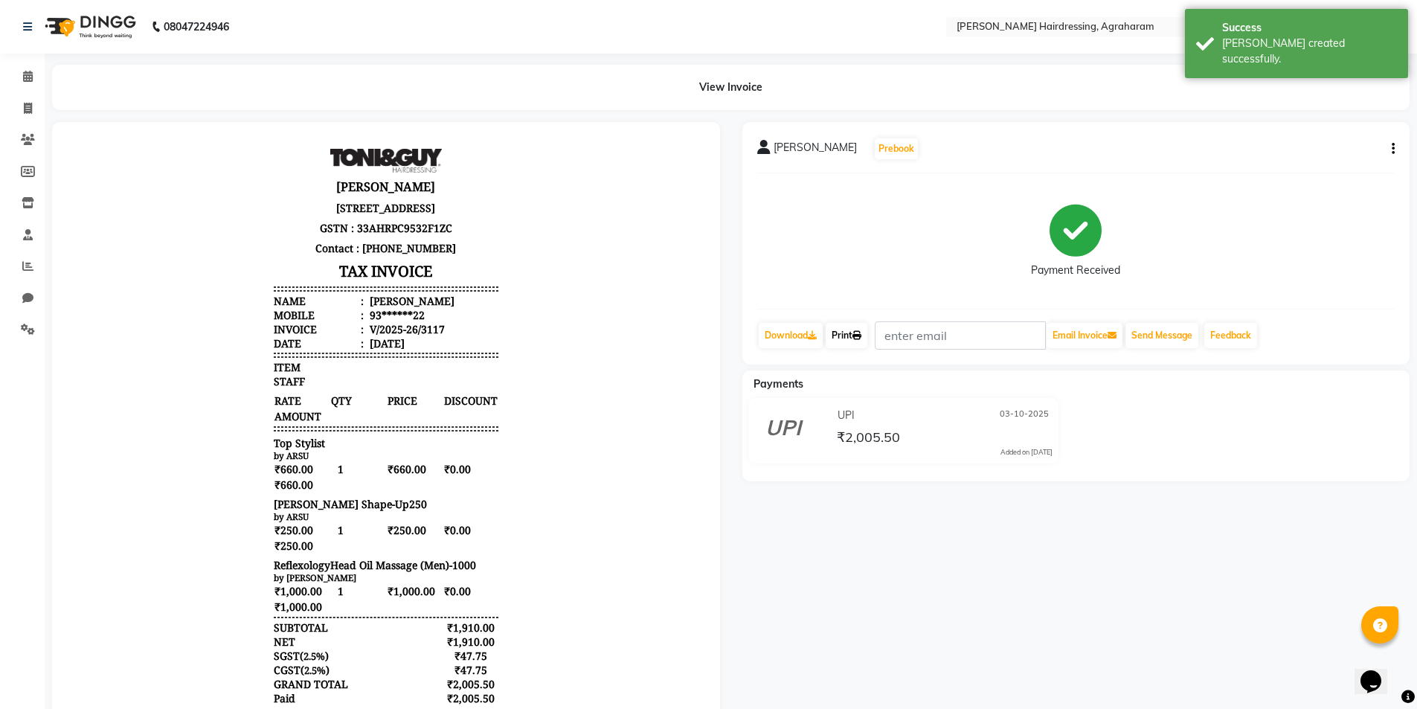
click at [853, 330] on link "Print" at bounding box center [847, 335] width 42 height 25
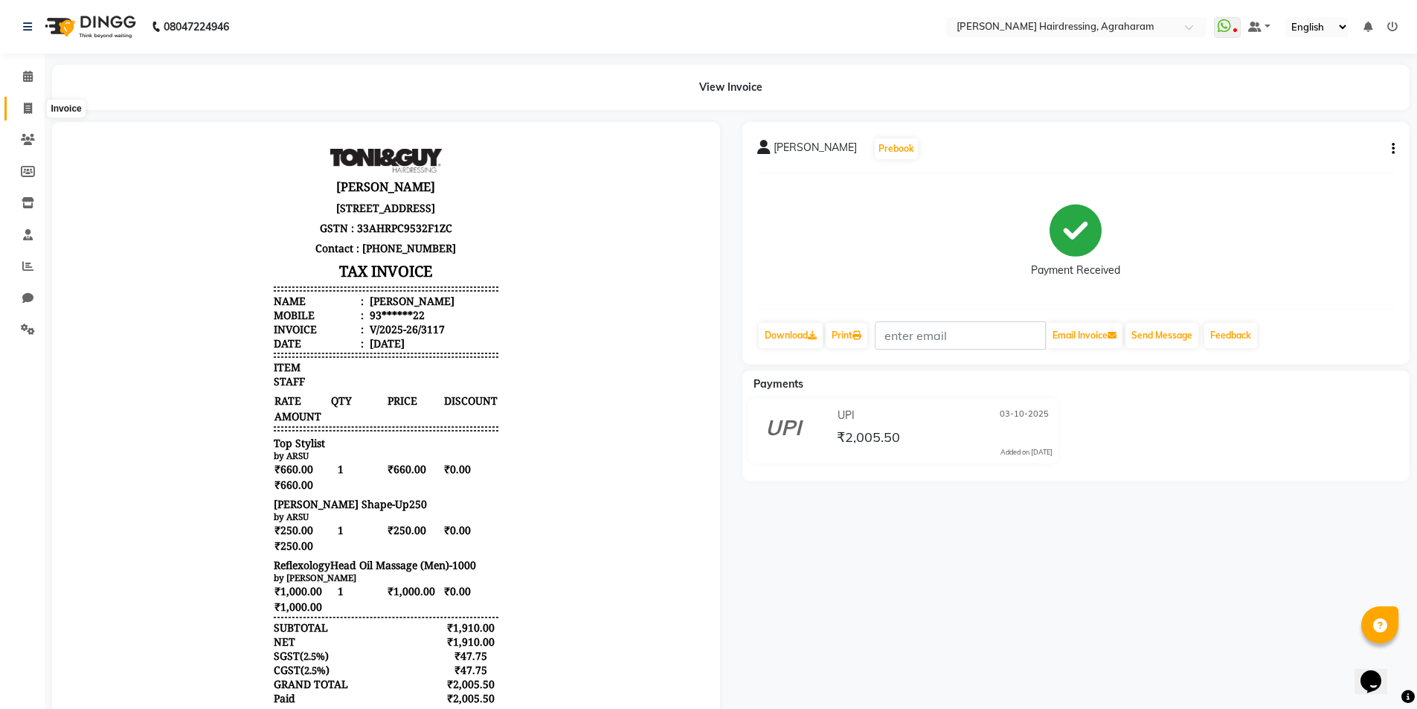
click at [27, 107] on icon at bounding box center [28, 108] width 8 height 11
select select "service"
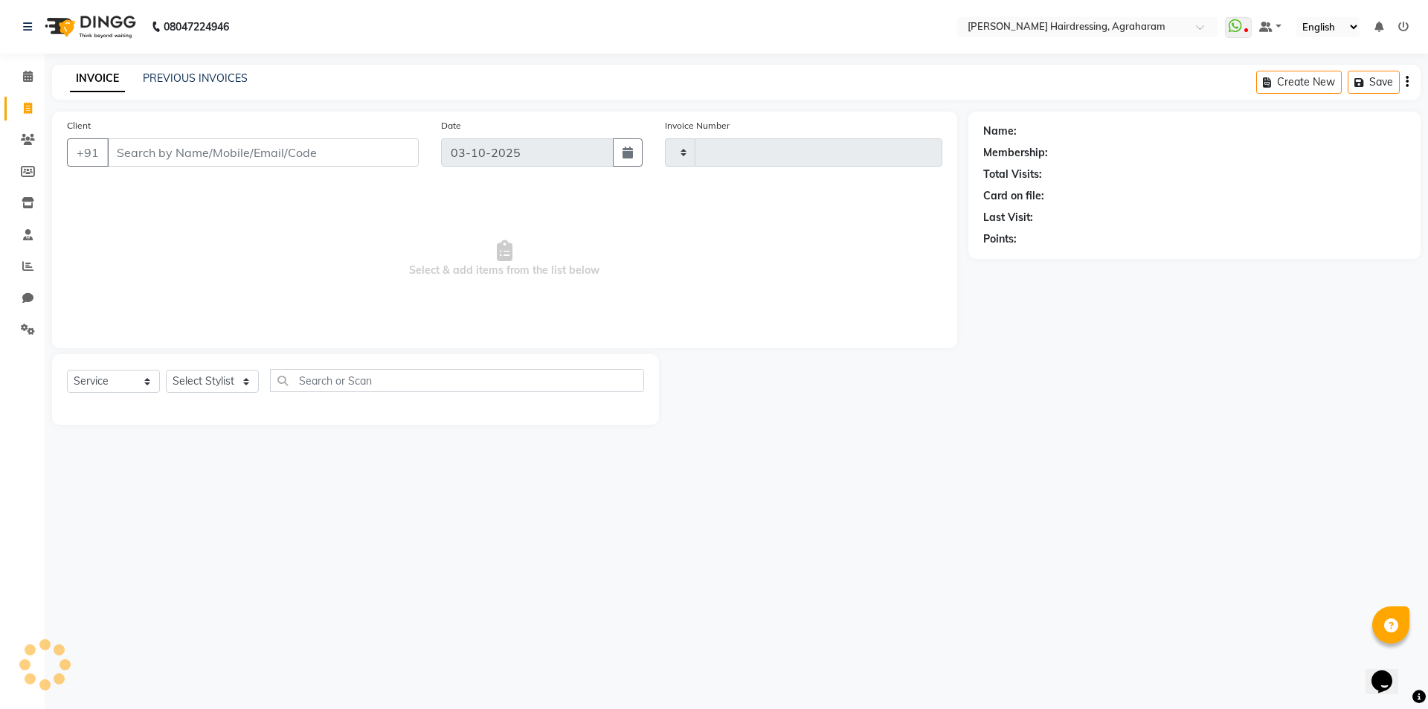
type input "3118"
click at [179, 66] on div "INVOICE PREVIOUS INVOICES Create New Save" at bounding box center [736, 82] width 1369 height 35
select select "7962"
click at [181, 76] on link "PREVIOUS INVOICES" at bounding box center [195, 77] width 105 height 13
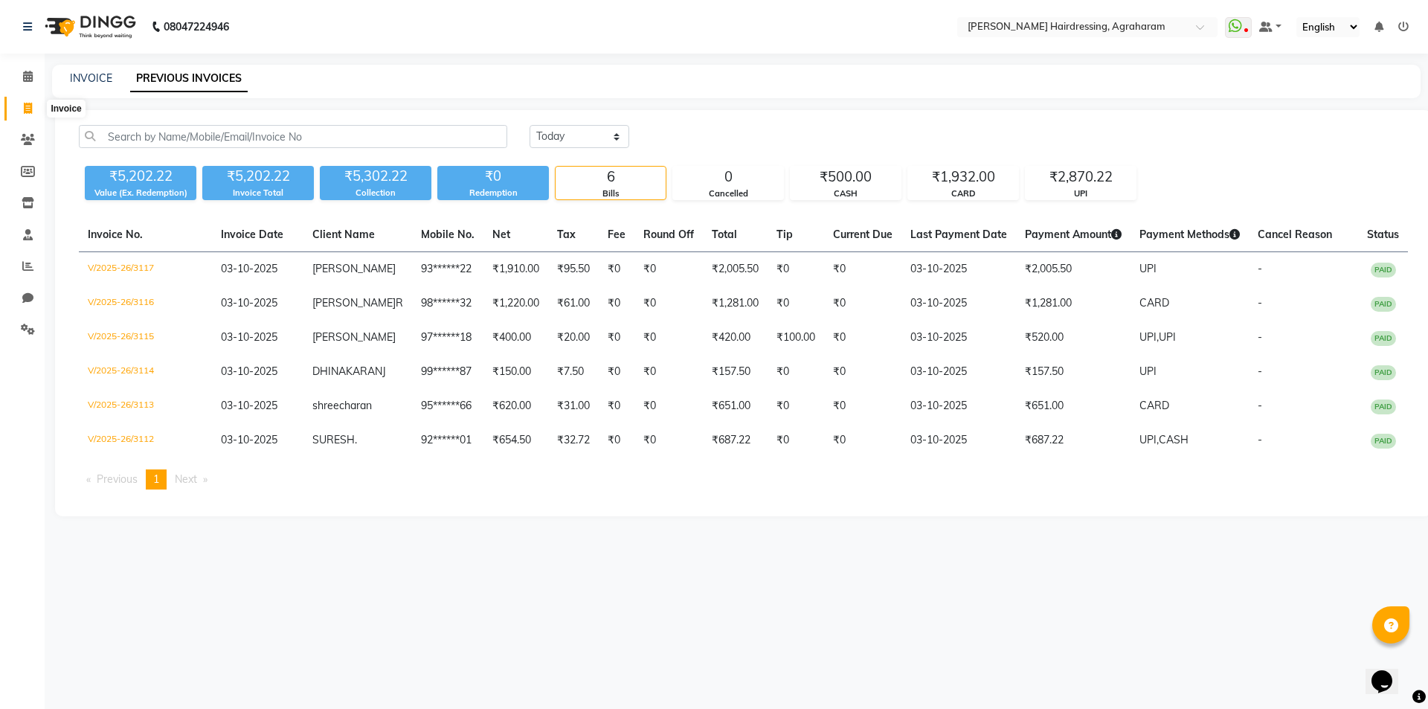
click at [25, 109] on icon at bounding box center [28, 108] width 8 height 11
select select "service"
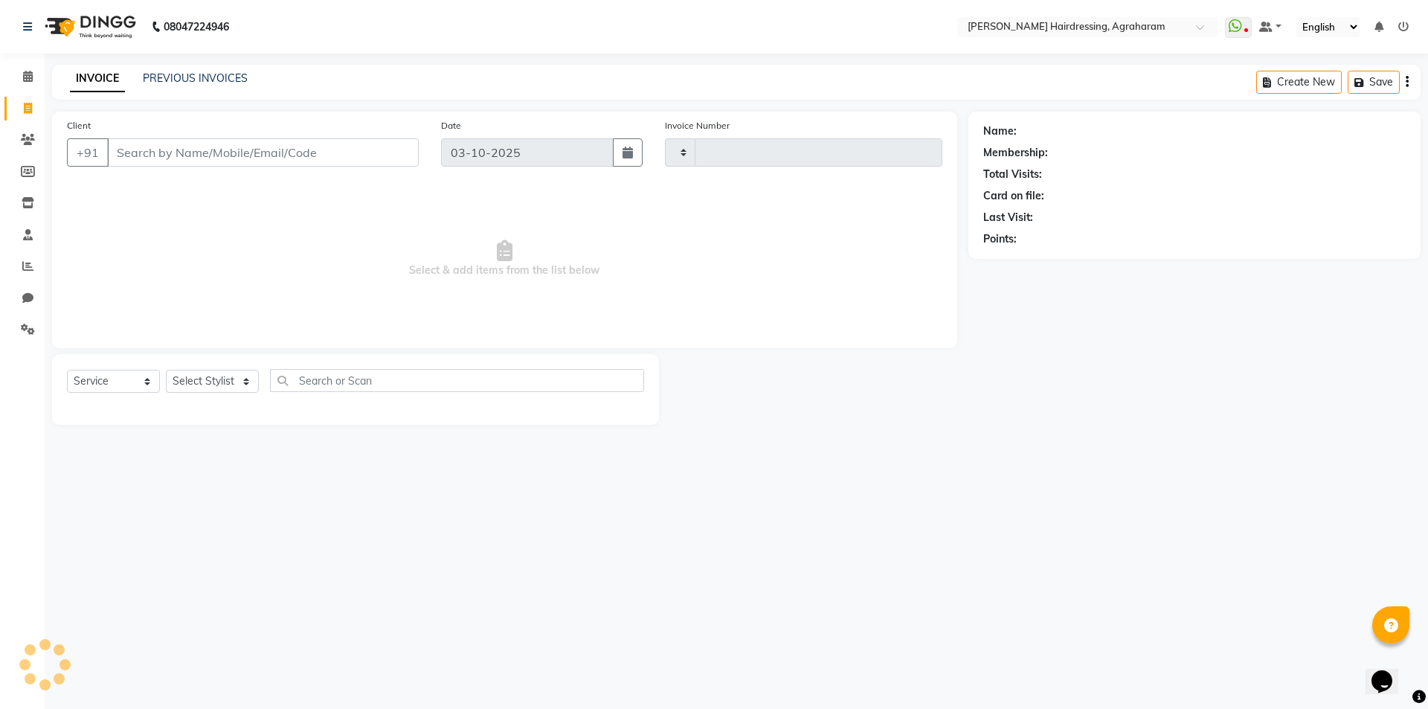
type input "3118"
select select "7962"
click at [220, 382] on select "Select Stylist" at bounding box center [212, 381] width 93 height 23
select select "76925"
click at [166, 370] on select "Select Stylist [PERSON_NAME] AKASH [PERSON_NAME] [PERSON_NAME] MANAGER [PERSON_…" at bounding box center [232, 381] width 132 height 23
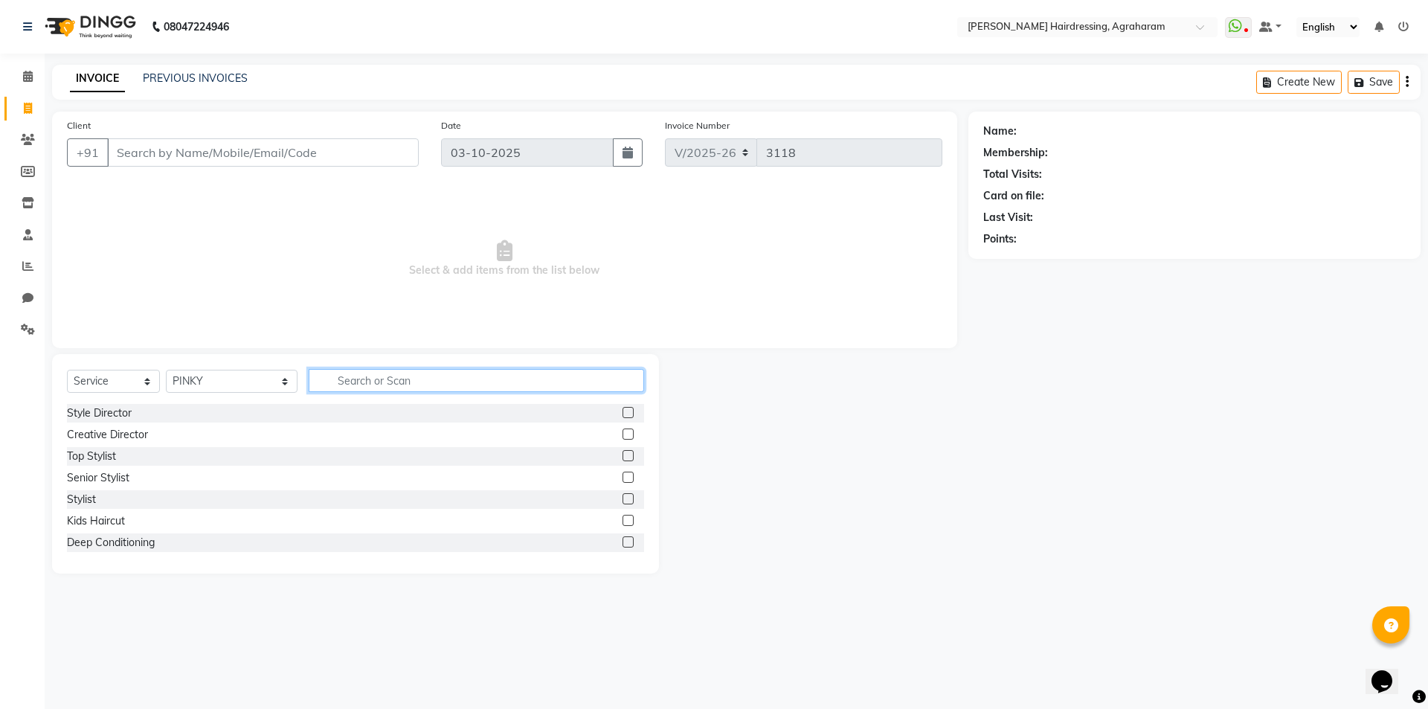
click at [433, 380] on input "text" at bounding box center [477, 380] width 336 height 23
type input "4999"
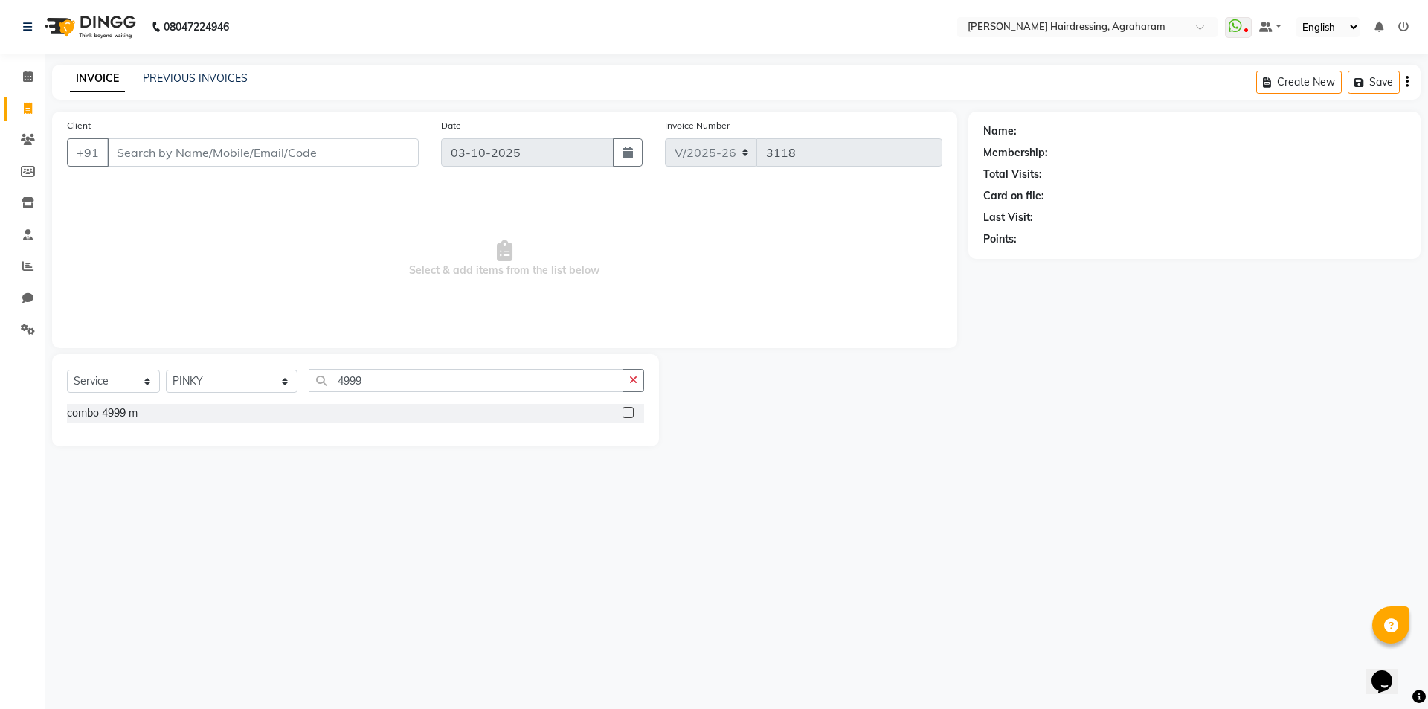
click at [629, 413] on label at bounding box center [628, 412] width 11 height 11
click at [629, 413] on input "checkbox" at bounding box center [628, 413] width 10 height 10
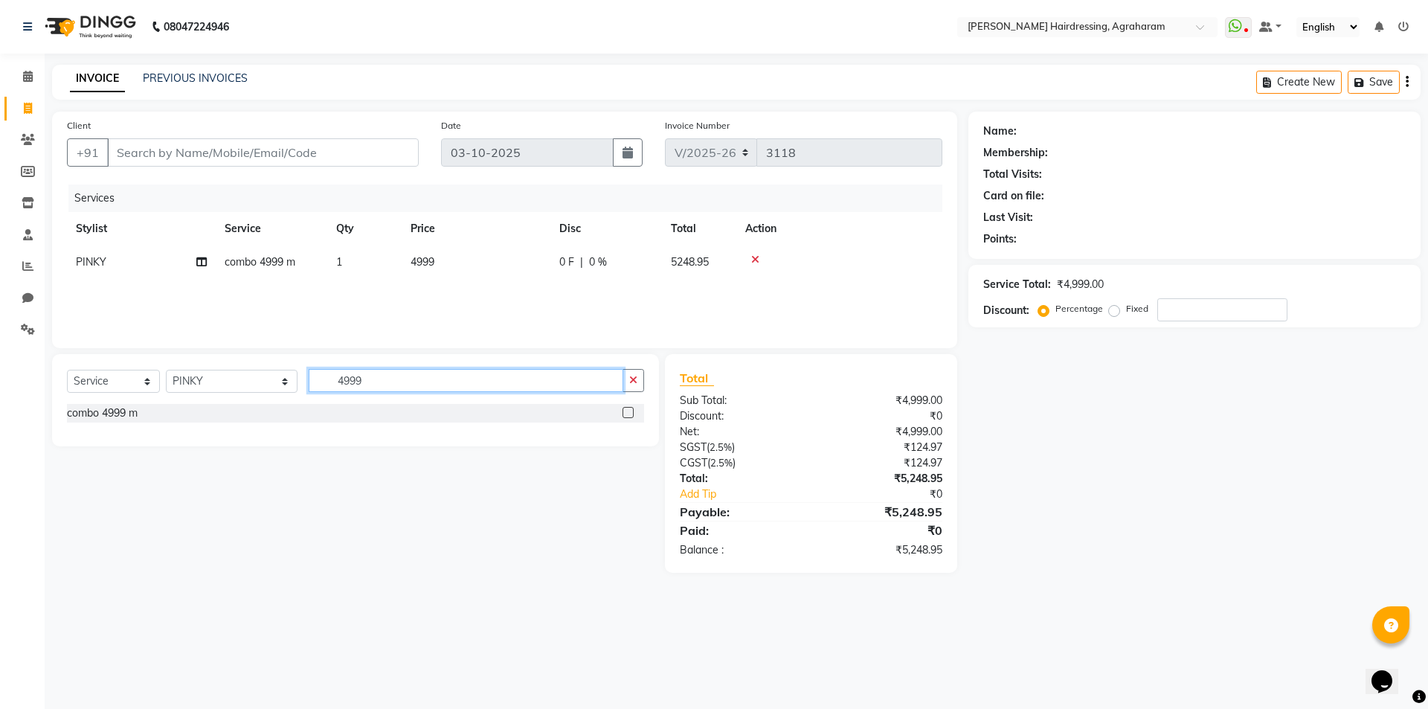
checkbox input "false"
click at [341, 384] on input "4999" at bounding box center [466, 380] width 315 height 23
type input "4"
type input "EYEBR"
drag, startPoint x: 625, startPoint y: 412, endPoint x: 606, endPoint y: 411, distance: 19.4
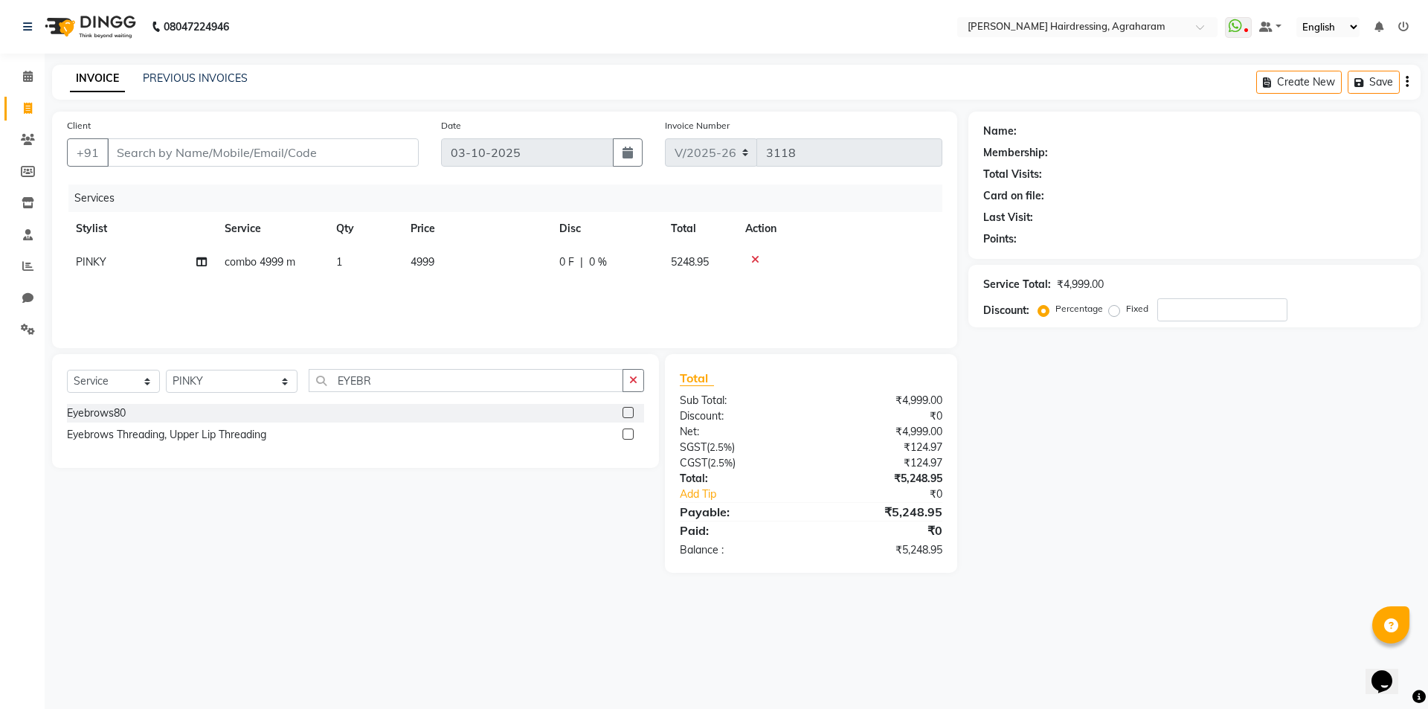
click at [626, 412] on label at bounding box center [628, 412] width 11 height 11
click at [626, 412] on input "checkbox" at bounding box center [628, 413] width 10 height 10
checkbox input "false"
click at [121, 152] on input "Client" at bounding box center [263, 152] width 312 height 28
type input "9"
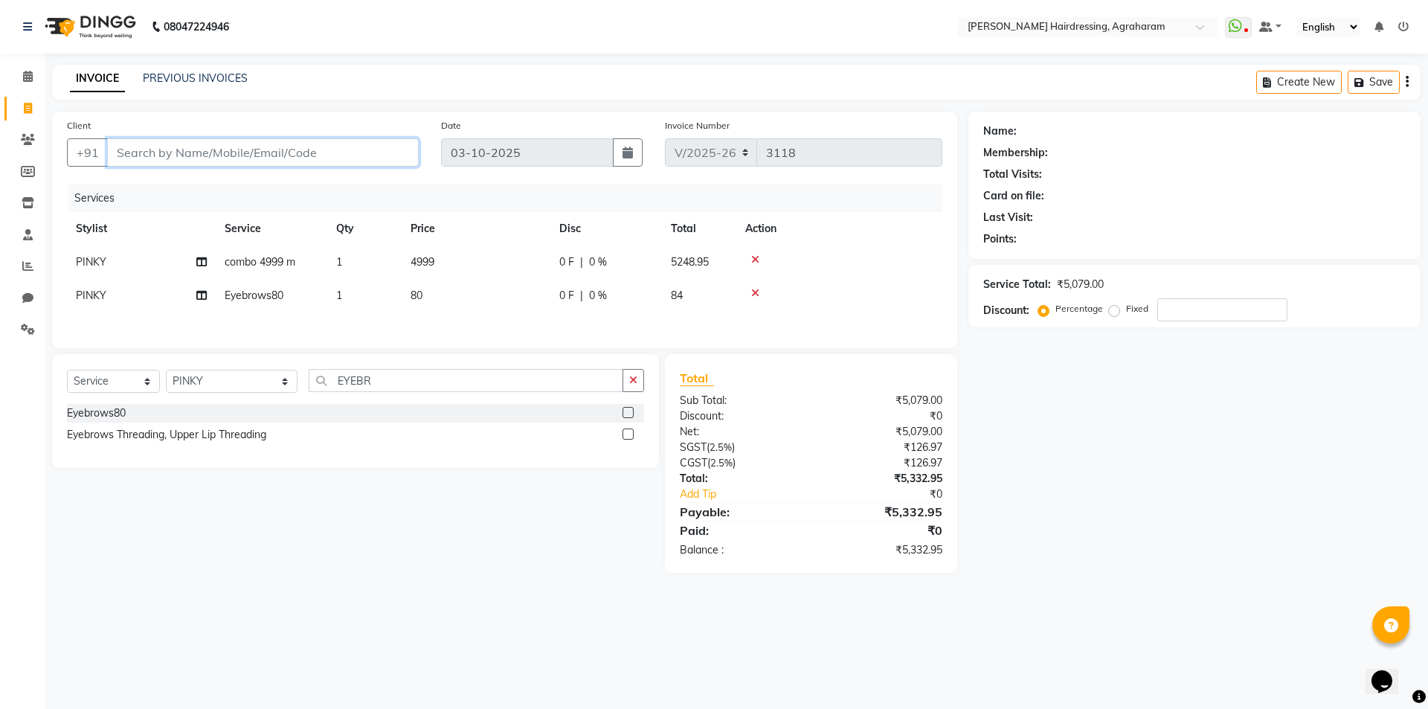
type input "0"
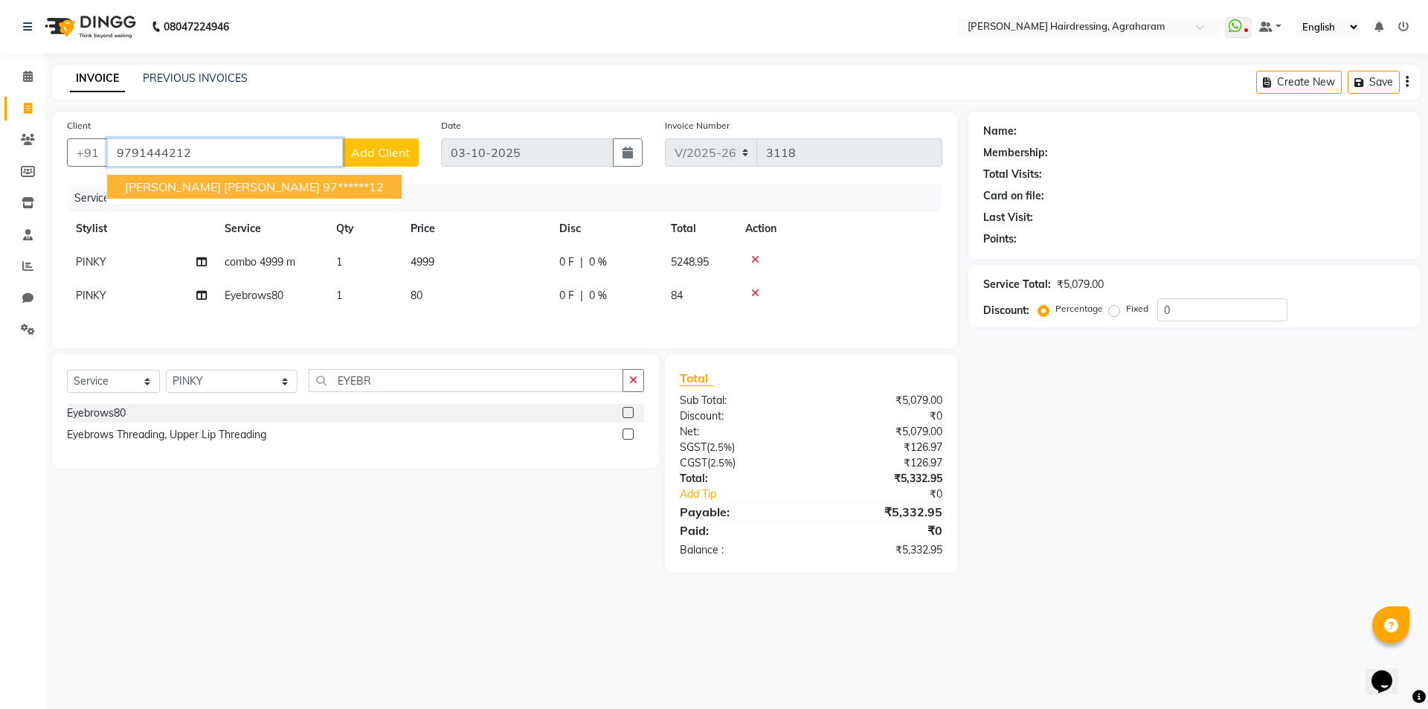
type input "9791444212"
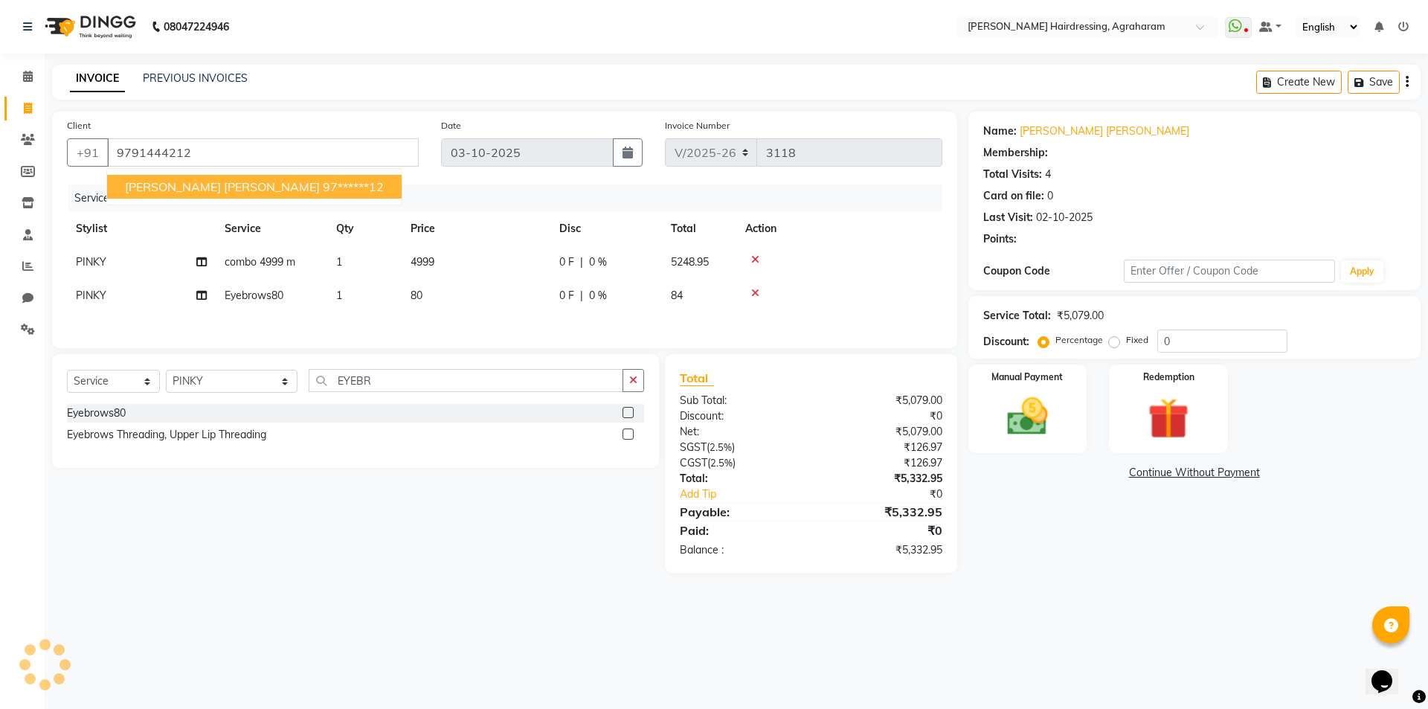
select select "1: Object"
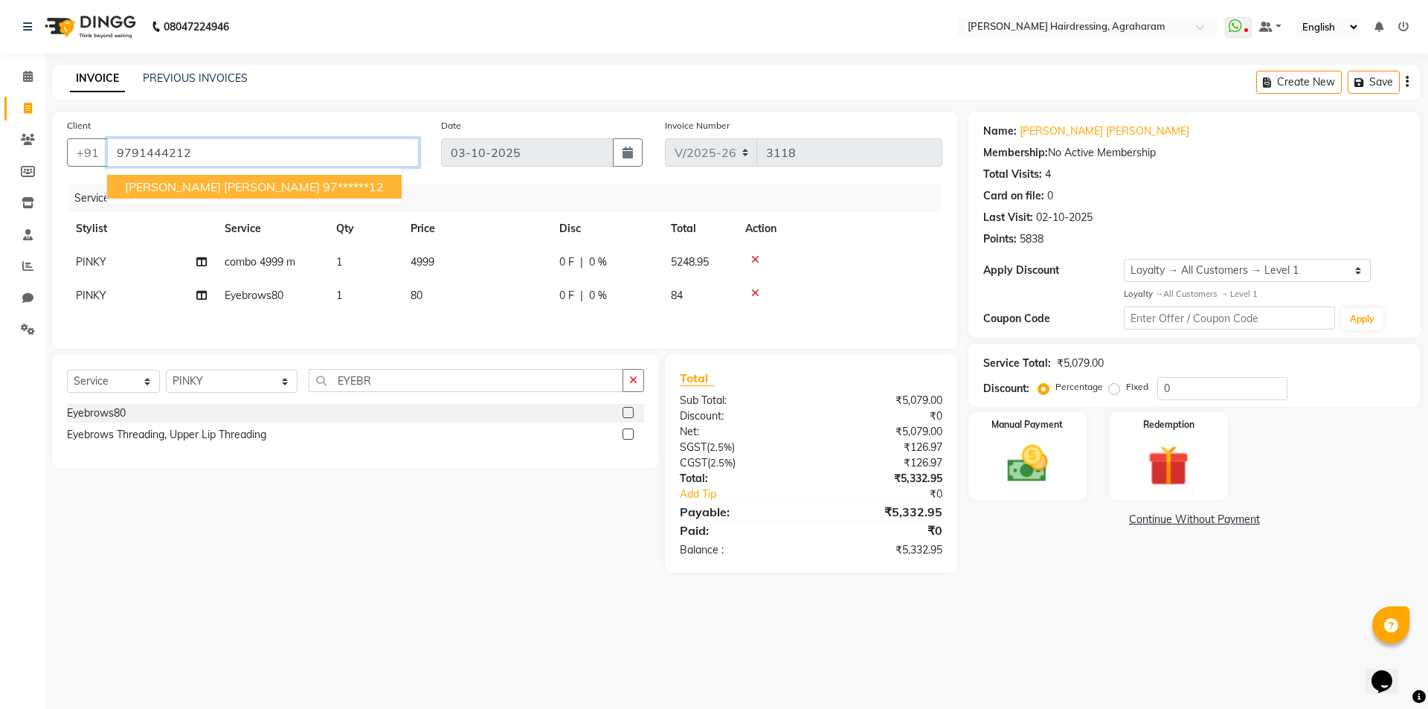
click at [168, 152] on input "9791444212" at bounding box center [263, 152] width 312 height 28
click at [182, 186] on span "[PERSON_NAME] [PERSON_NAME]" at bounding box center [222, 186] width 195 height 15
type input "97******12"
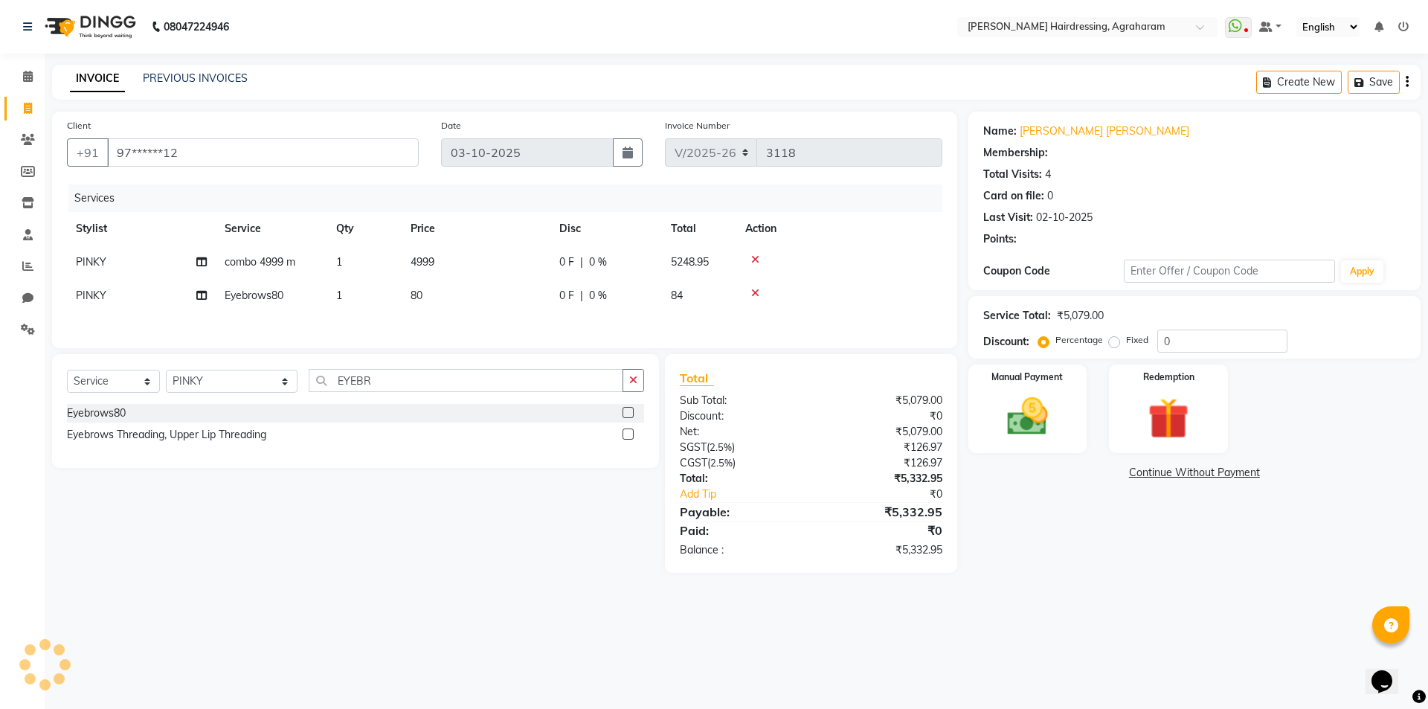
select select "1: Object"
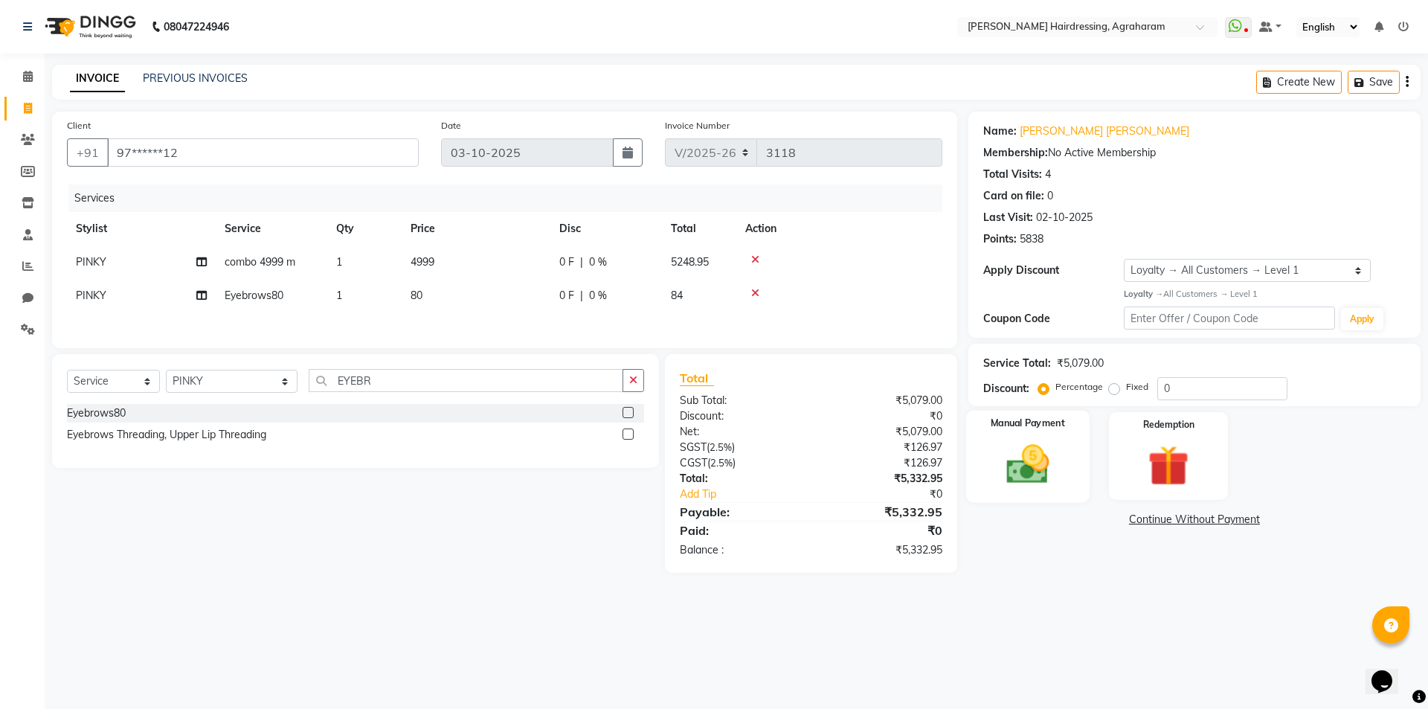
click at [1021, 472] on img at bounding box center [1027, 464] width 69 height 49
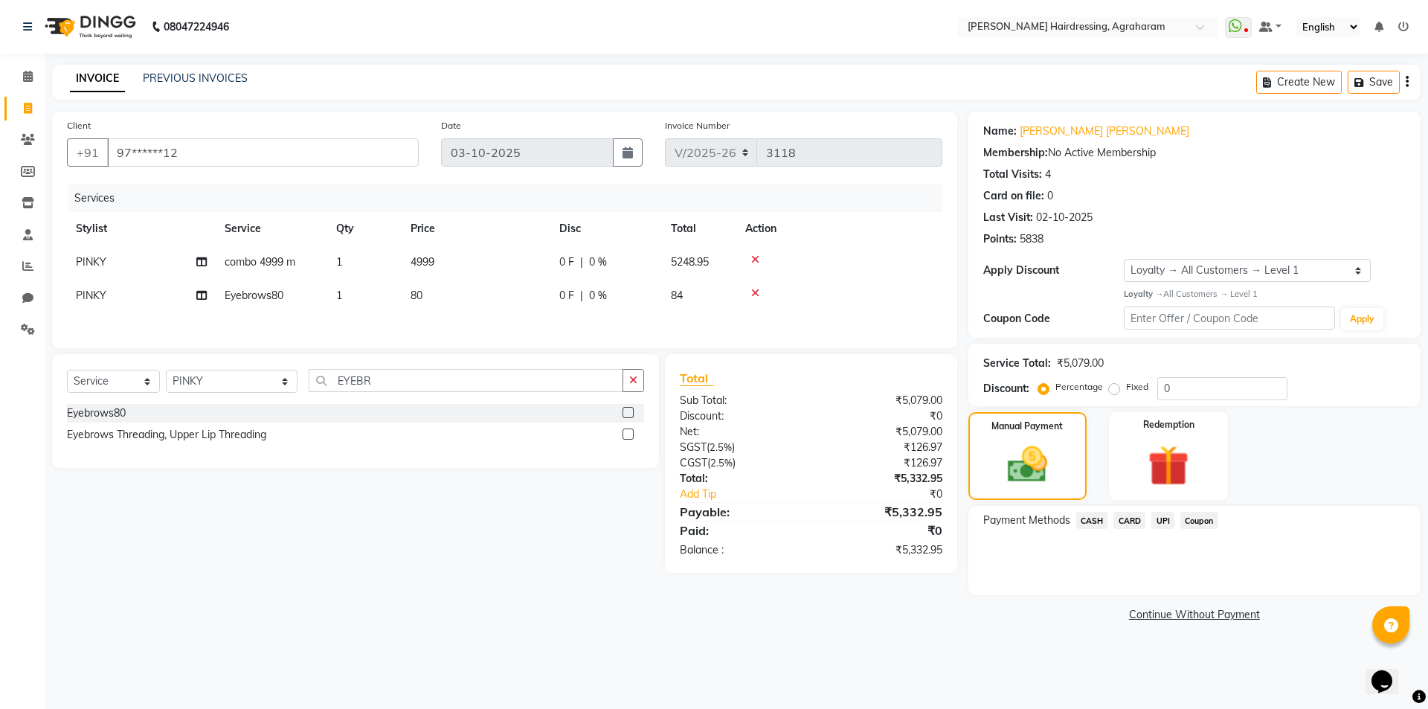
click at [1163, 525] on span "UPI" at bounding box center [1163, 520] width 23 height 17
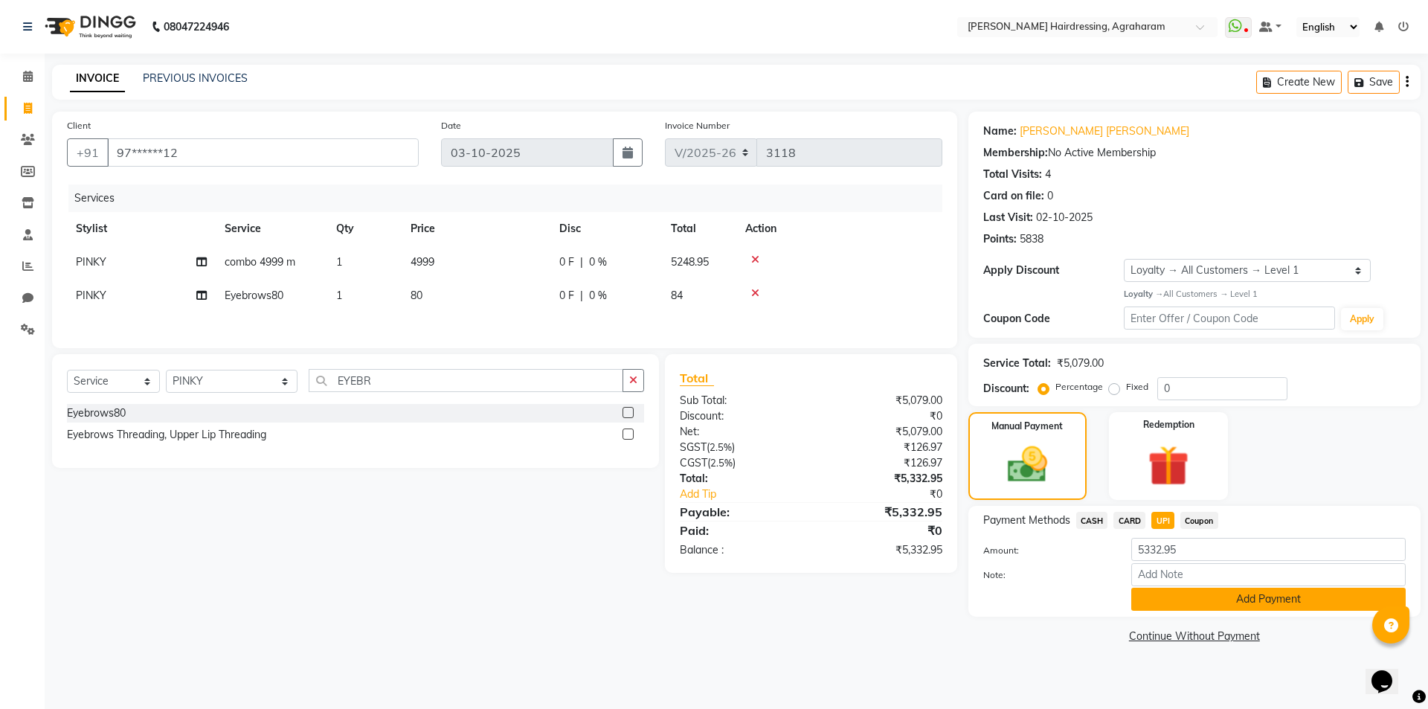
click at [1291, 600] on button "Add Payment" at bounding box center [1269, 599] width 275 height 23
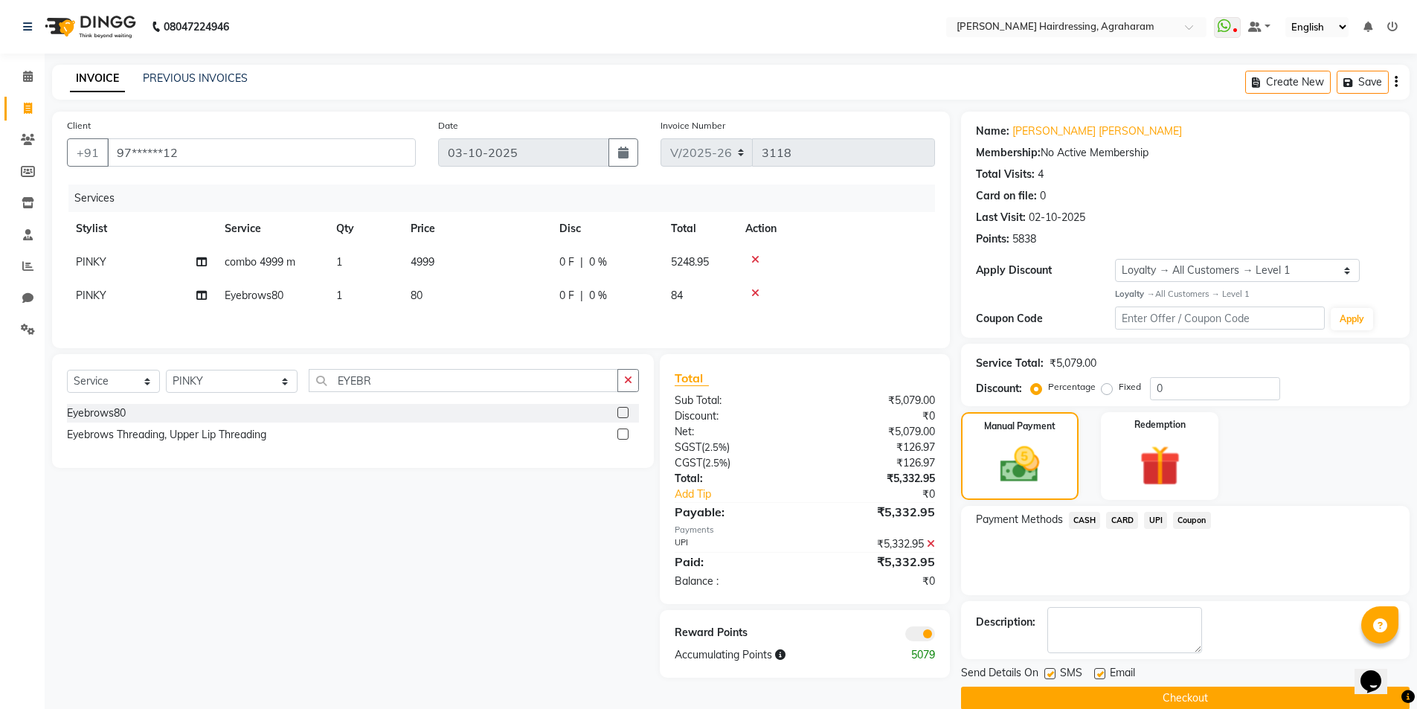
click at [1208, 689] on button "Checkout" at bounding box center [1185, 698] width 449 height 23
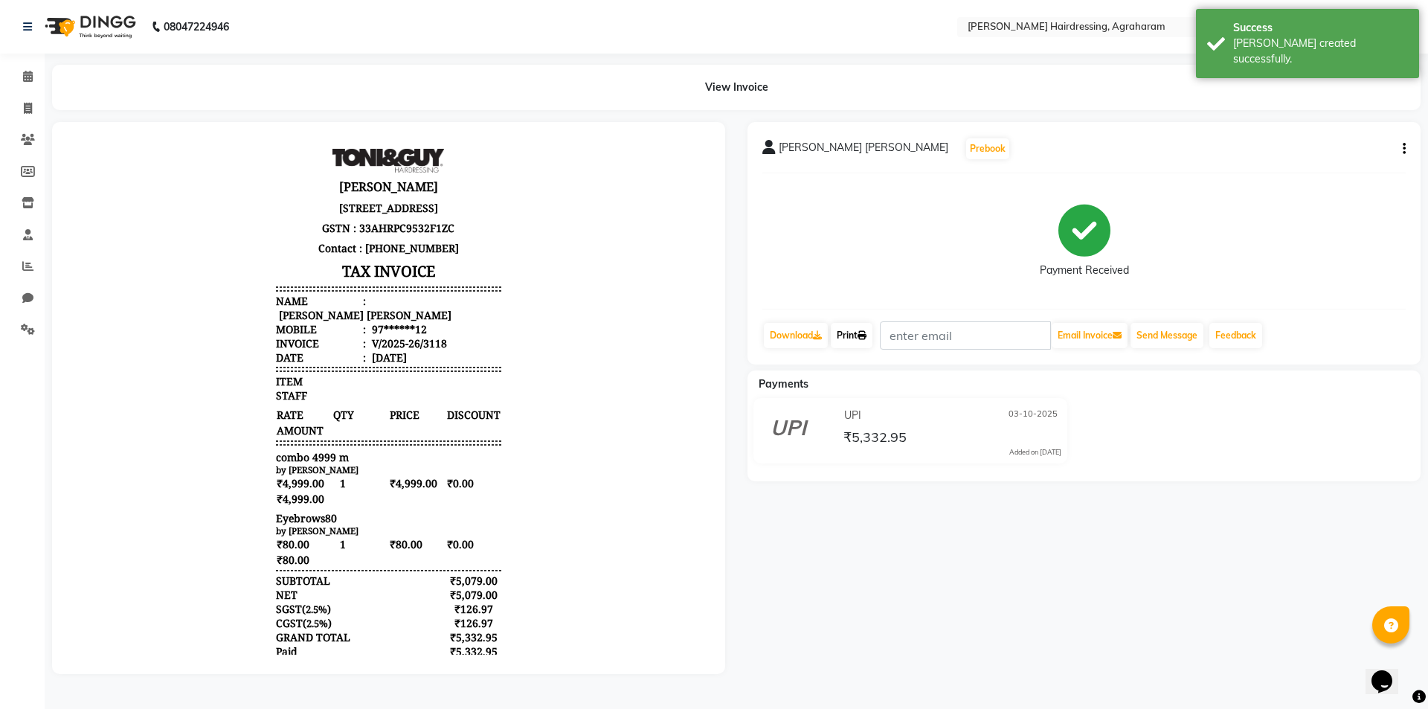
click at [865, 338] on icon at bounding box center [862, 335] width 9 height 9
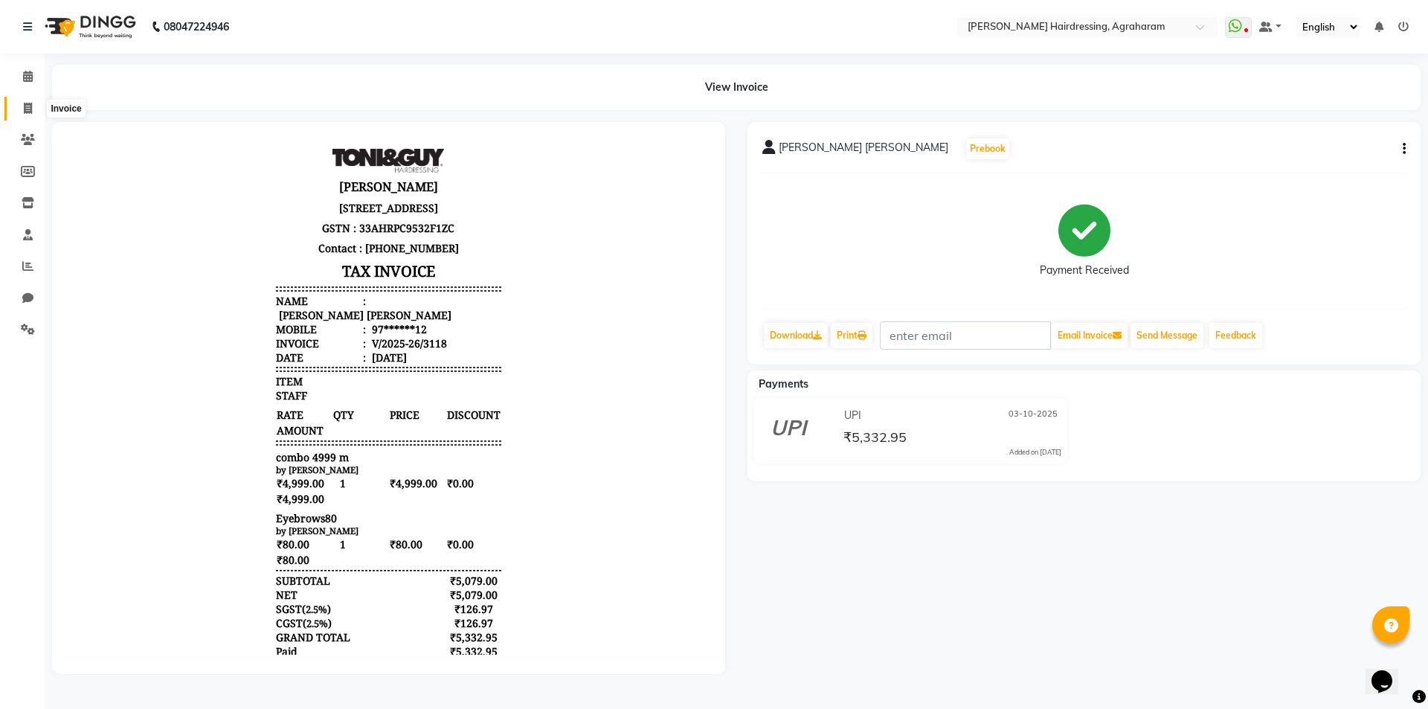
click at [35, 112] on span at bounding box center [28, 108] width 26 height 17
select select "service"
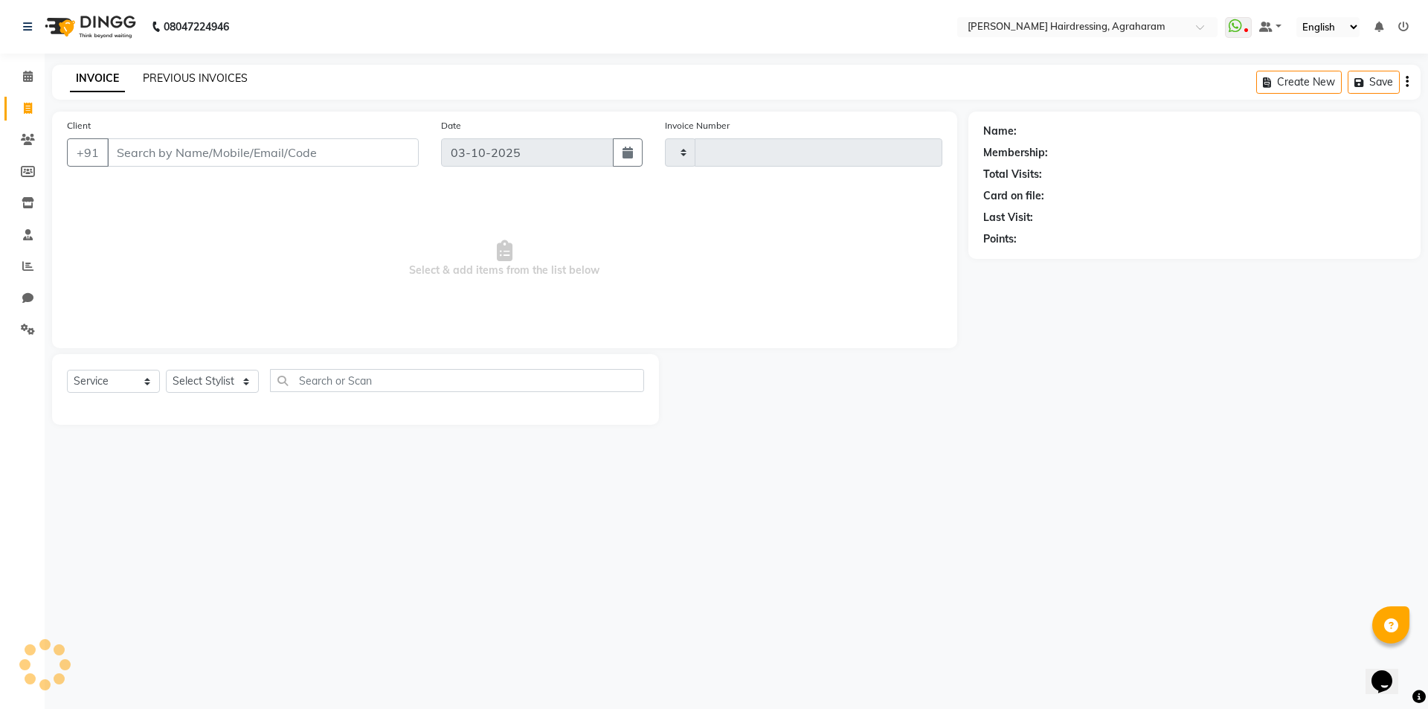
type input "3119"
click at [182, 76] on link "PREVIOUS INVOICES" at bounding box center [195, 77] width 105 height 13
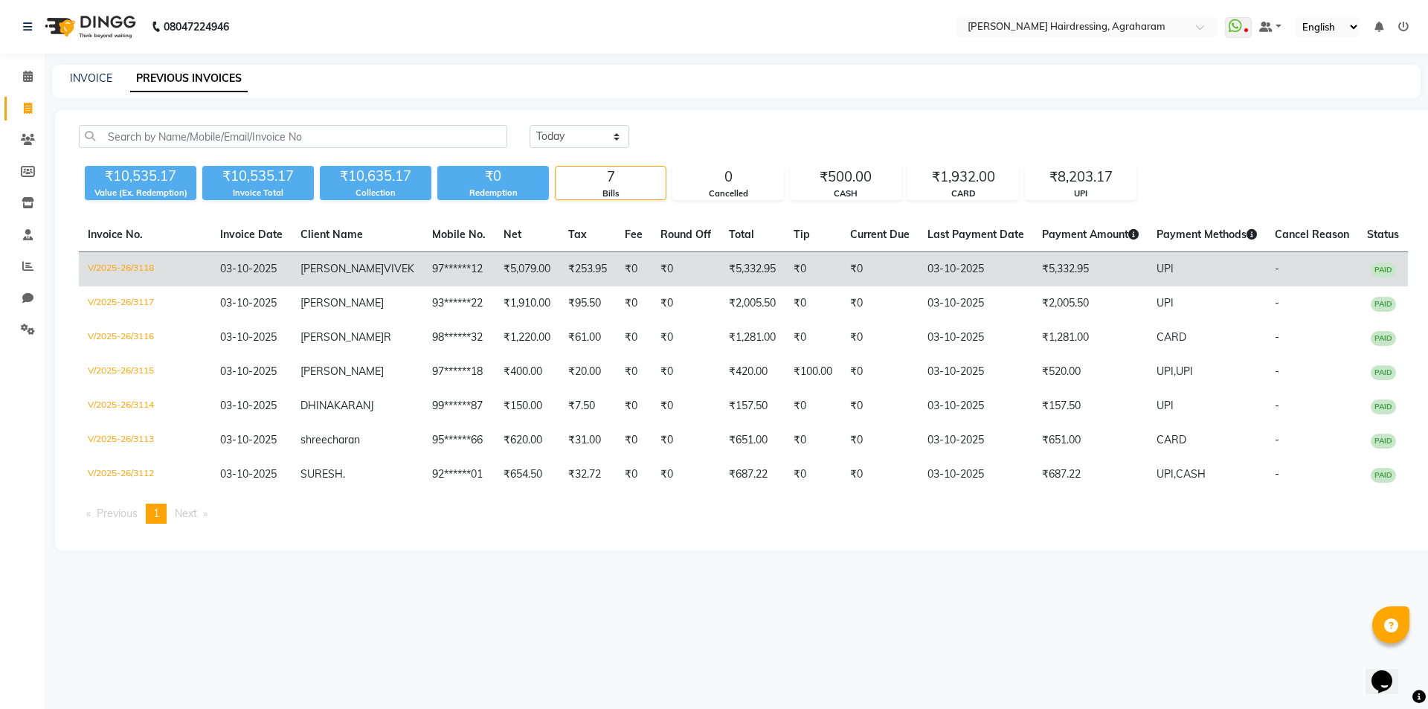
click at [384, 266] on span "VIVEK" at bounding box center [399, 268] width 31 height 13
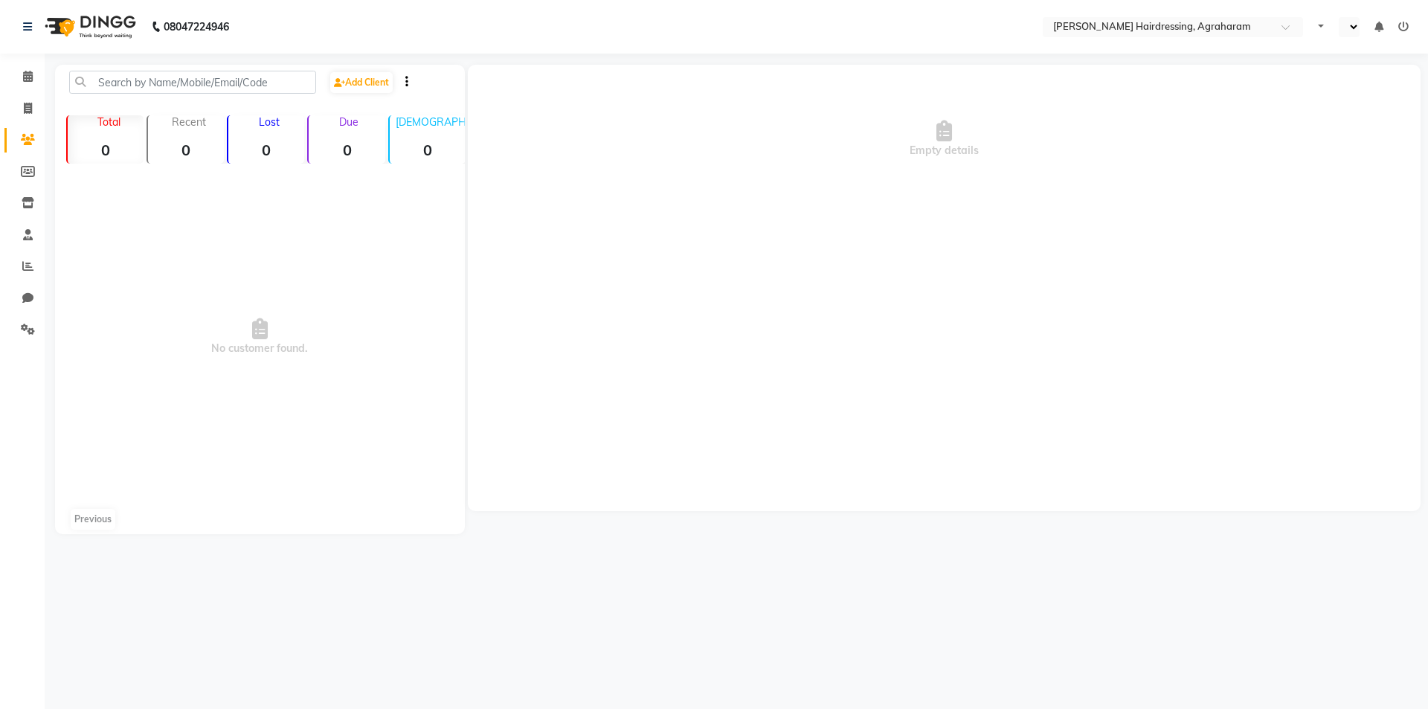
select select "en"
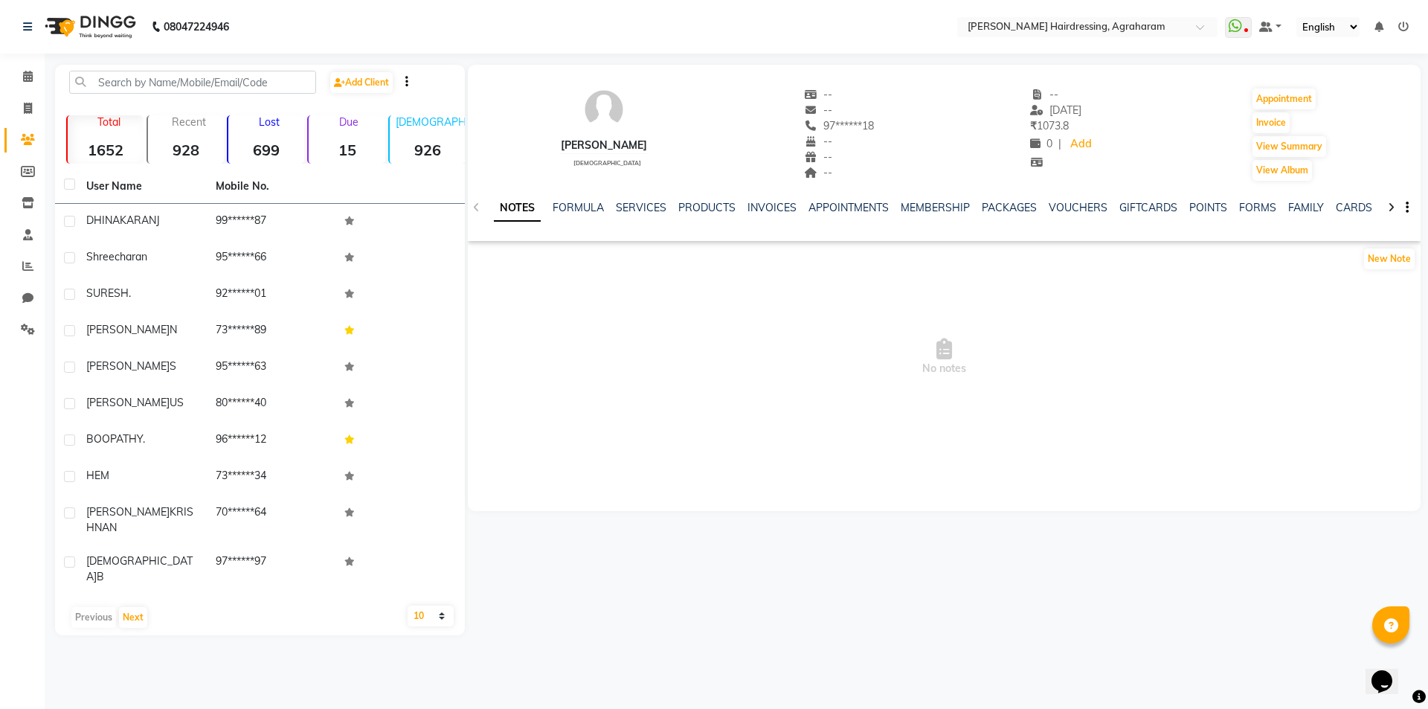
click at [649, 199] on div "NOTES FORMULA SERVICES PRODUCTS INVOICES APPOINTMENTS MEMBERSHIP PACKAGES VOUCH…" at bounding box center [944, 207] width 953 height 51
click at [649, 205] on link "SERVICES" at bounding box center [641, 207] width 51 height 13
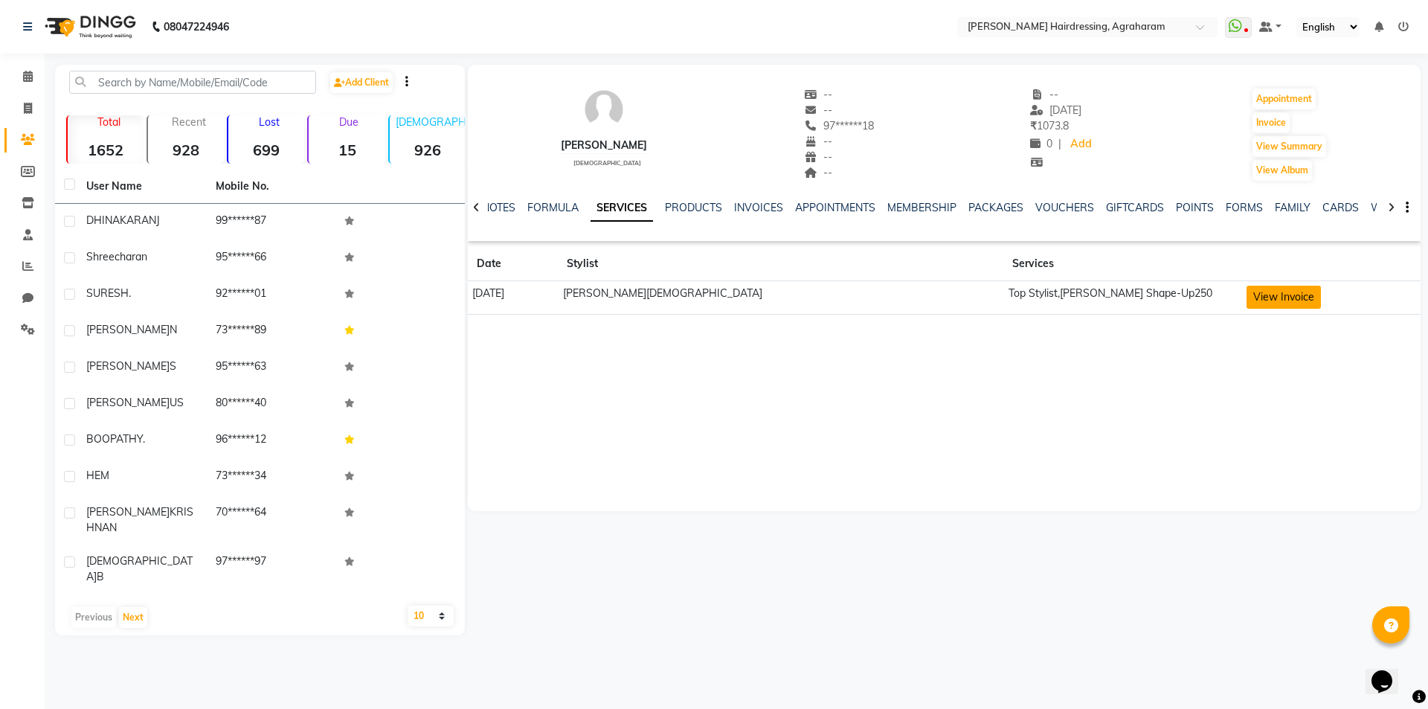
click at [1254, 298] on button "View Invoice" at bounding box center [1284, 297] width 74 height 23
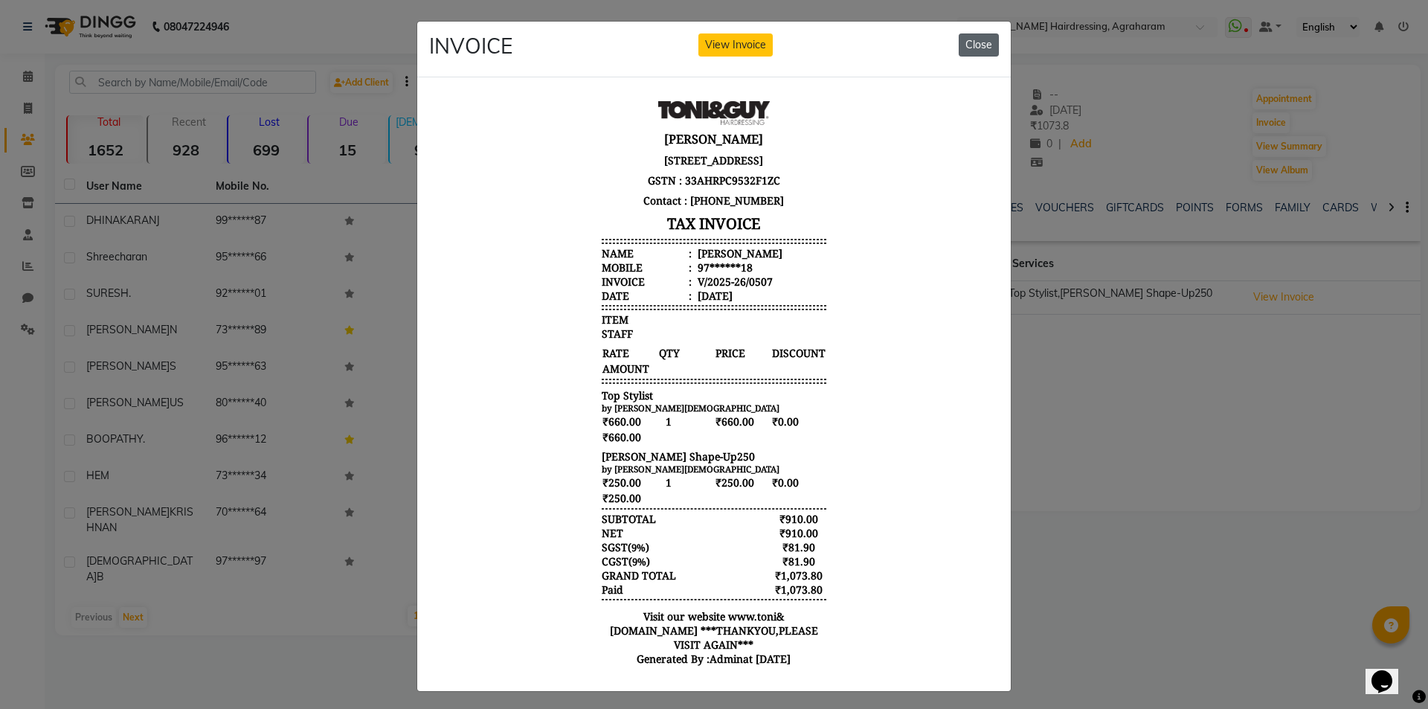
click at [978, 41] on button "Close" at bounding box center [979, 44] width 40 height 23
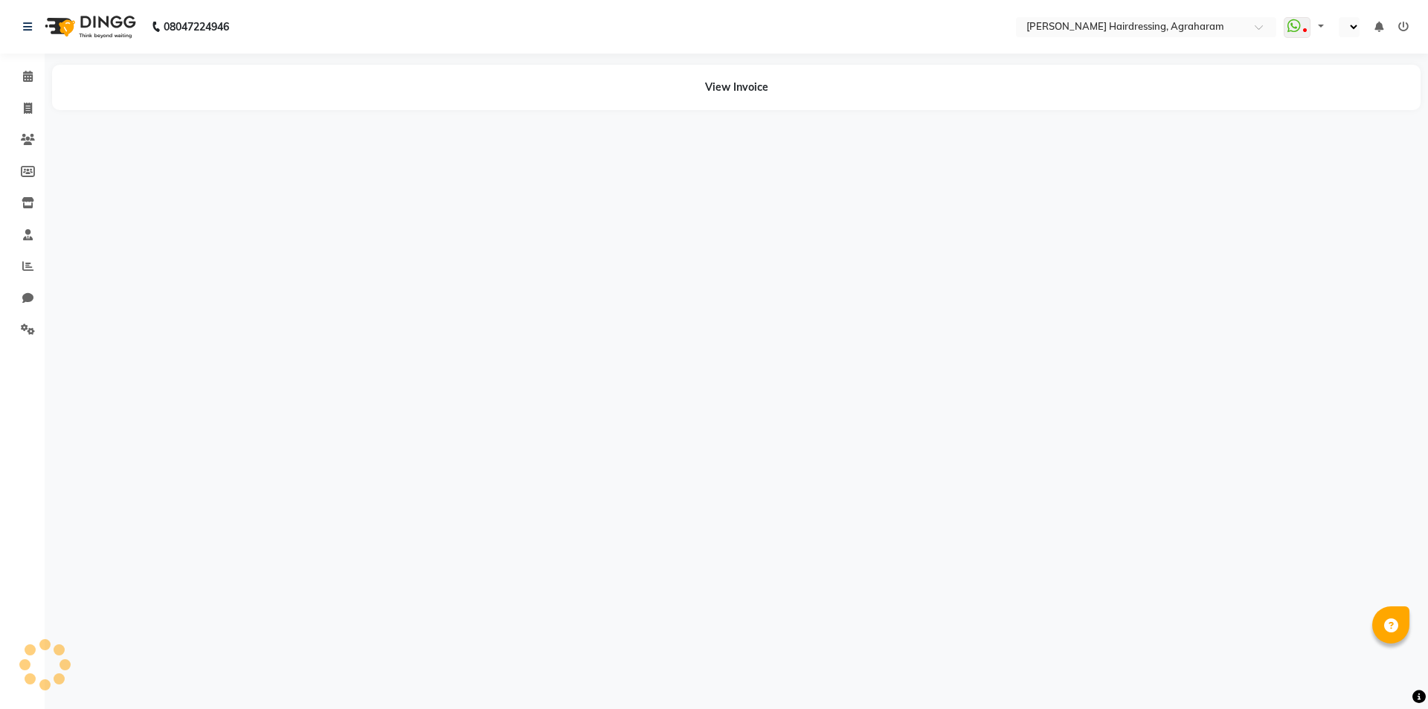
select select "en"
